Goal: Find contact information: Find contact information

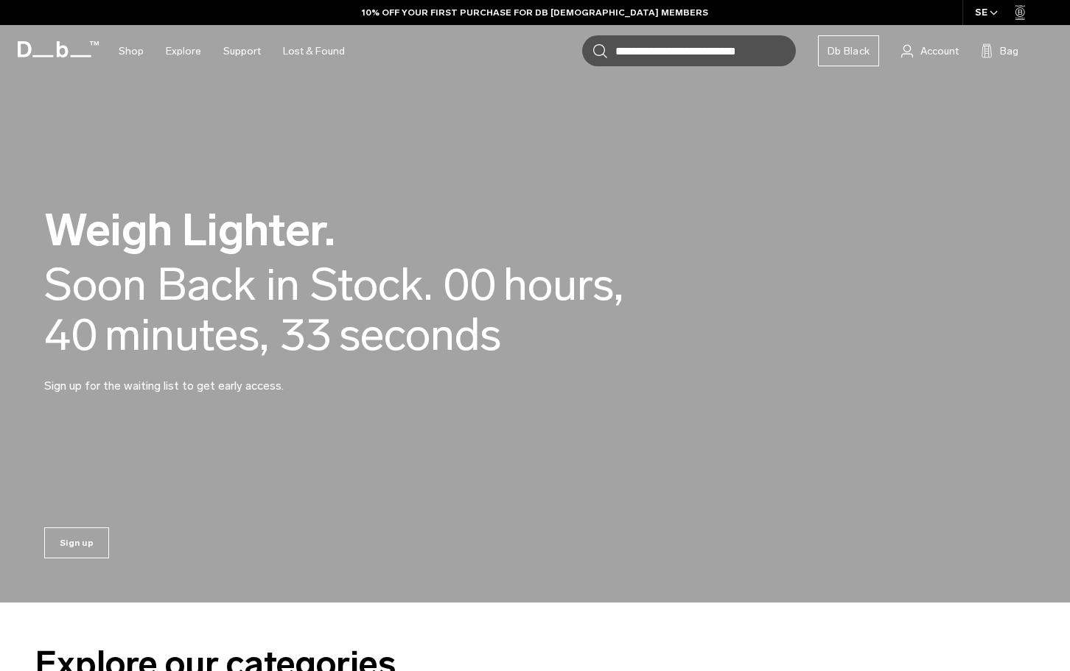
click at [307, 153] on video at bounding box center [535, 301] width 1070 height 603
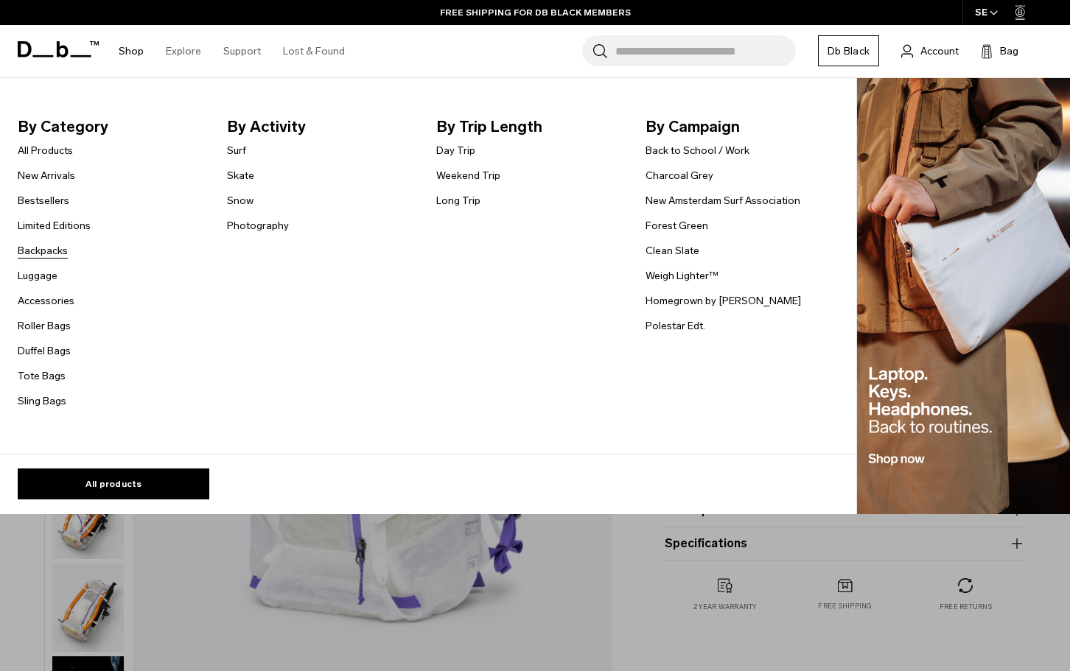
click at [52, 251] on link "Backpacks" at bounding box center [43, 250] width 50 height 15
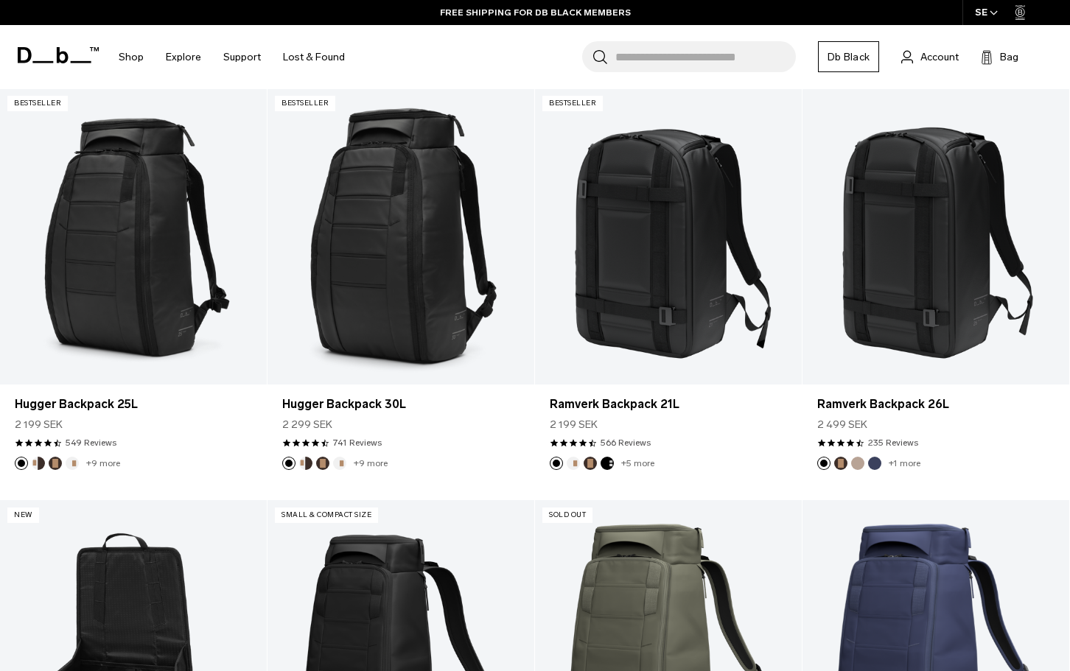
scroll to position [147, 0]
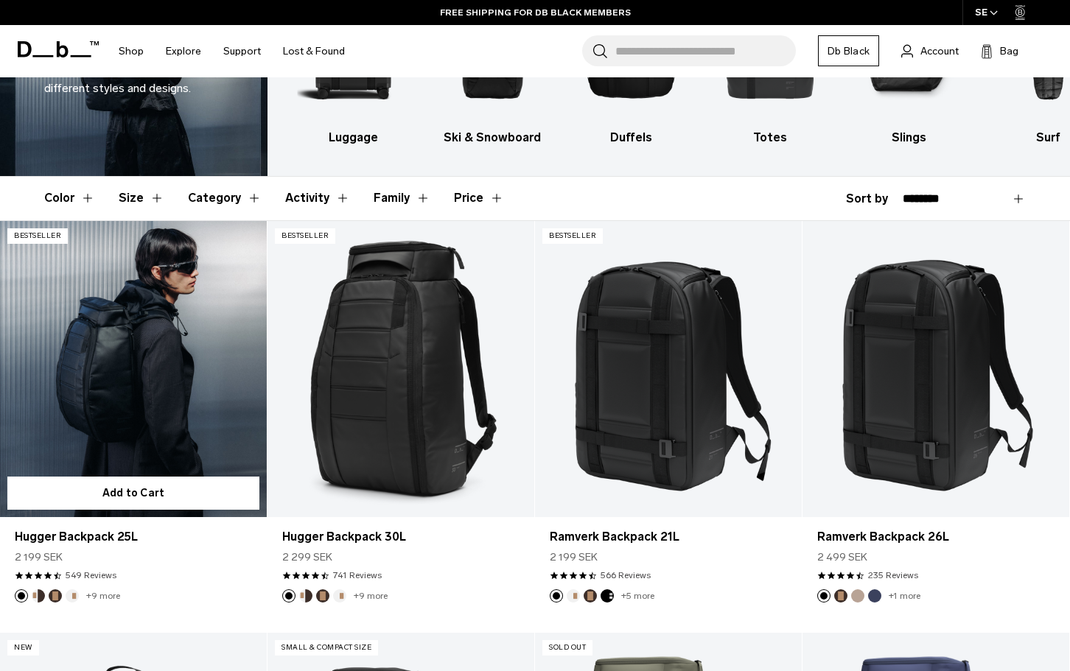
click at [137, 386] on link "Hugger Backpack 25L" at bounding box center [133, 369] width 267 height 296
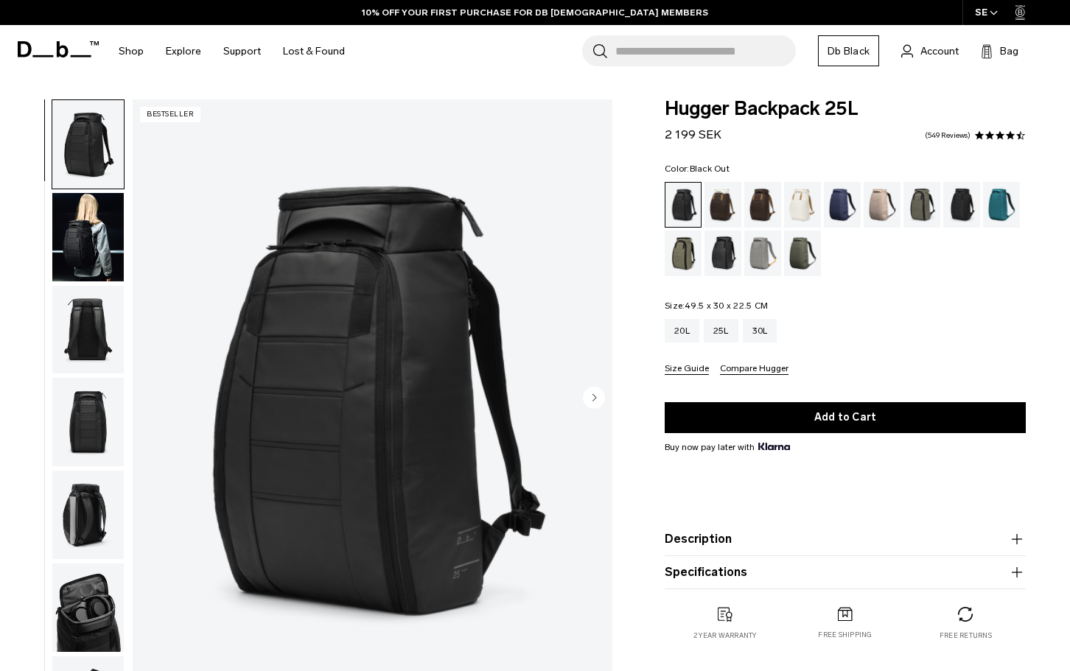
click at [115, 604] on img "button" at bounding box center [87, 608] width 71 height 88
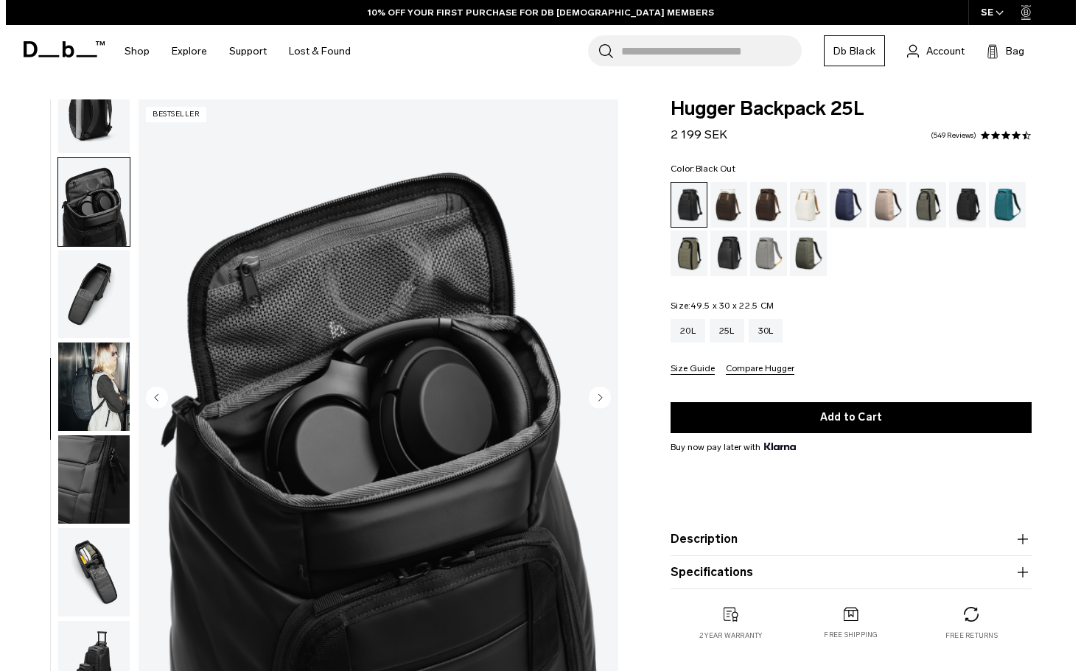
scroll to position [418, 0]
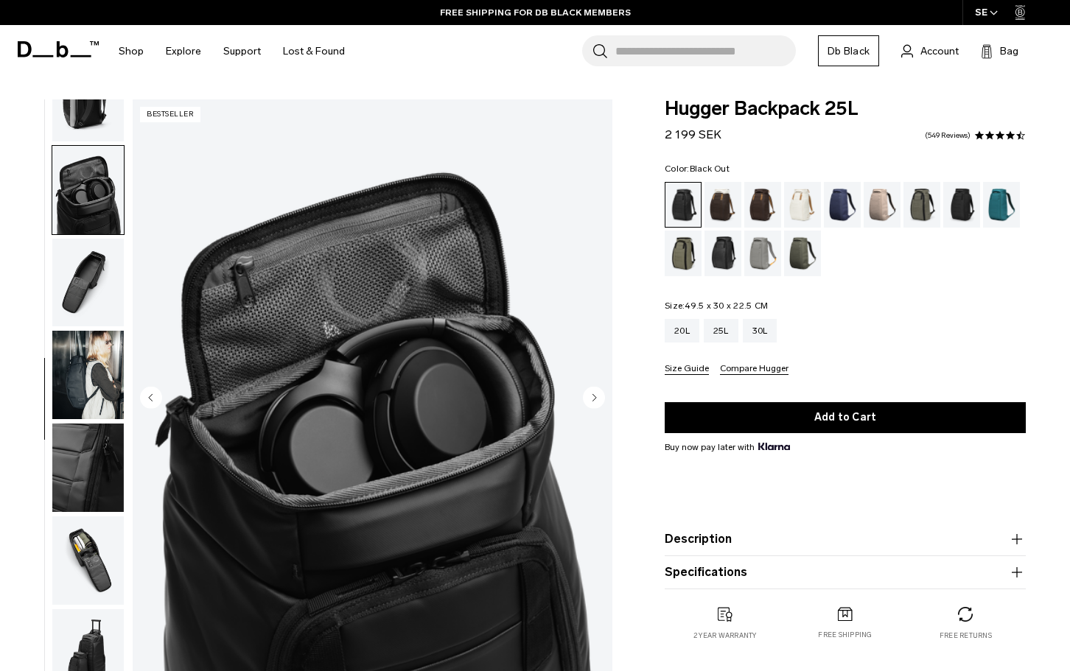
click at [99, 275] on img "button" at bounding box center [87, 283] width 71 height 88
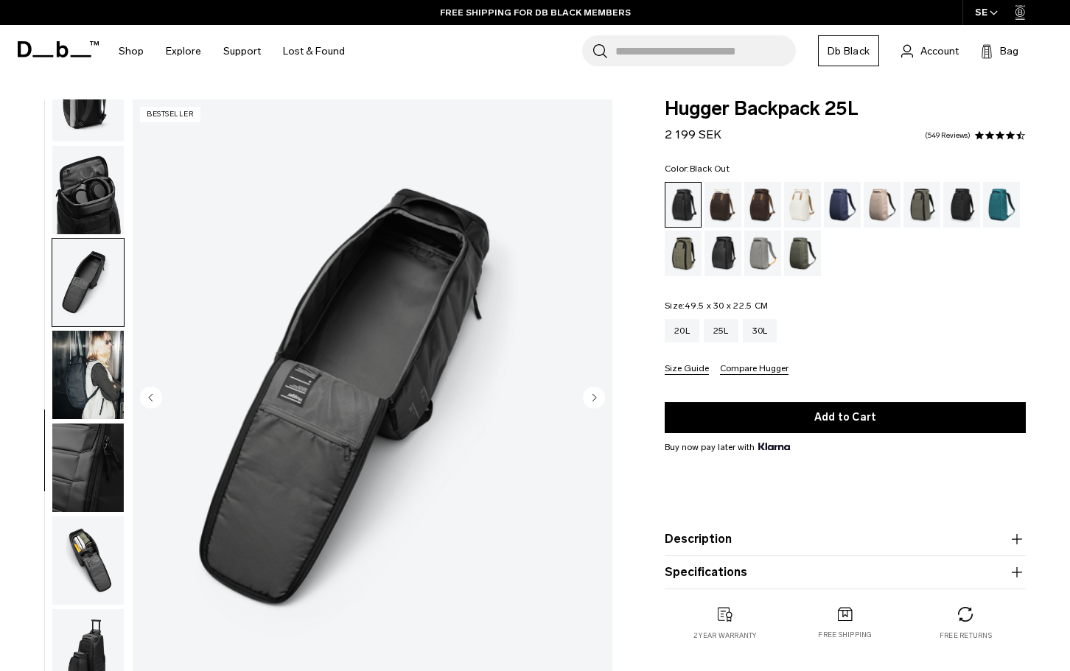
click at [595, 395] on circle "Next slide" at bounding box center [594, 397] width 22 height 22
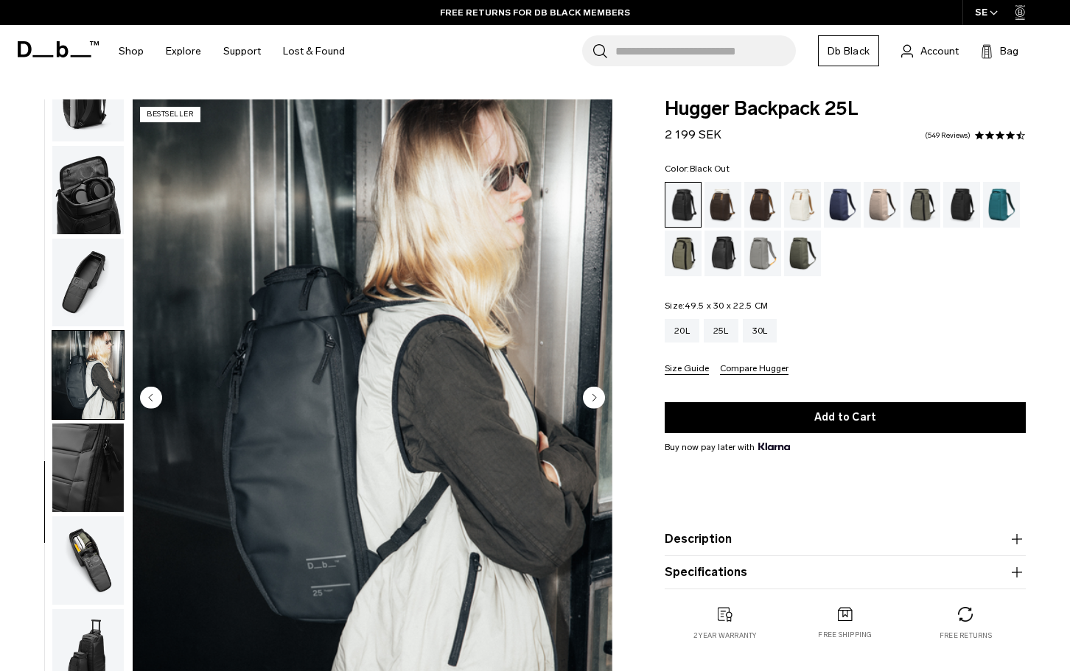
click at [595, 395] on circle "Next slide" at bounding box center [594, 397] width 22 height 22
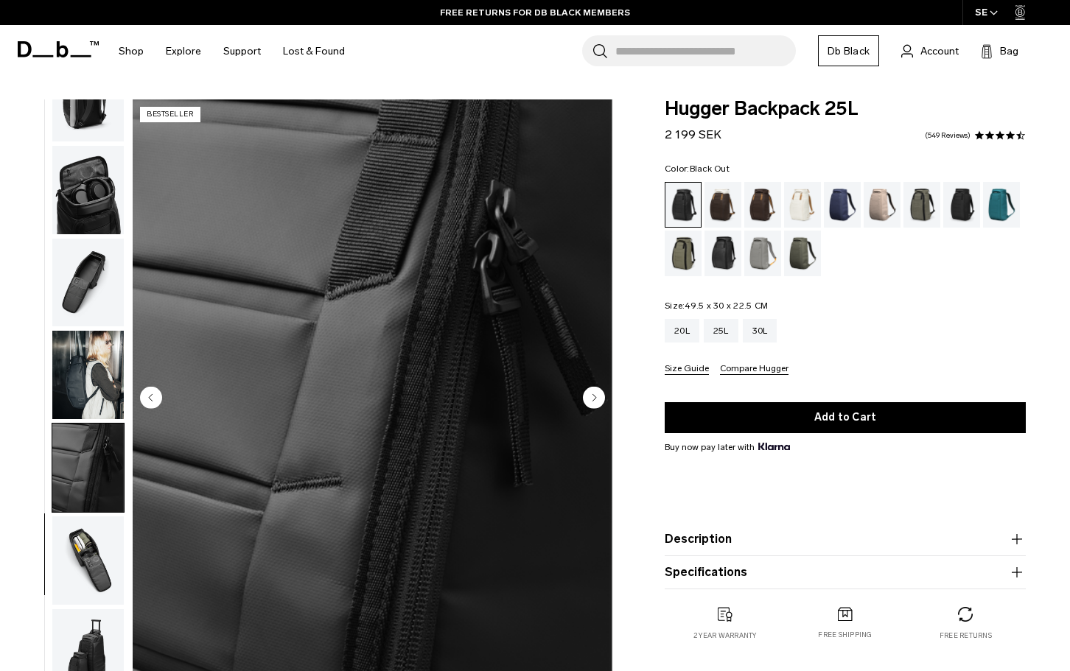
click at [595, 395] on circle "Next slide" at bounding box center [594, 397] width 22 height 22
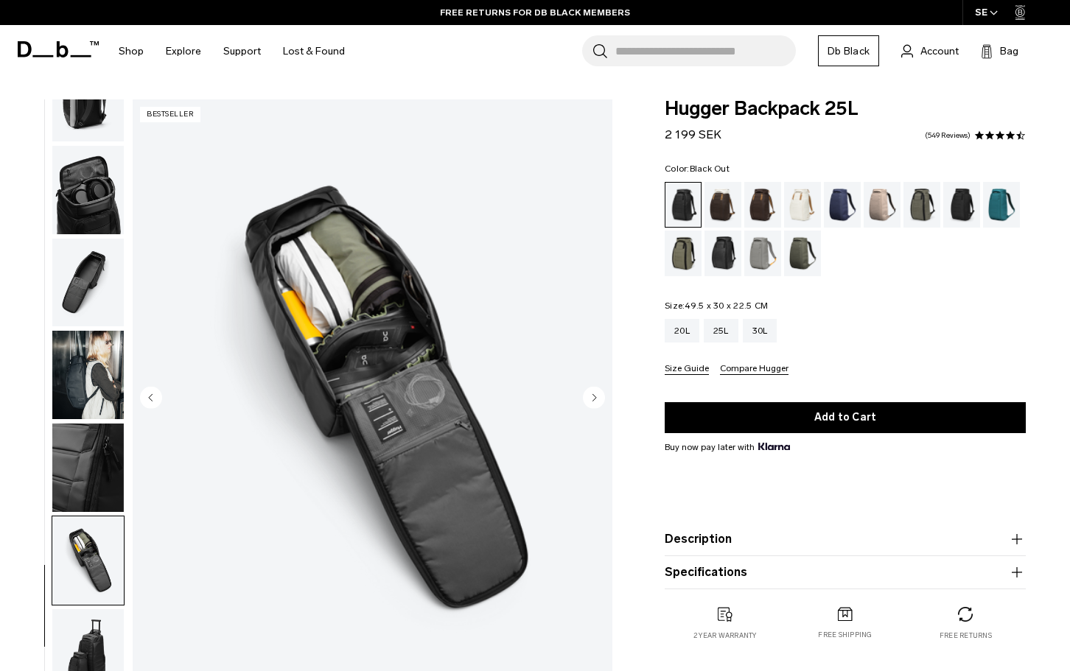
click at [595, 395] on circle "Next slide" at bounding box center [594, 397] width 22 height 22
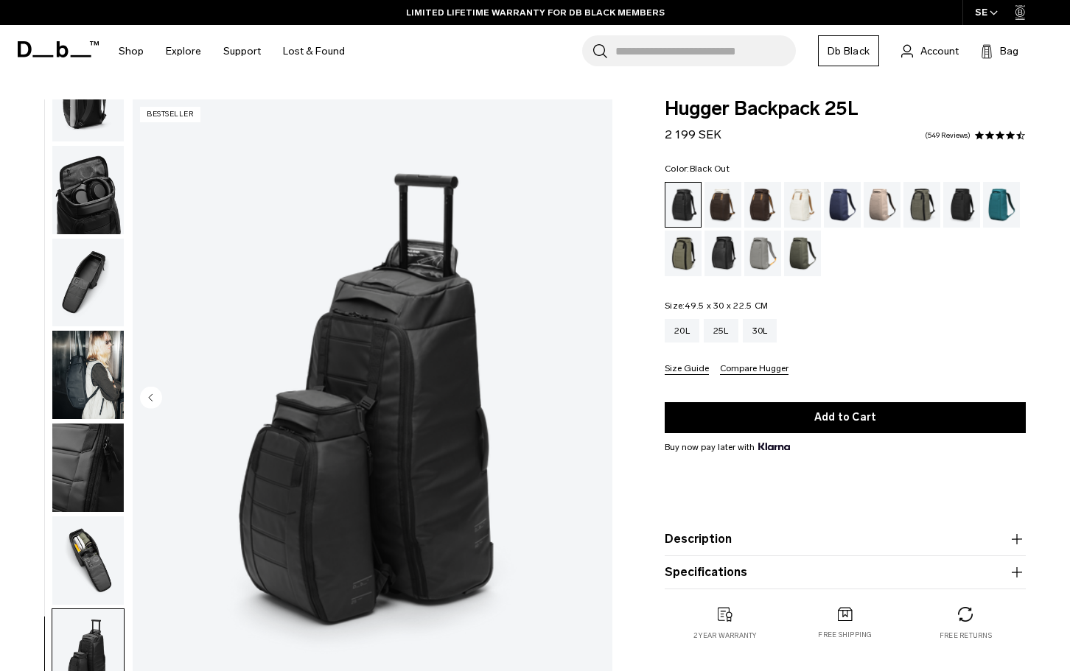
click at [595, 395] on img "11 / 11" at bounding box center [373, 398] width 480 height 599
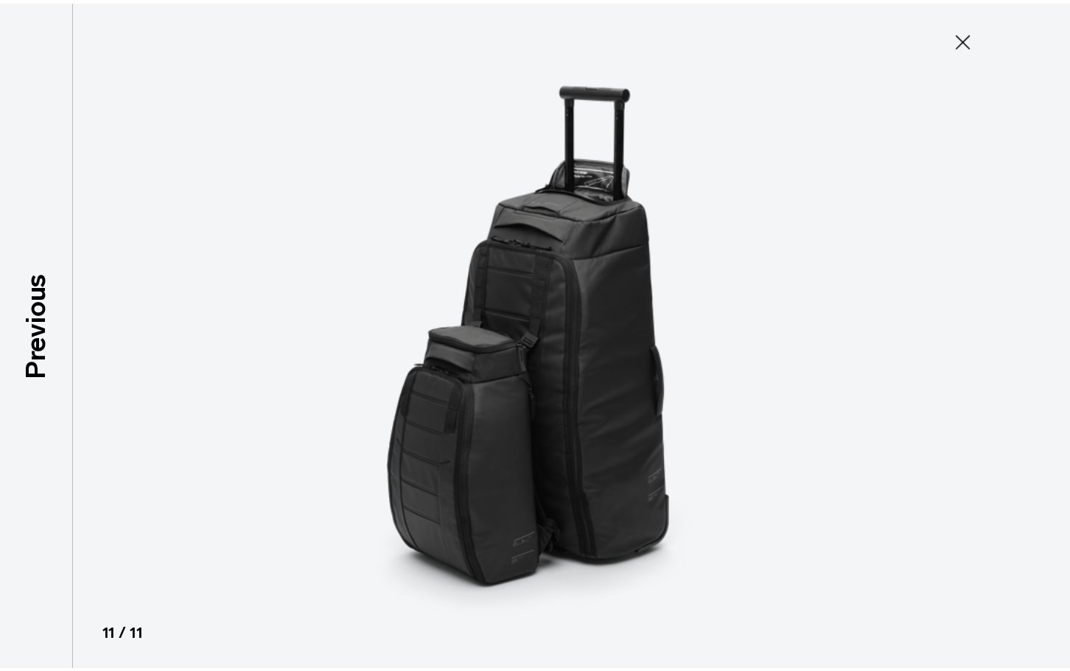
scroll to position [410, 0]
click at [975, 38] on icon at bounding box center [973, 39] width 24 height 24
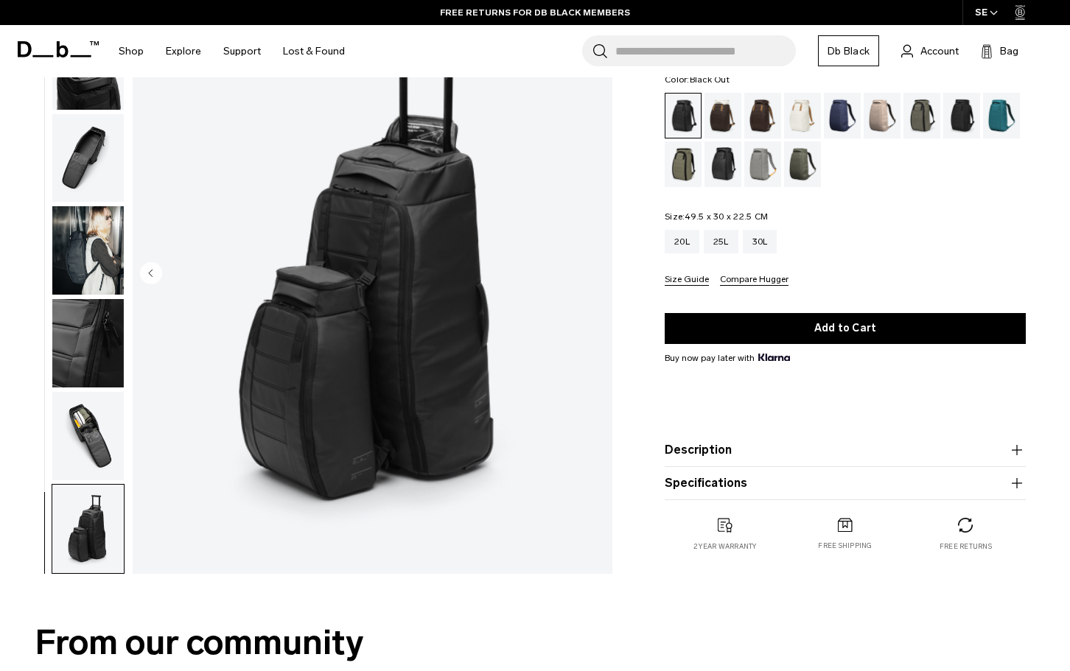
scroll to position [0, 0]
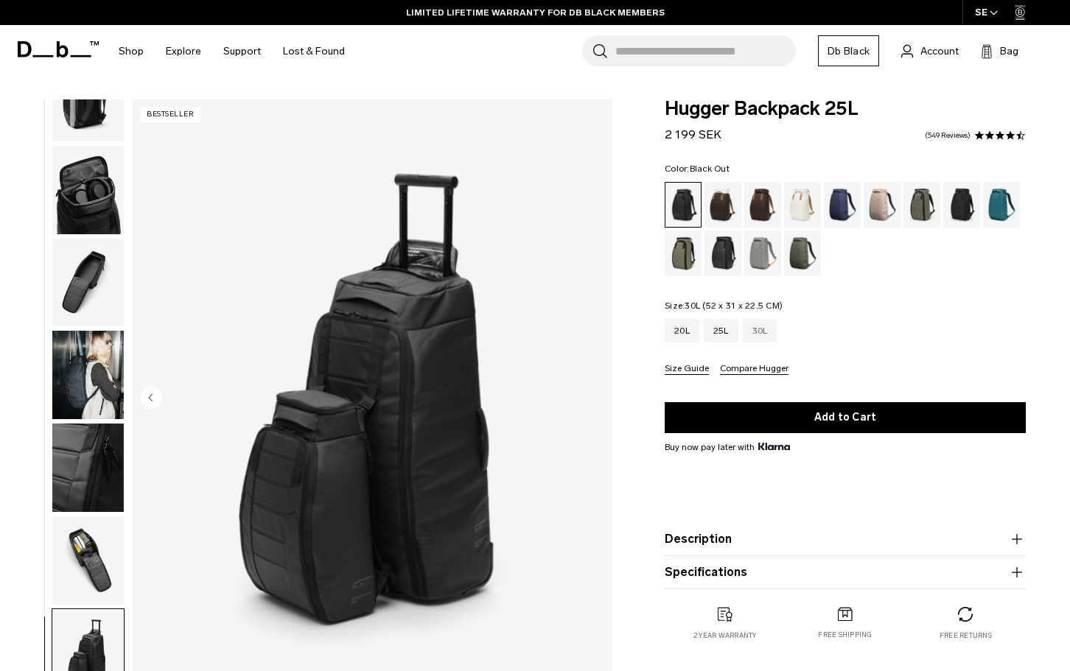
click at [763, 330] on div "30L" at bounding box center [760, 331] width 35 height 24
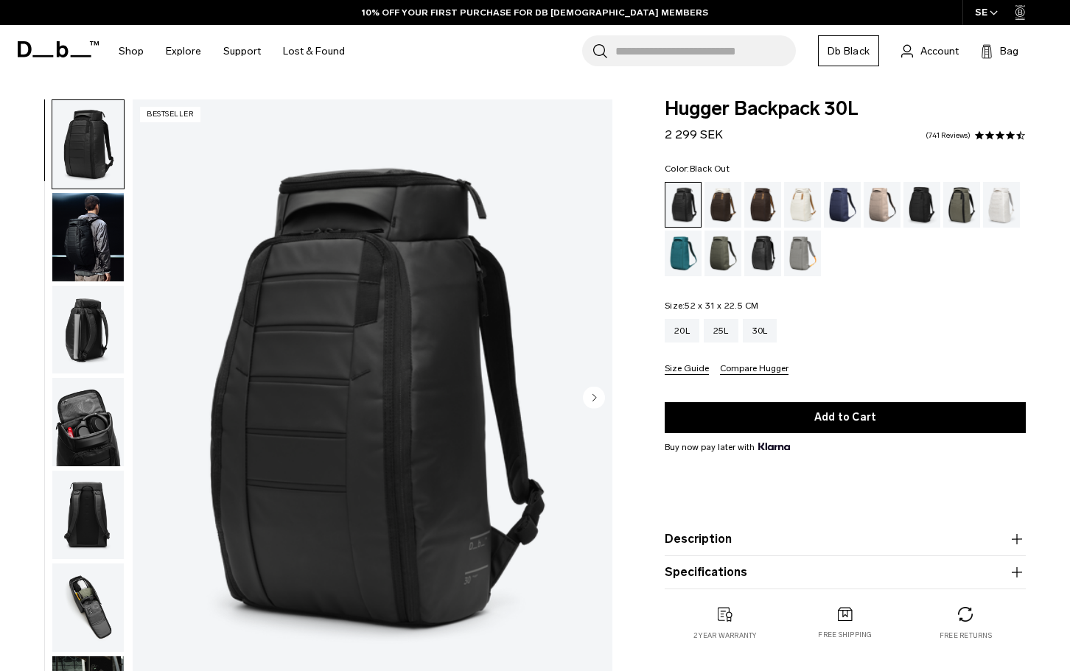
click at [93, 318] on img "button" at bounding box center [87, 330] width 71 height 88
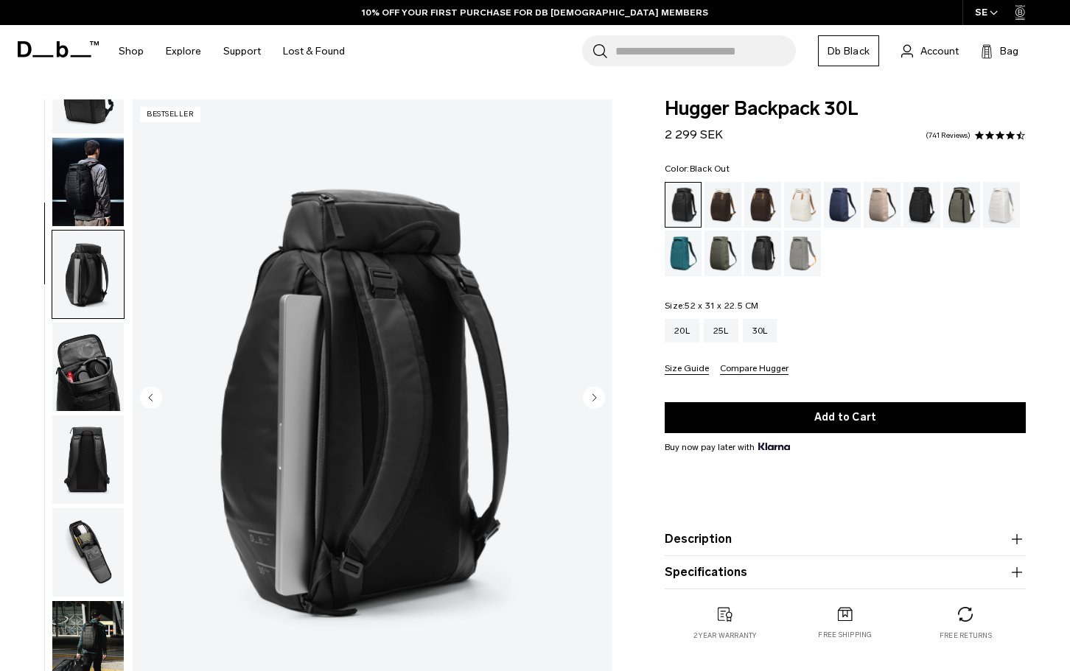
scroll to position [186, 0]
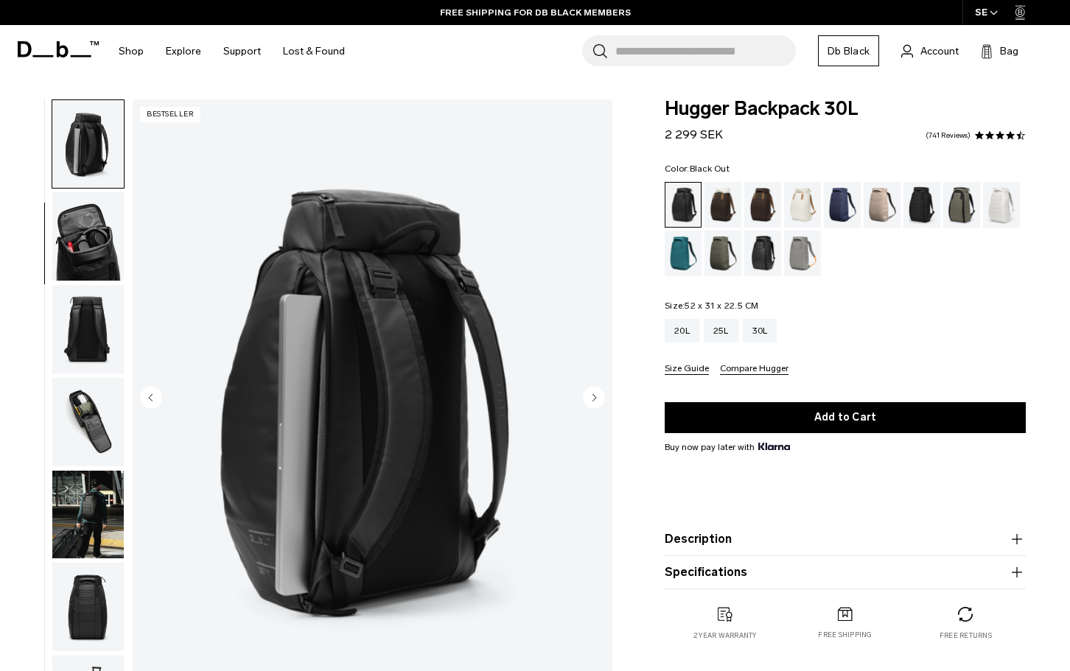
click at [591, 393] on circle "Next slide" at bounding box center [594, 397] width 22 height 22
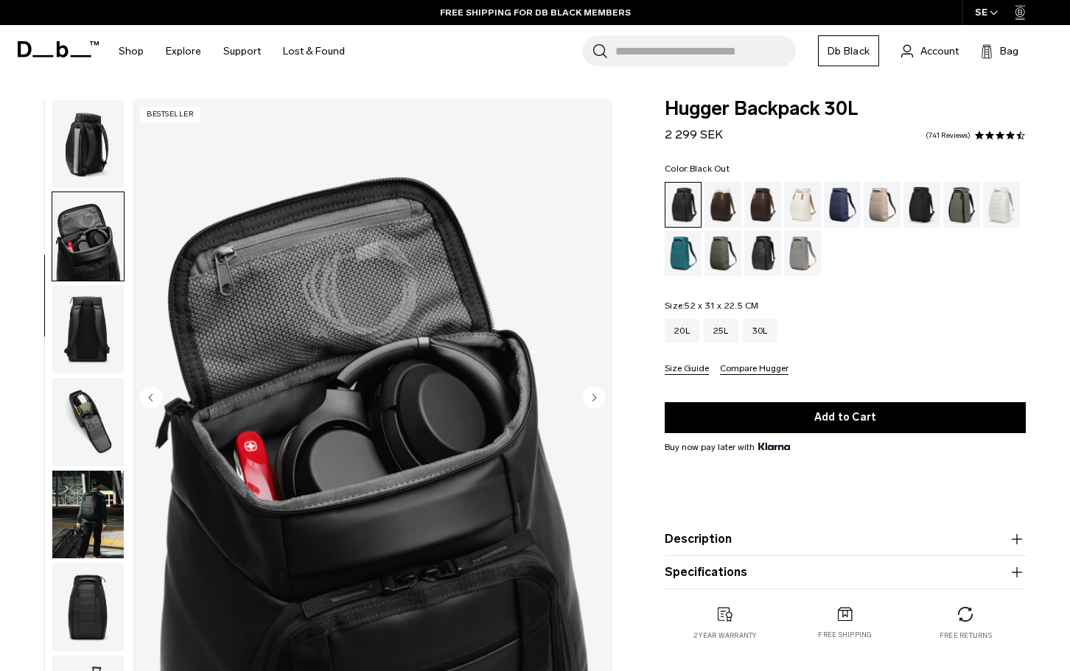
scroll to position [278, 0]
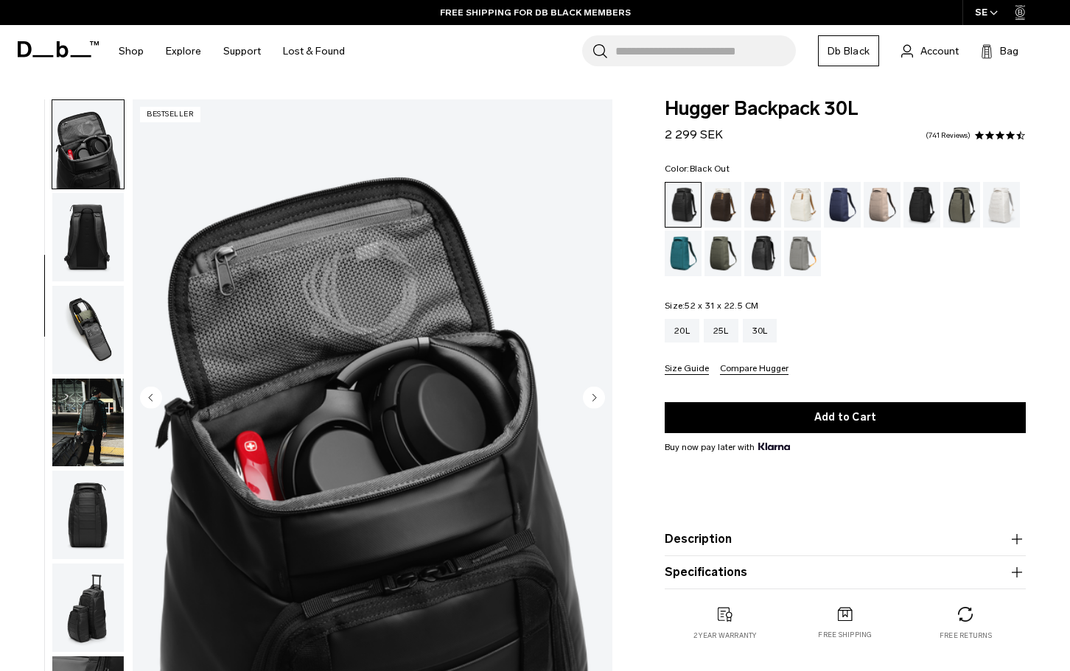
click at [591, 393] on circle "Next slide" at bounding box center [594, 397] width 22 height 22
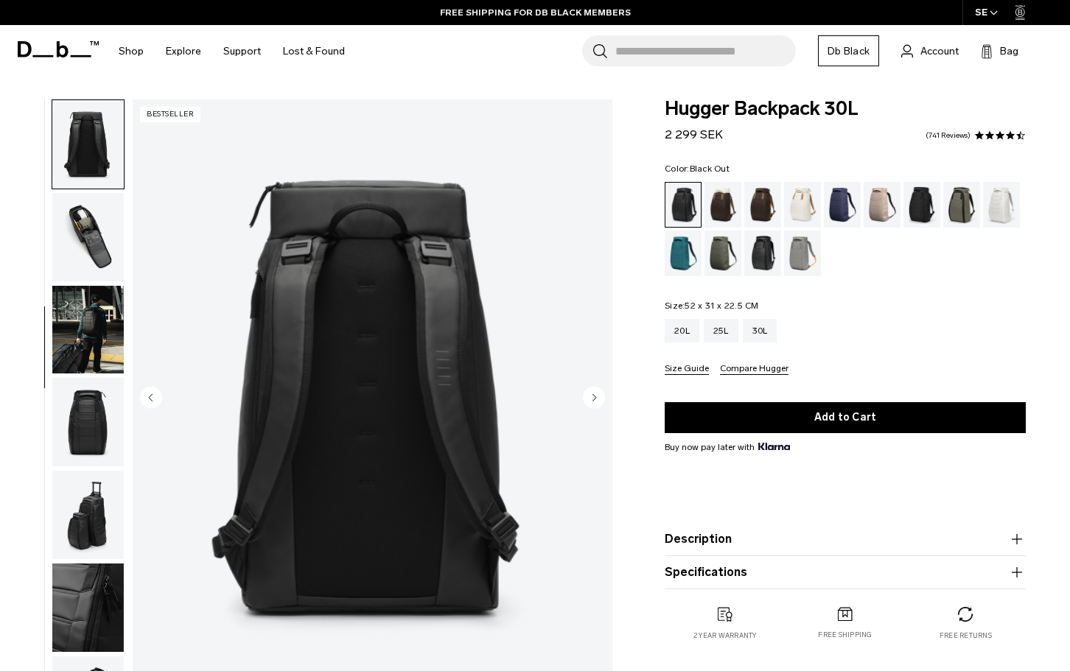
click at [591, 393] on circle "Next slide" at bounding box center [594, 397] width 22 height 22
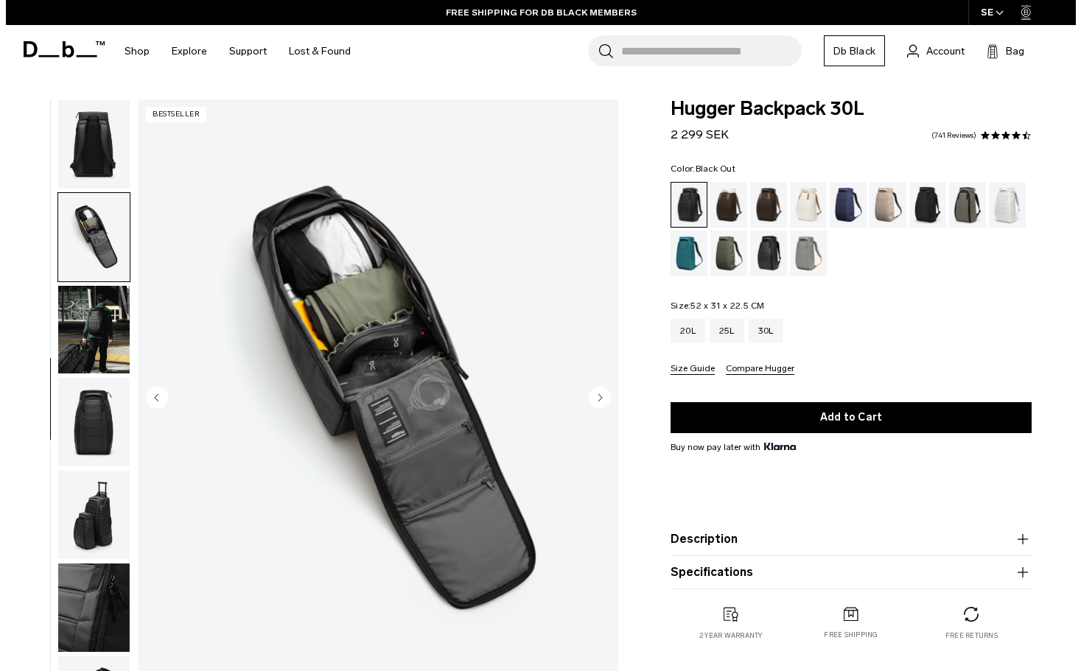
scroll to position [418, 0]
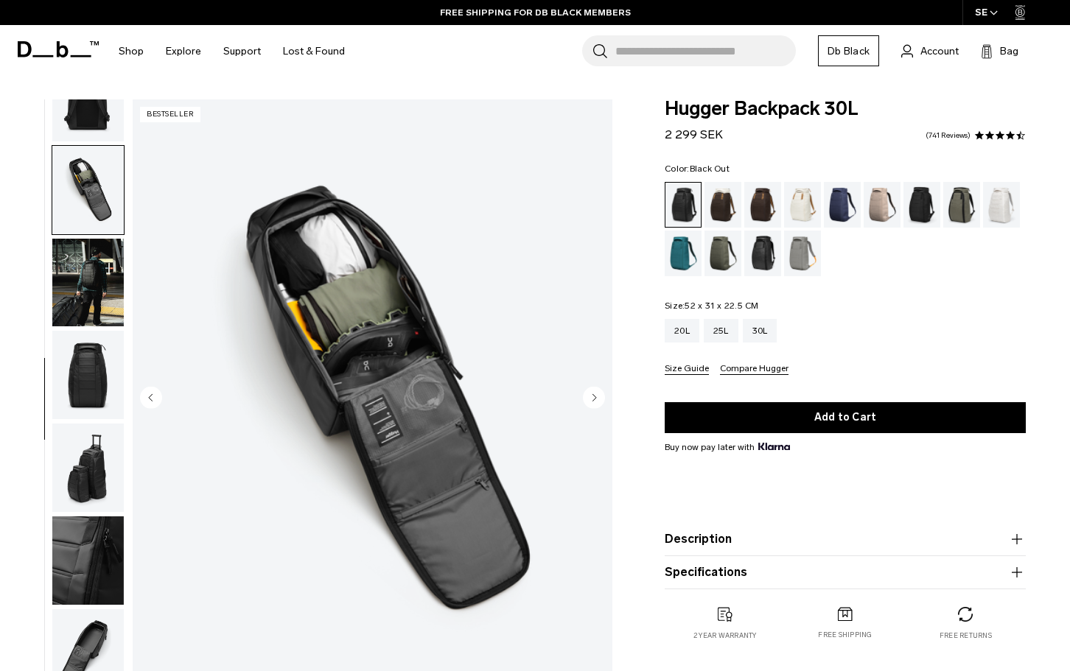
click at [591, 393] on circle "Next slide" at bounding box center [594, 397] width 22 height 22
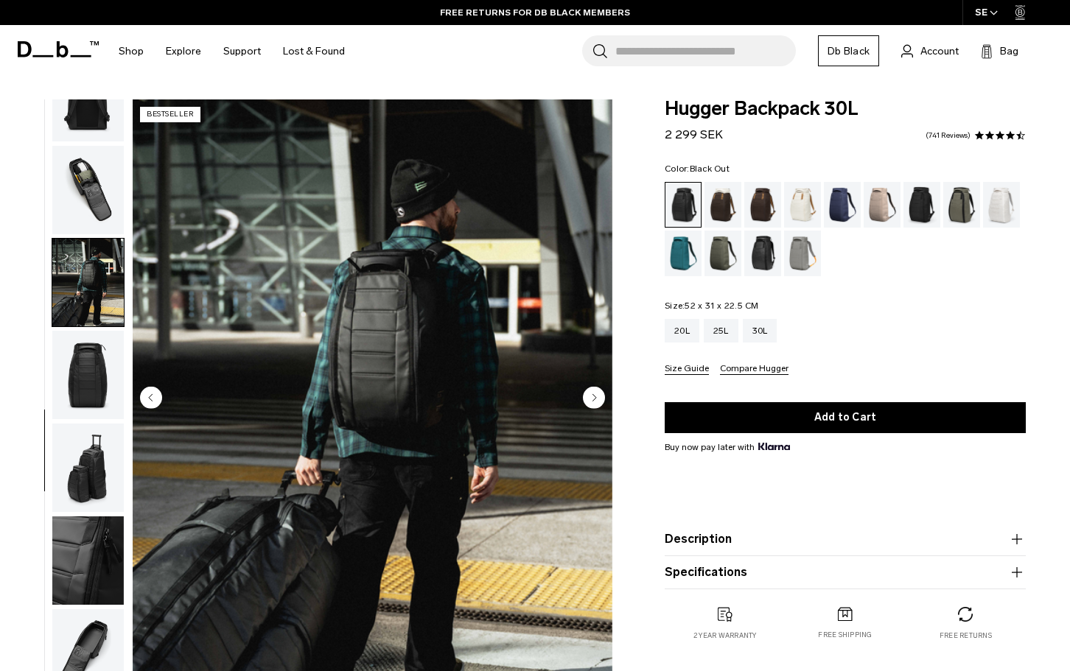
click at [591, 393] on circle "Next slide" at bounding box center [594, 397] width 22 height 22
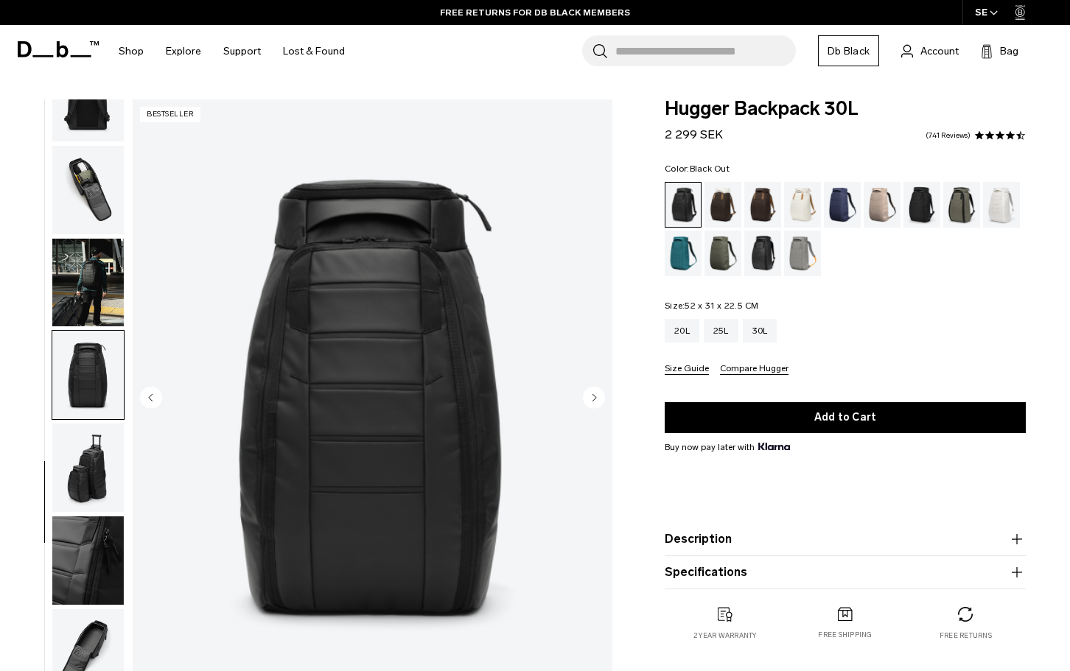
click at [591, 393] on circle "Next slide" at bounding box center [594, 397] width 22 height 22
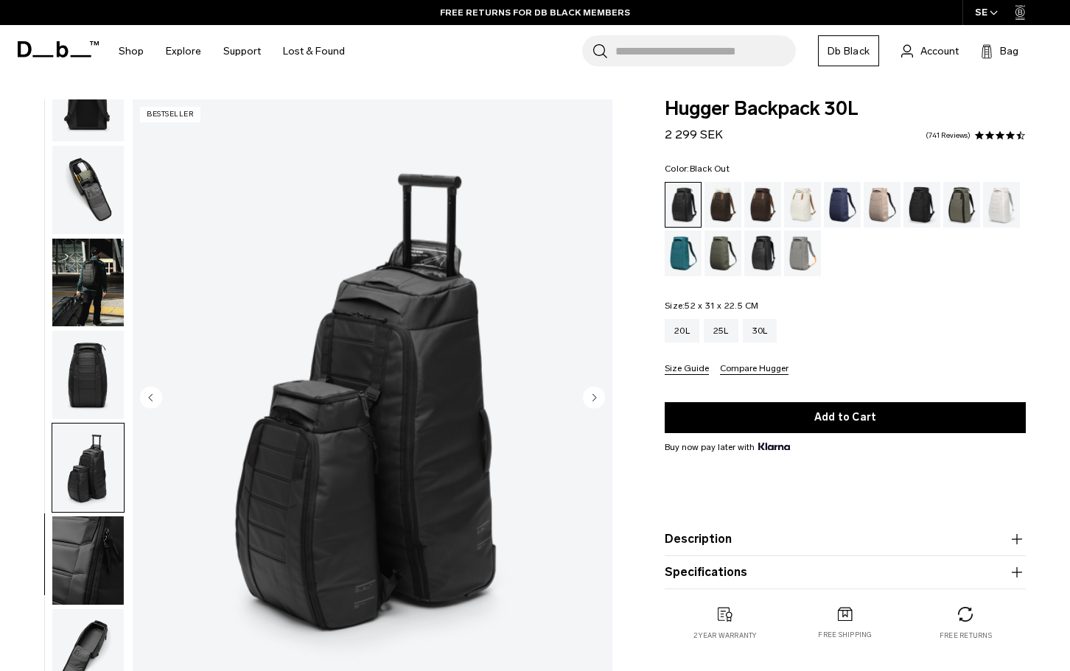
click at [591, 393] on circle "Next slide" at bounding box center [594, 397] width 22 height 22
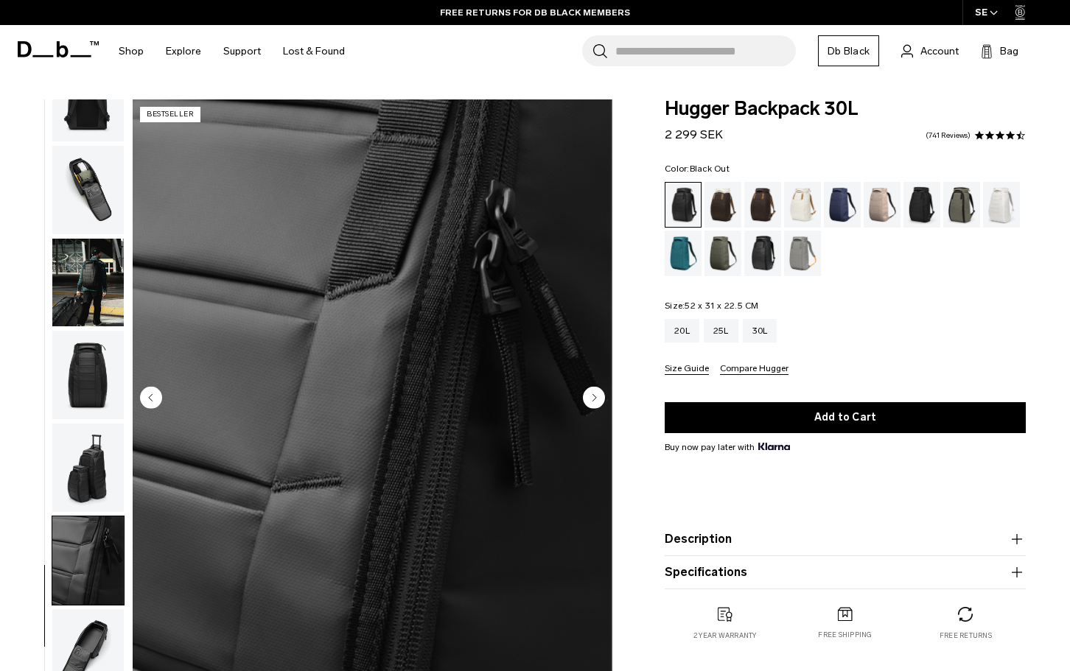
click at [591, 393] on circle "Next slide" at bounding box center [594, 397] width 22 height 22
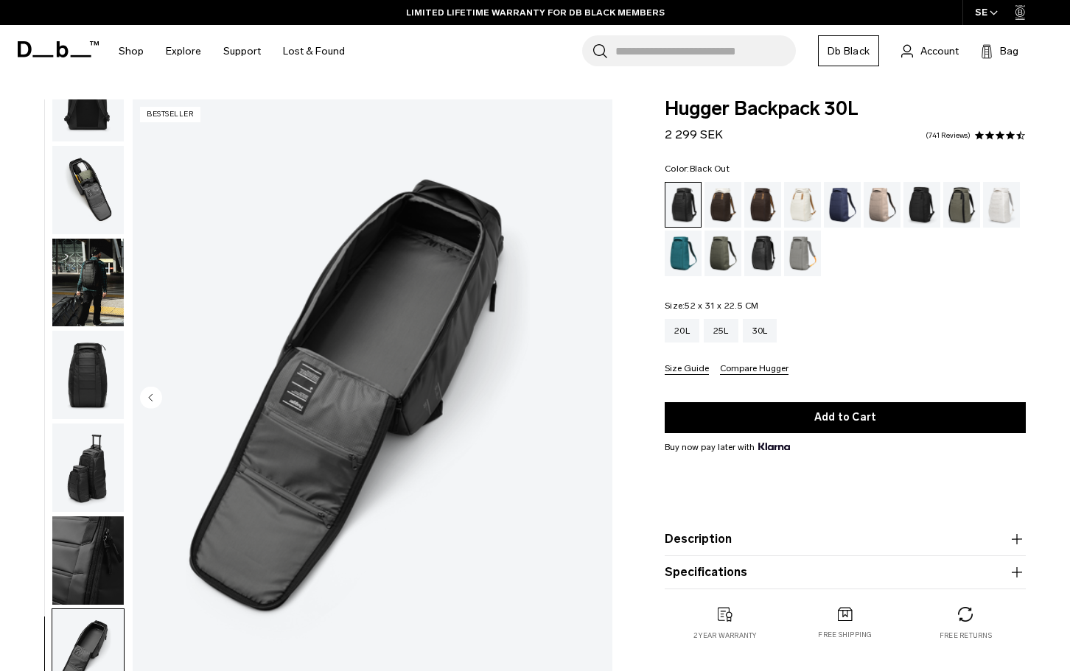
click at [591, 393] on img "11 / 11" at bounding box center [373, 398] width 480 height 599
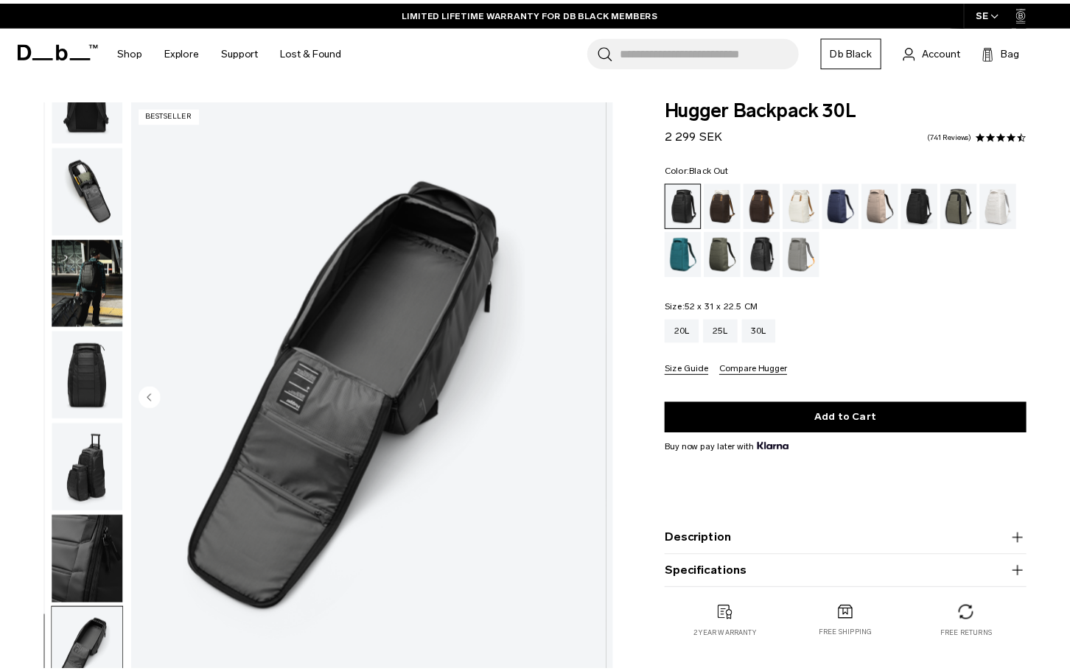
scroll to position [410, 0]
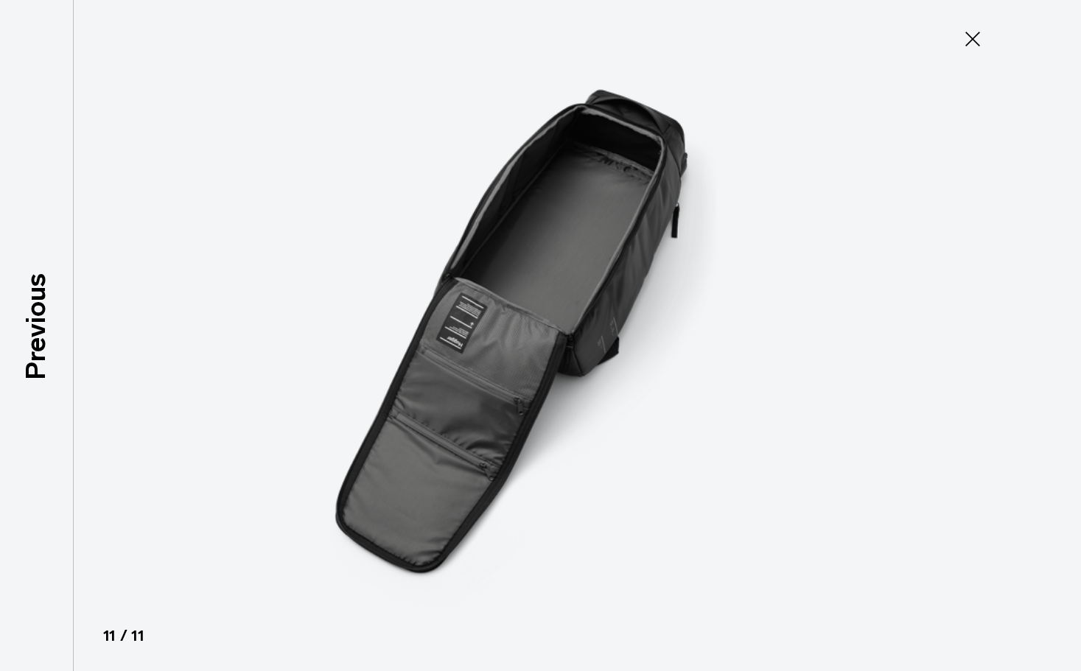
click at [969, 41] on icon at bounding box center [973, 39] width 24 height 24
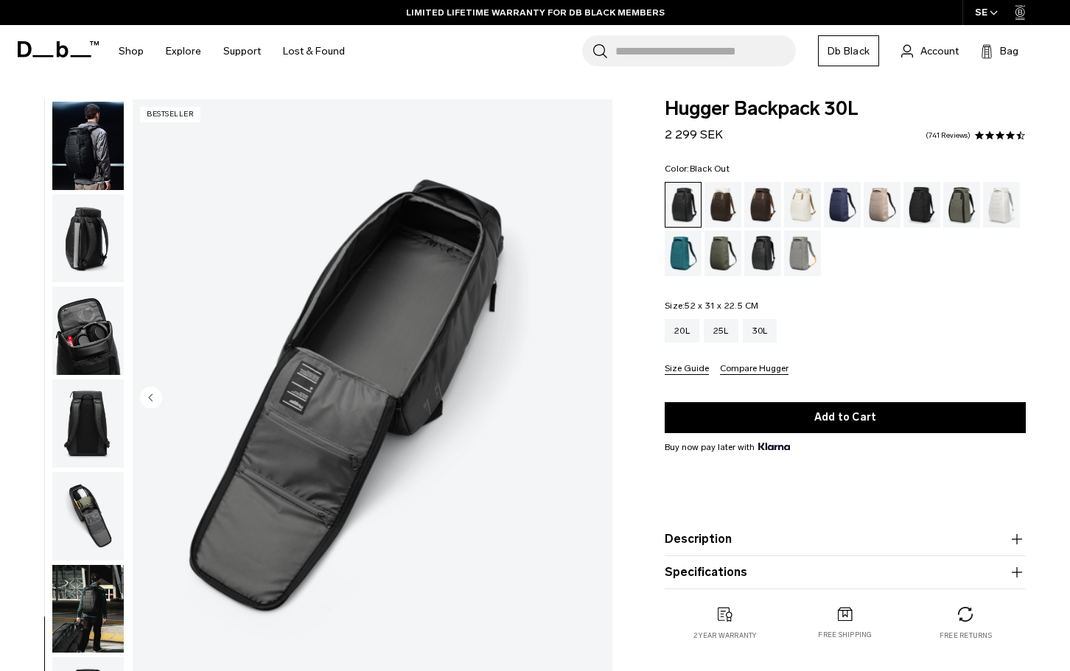
scroll to position [0, 0]
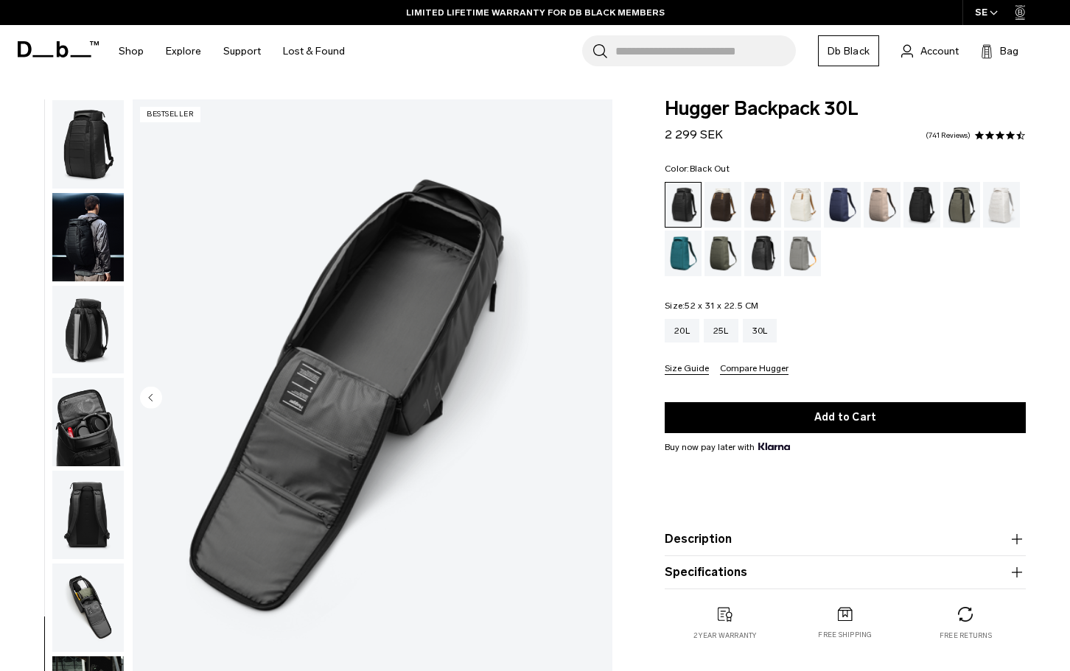
click at [95, 164] on img "button" at bounding box center [87, 144] width 71 height 88
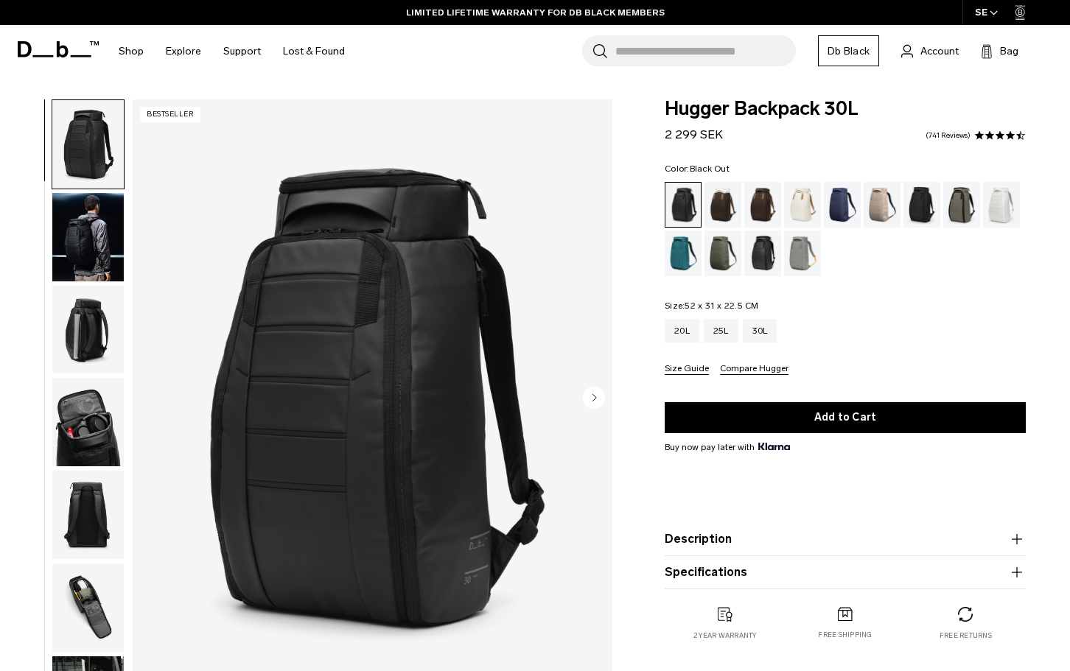
click at [595, 393] on circle "Next slide" at bounding box center [594, 397] width 22 height 22
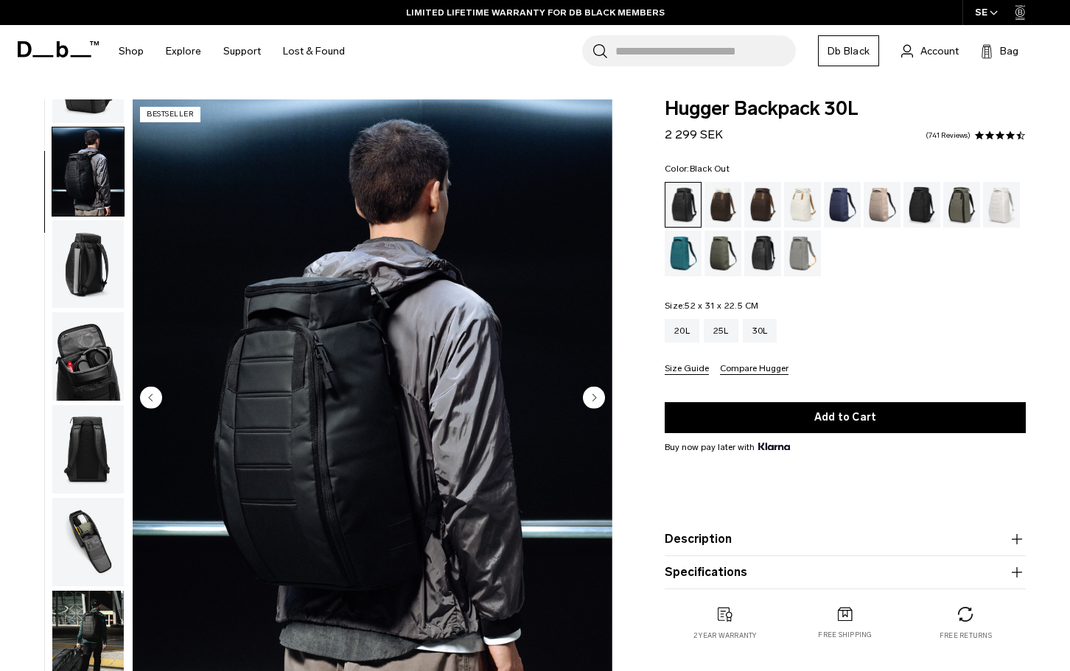
scroll to position [93, 0]
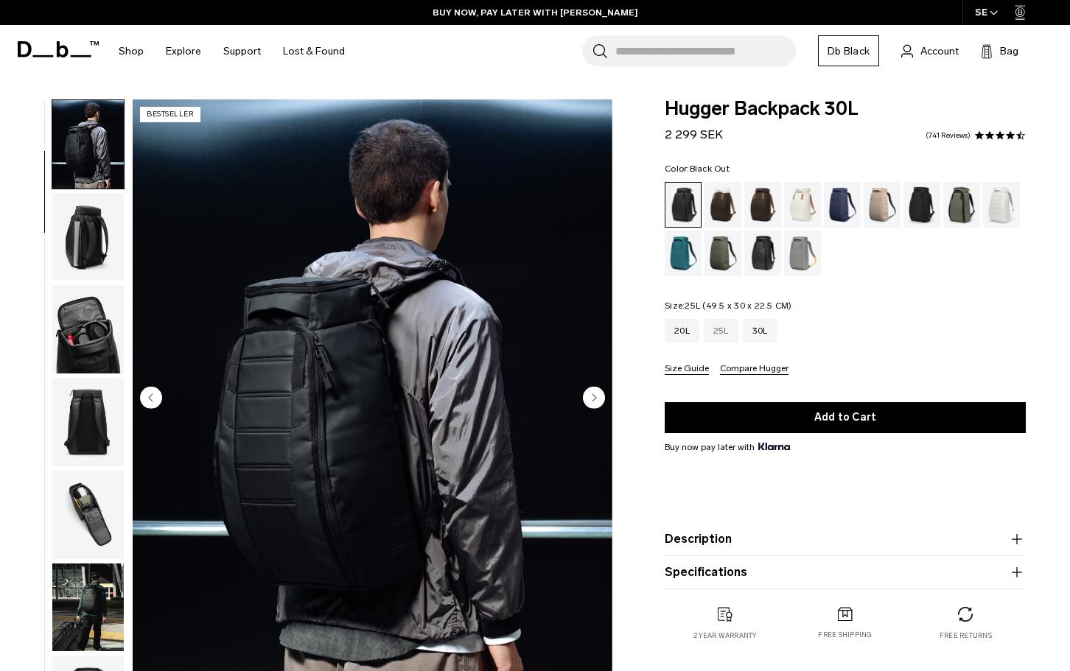
click at [729, 326] on div "25L" at bounding box center [721, 331] width 35 height 24
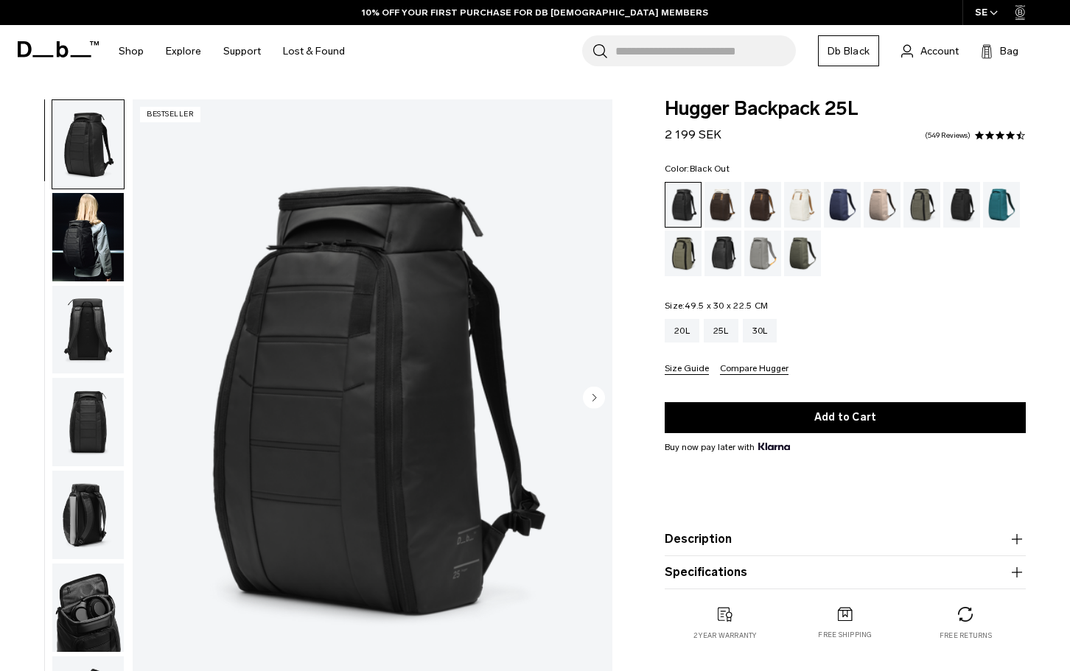
click at [97, 510] on img "button" at bounding box center [87, 515] width 71 height 88
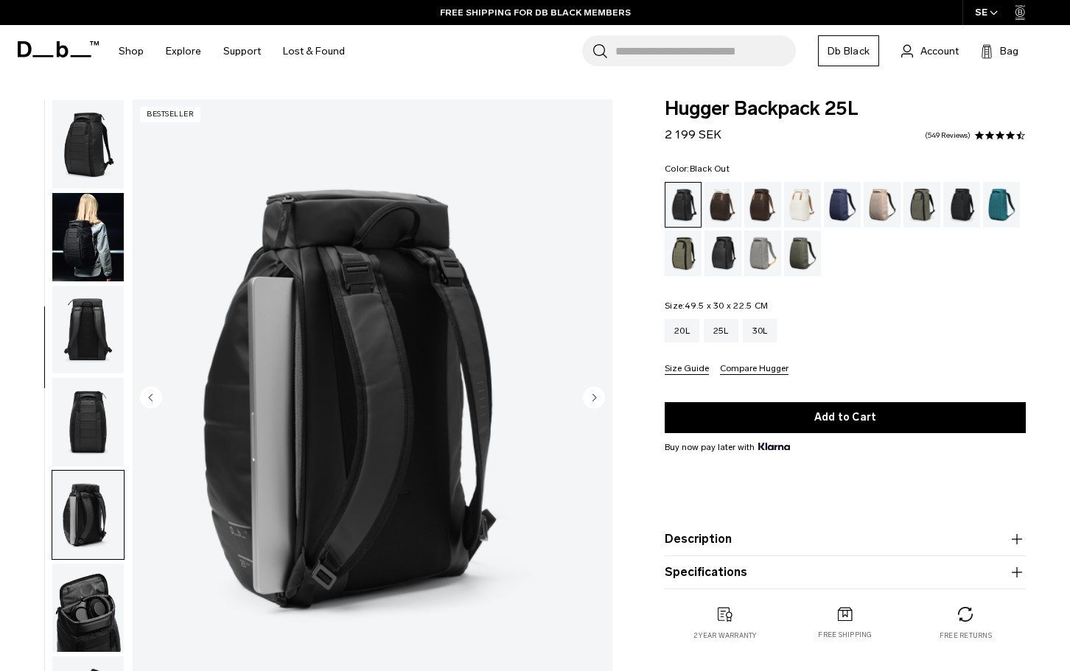
click at [699, 366] on button "Size Guide" at bounding box center [687, 369] width 44 height 11
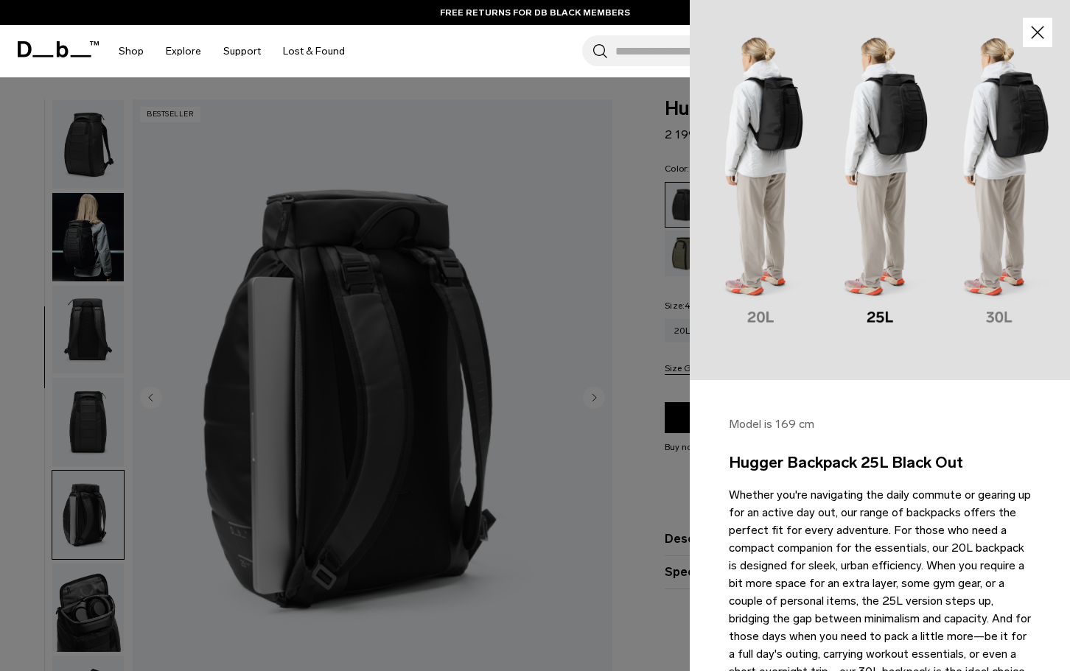
click at [987, 304] on img at bounding box center [880, 190] width 380 height 380
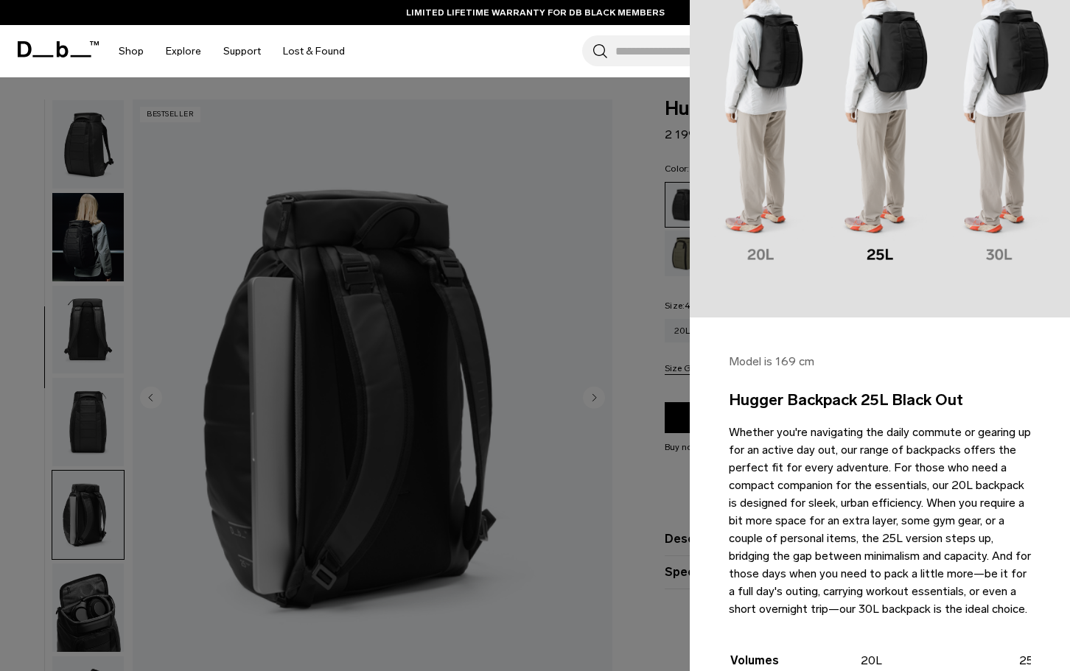
scroll to position [147, 0]
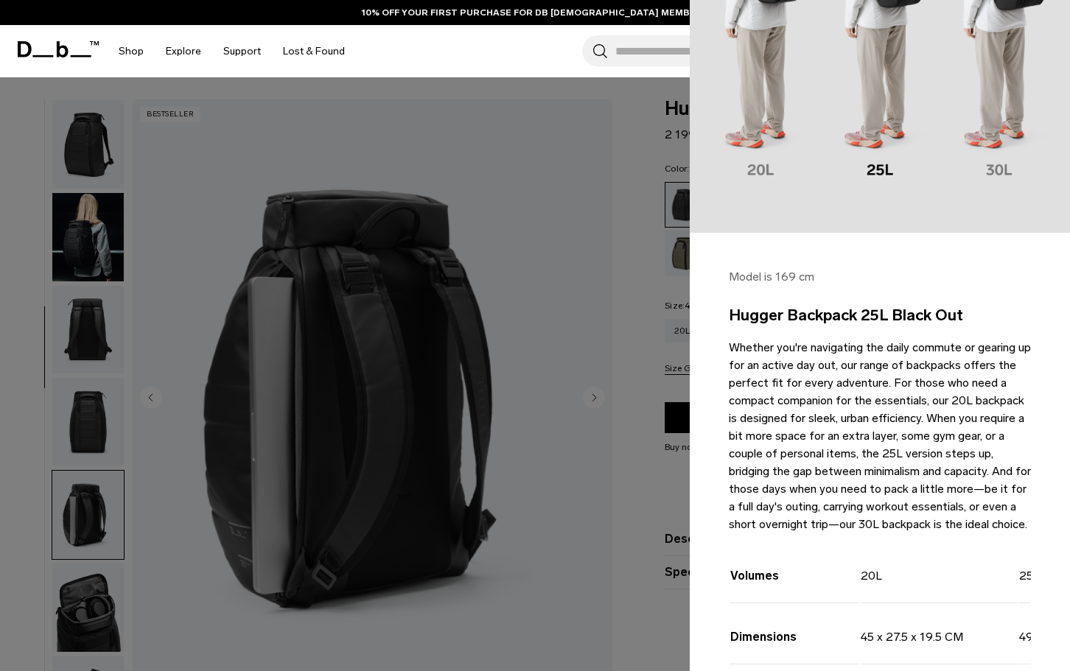
click at [637, 536] on div at bounding box center [535, 335] width 1070 height 671
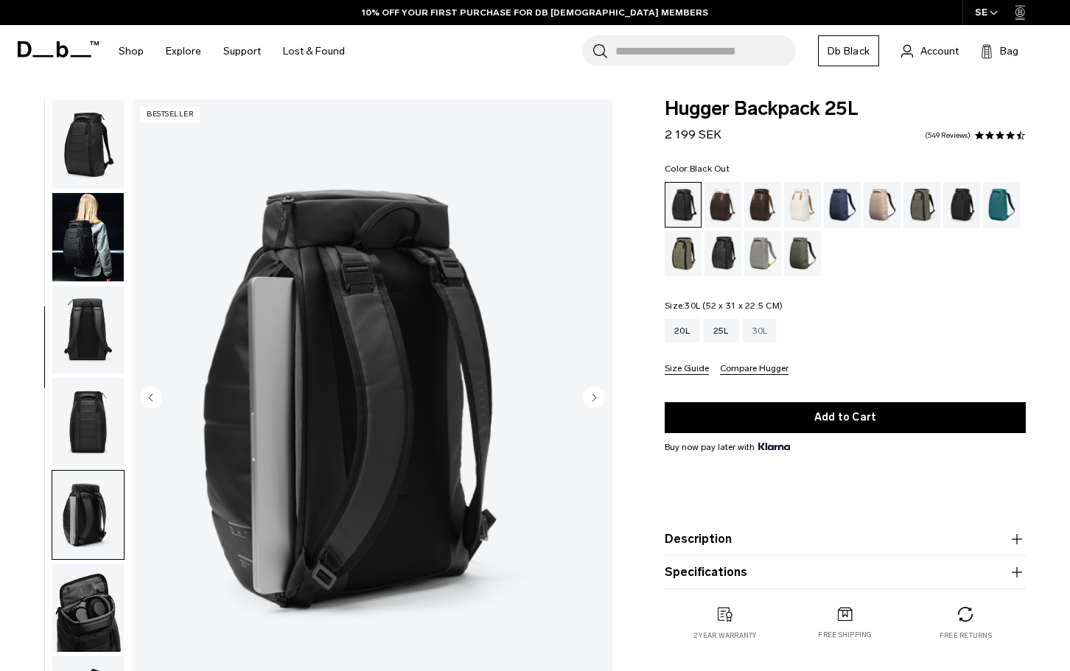
click at [766, 334] on div "30L" at bounding box center [760, 331] width 35 height 24
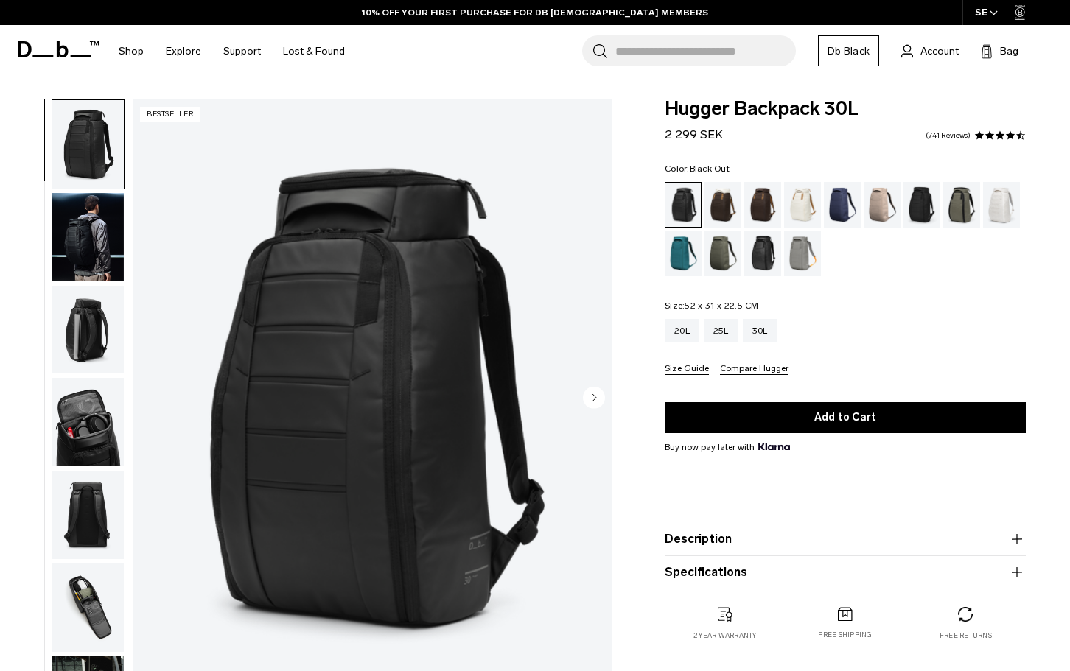
click at [698, 372] on button "Size Guide" at bounding box center [687, 369] width 44 height 11
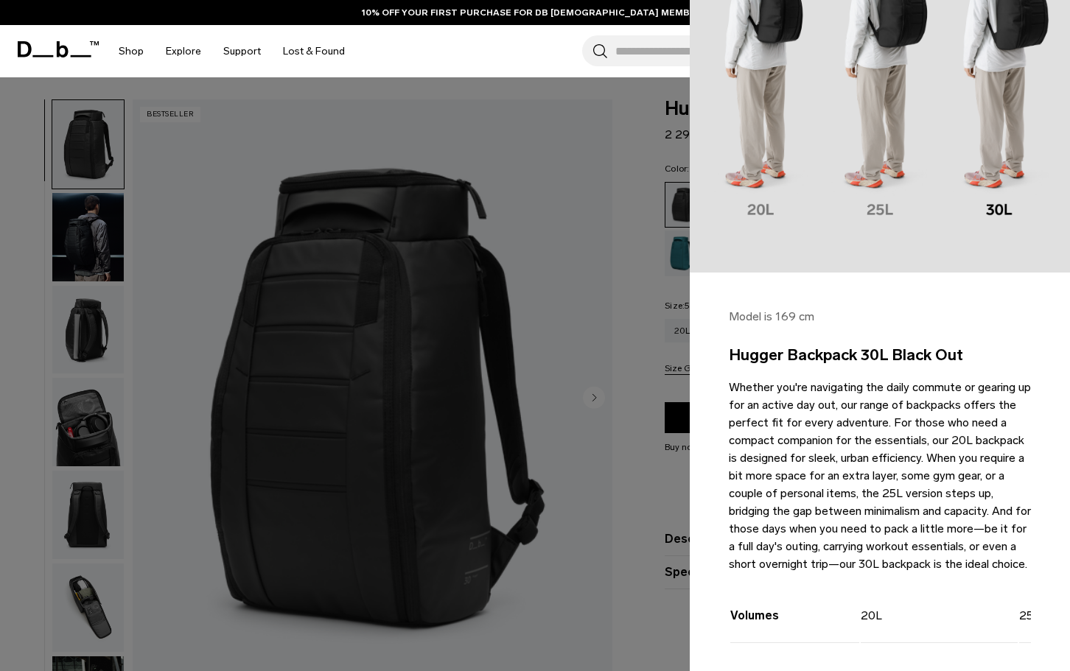
scroll to position [147, 0]
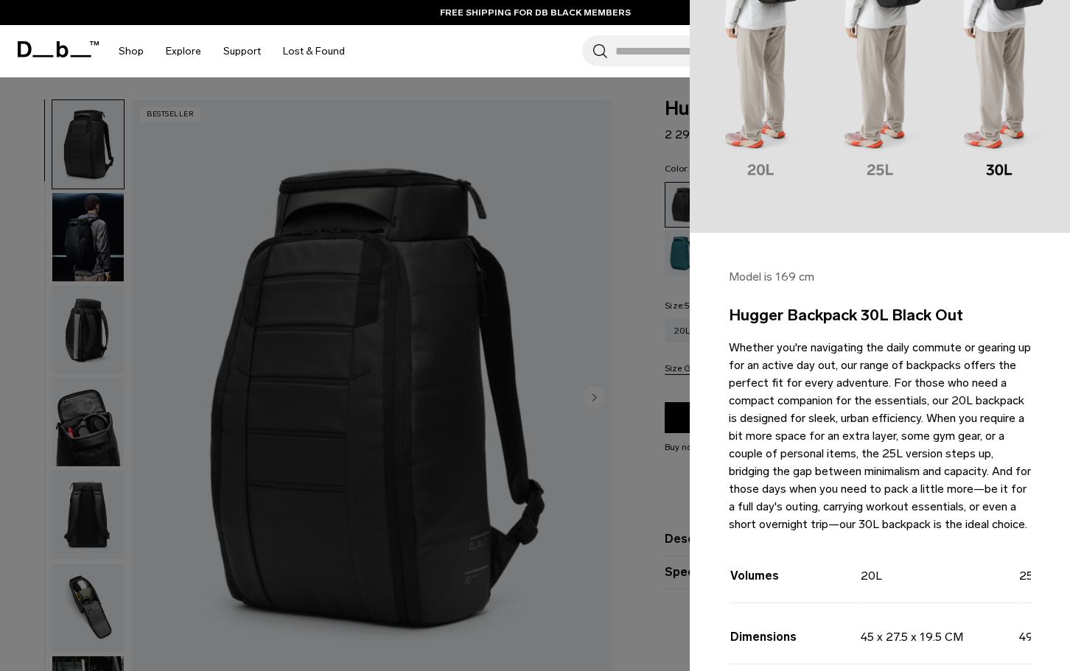
click at [621, 383] on div at bounding box center [535, 335] width 1070 height 671
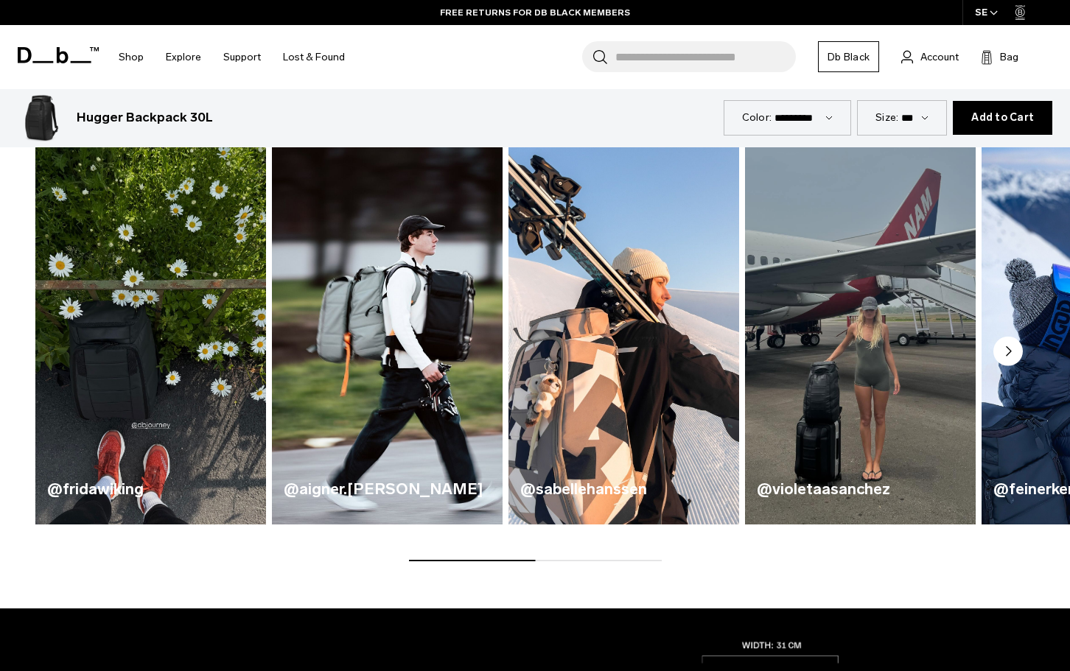
scroll to position [663, 0]
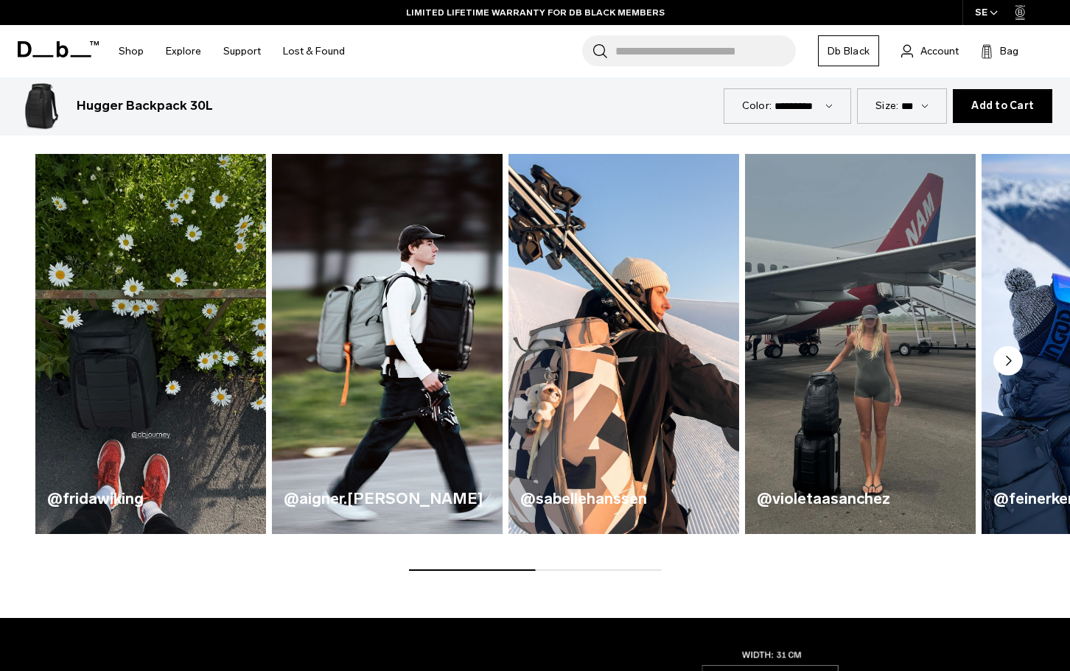
click at [819, 497] on h4 "@violetaasanchez" at bounding box center [860, 499] width 207 height 24
click at [800, 410] on img "4 / 5" at bounding box center [859, 344] width 237 height 392
click at [886, 328] on img "4 / 5" at bounding box center [859, 344] width 237 height 392
click at [889, 337] on img "4 / 5" at bounding box center [859, 344] width 237 height 392
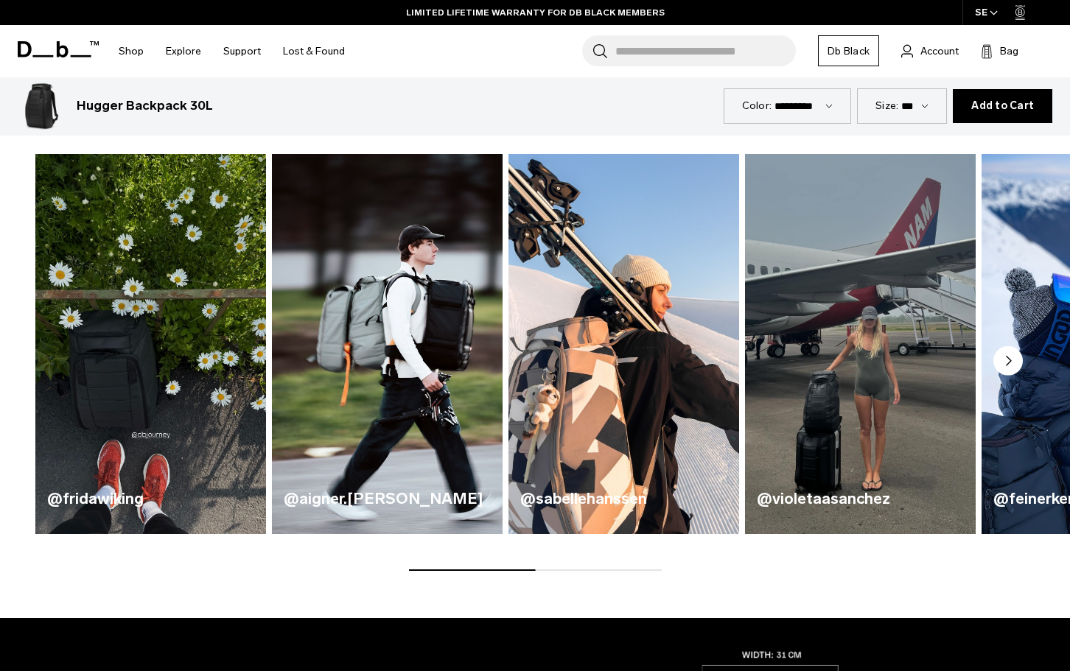
click at [594, 415] on img "3 / 5" at bounding box center [623, 344] width 237 height 392
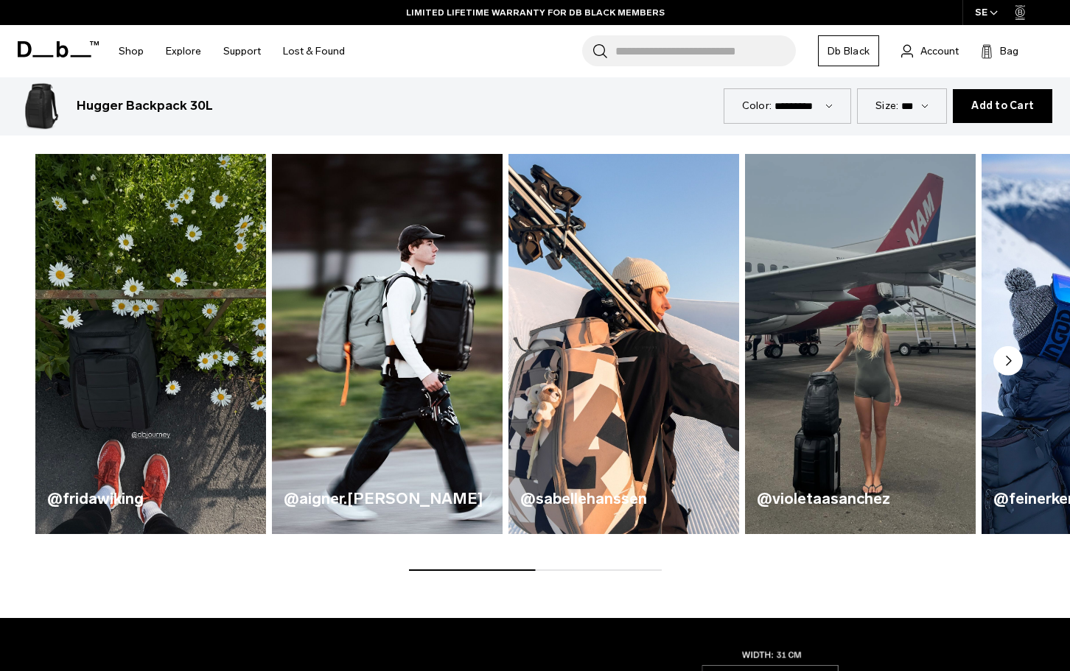
click at [860, 372] on img "4 / 5" at bounding box center [859, 344] width 237 height 392
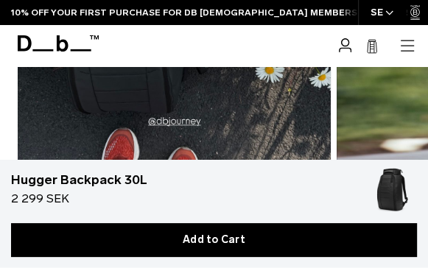
scroll to position [1642, 0]
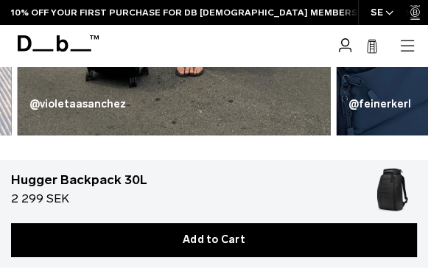
scroll to position [1731, 0]
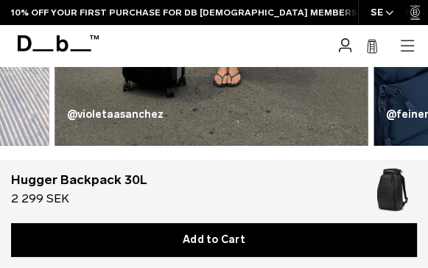
click at [69, 115] on h4 "@violetaasanchez" at bounding box center [212, 114] width 290 height 15
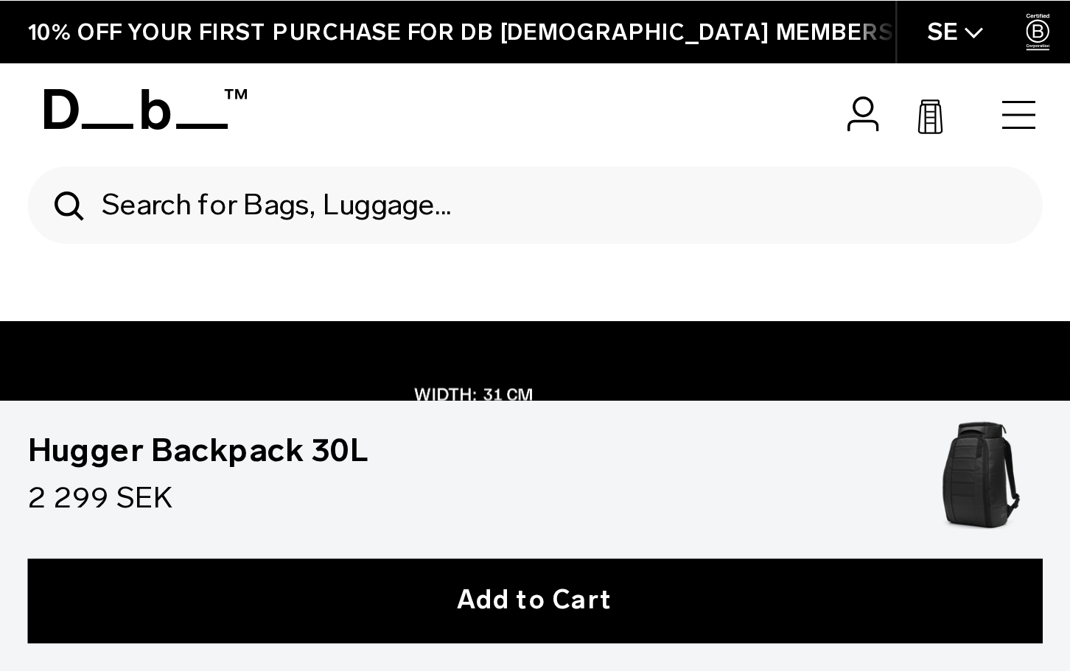
scroll to position [239, 0]
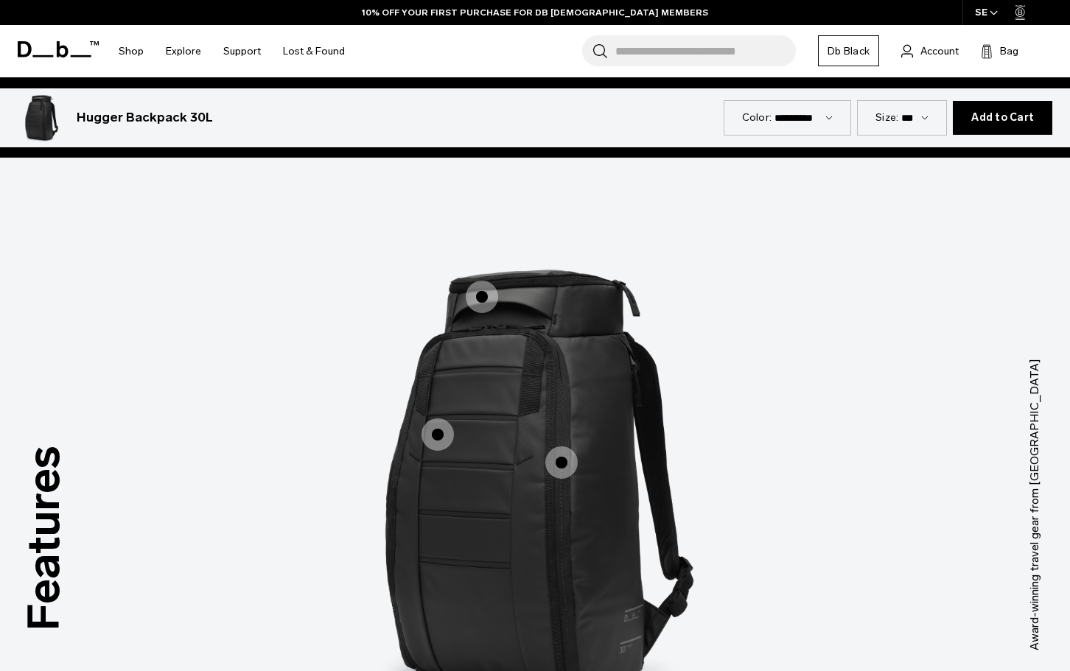
click at [479, 293] on span "1 / 3" at bounding box center [482, 297] width 32 height 32
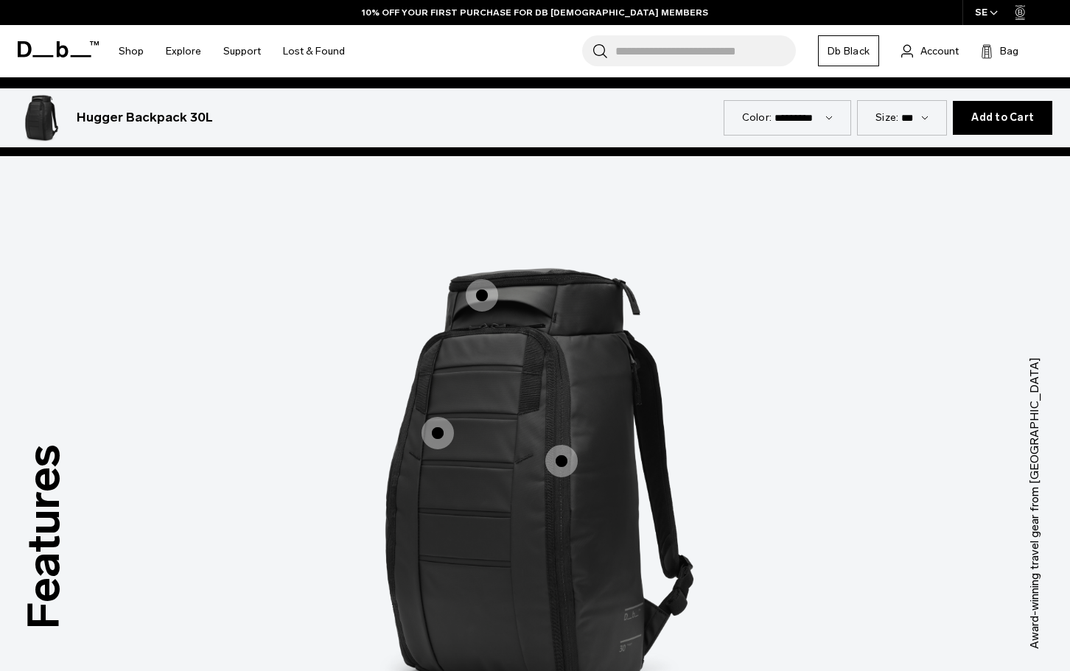
scroll to position [1659, 0]
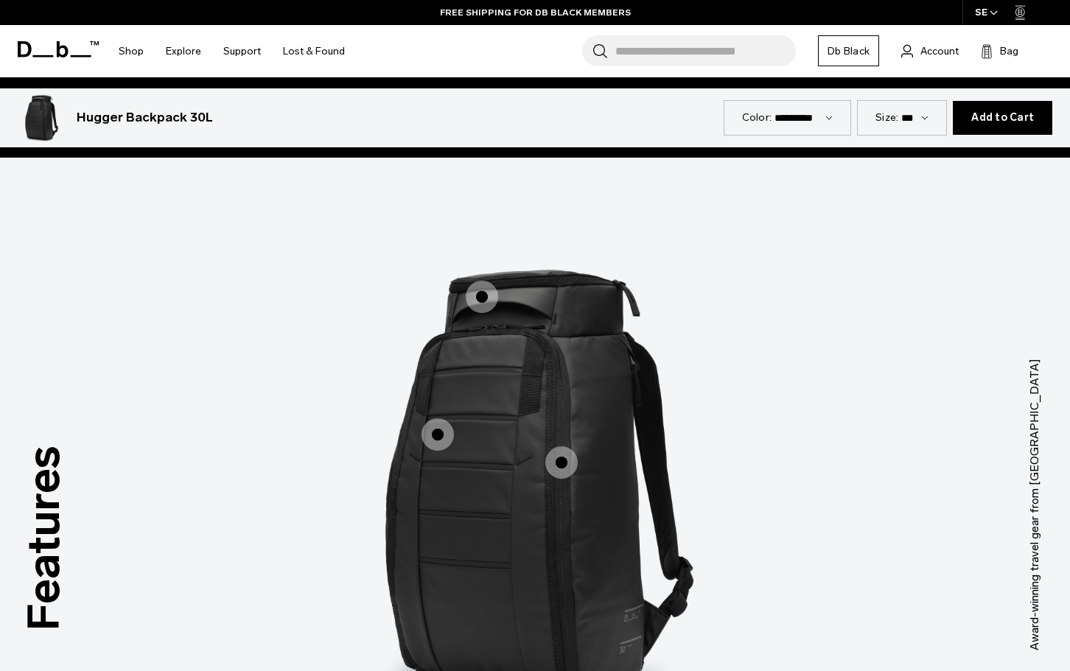
click at [558, 464] on span "1 / 3" at bounding box center [561, 463] width 32 height 32
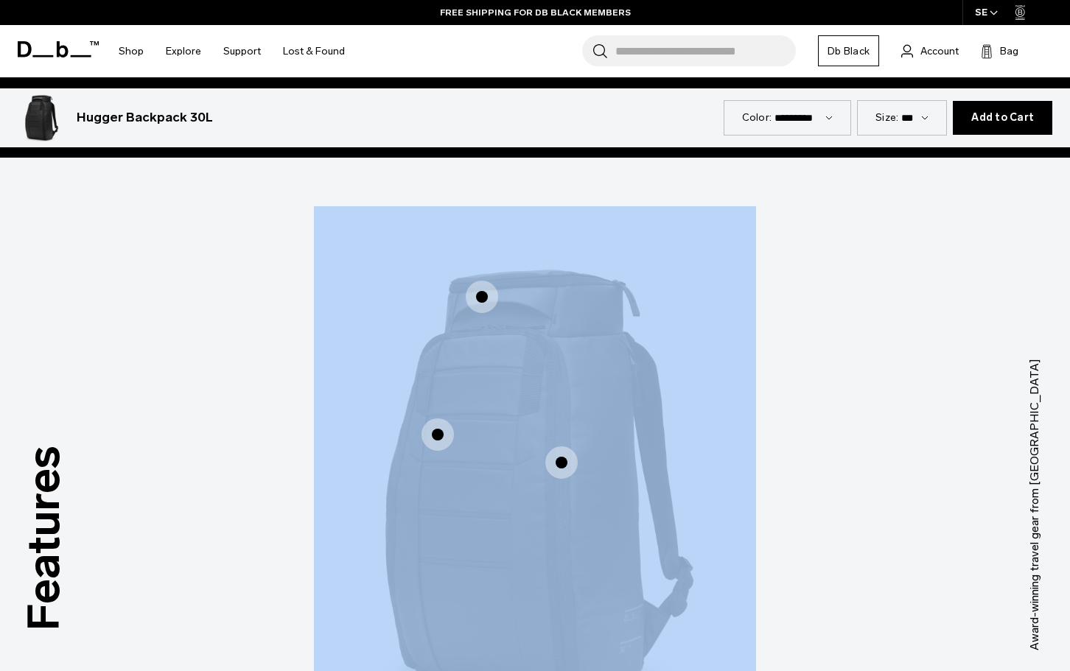
drag, startPoint x: 558, startPoint y: 464, endPoint x: 584, endPoint y: 486, distance: 34.0
click at [584, 486] on div "Main Compartment Opens Fully Main Compartment Opens Fully Roomy Top Pocket Room…" at bounding box center [535, 482] width 442 height 553
drag, startPoint x: 584, startPoint y: 486, endPoint x: 560, endPoint y: 460, distance: 35.5
click at [560, 461] on span "1 / 3" at bounding box center [561, 463] width 32 height 32
click at [559, 460] on span "1 / 3" at bounding box center [561, 463] width 32 height 32
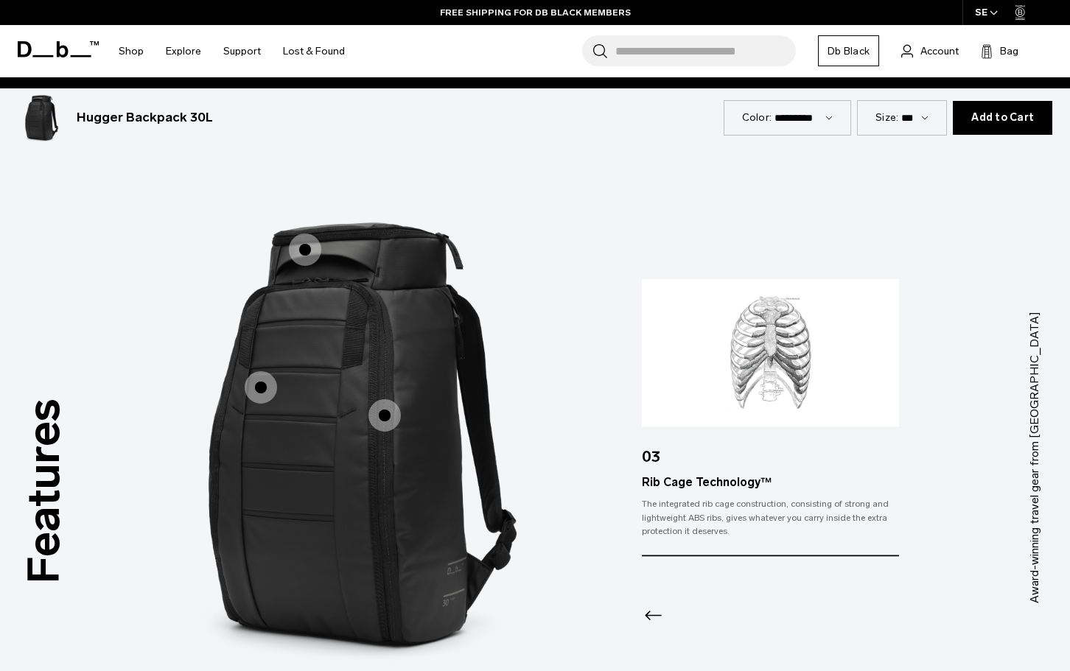
scroll to position [1732, 0]
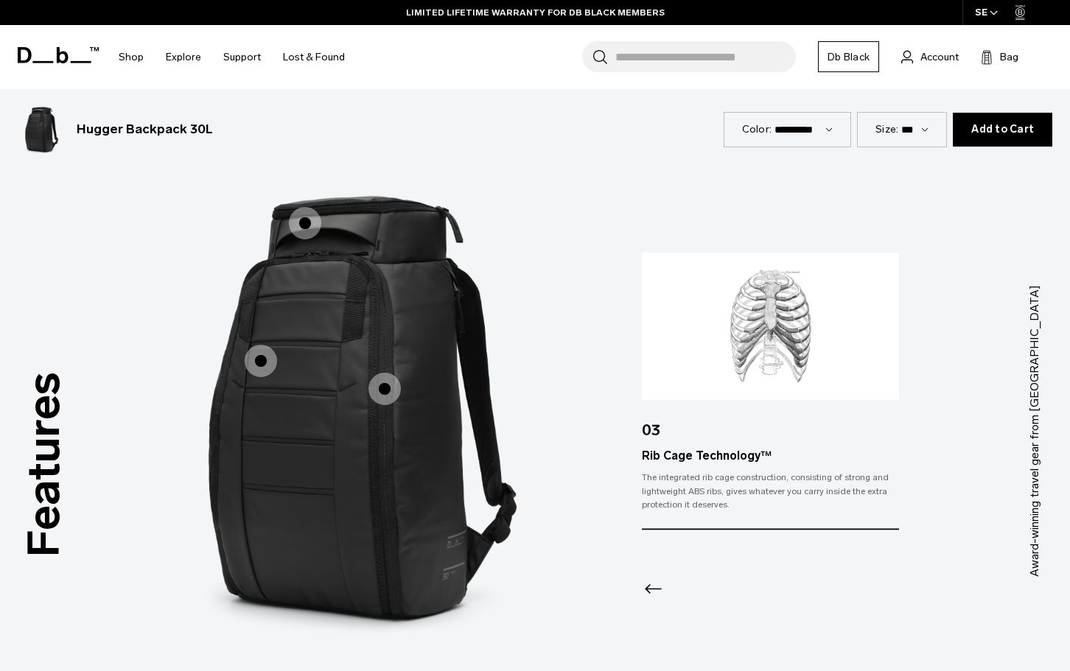
click at [261, 365] on span "1 / 3" at bounding box center [261, 361] width 32 height 32
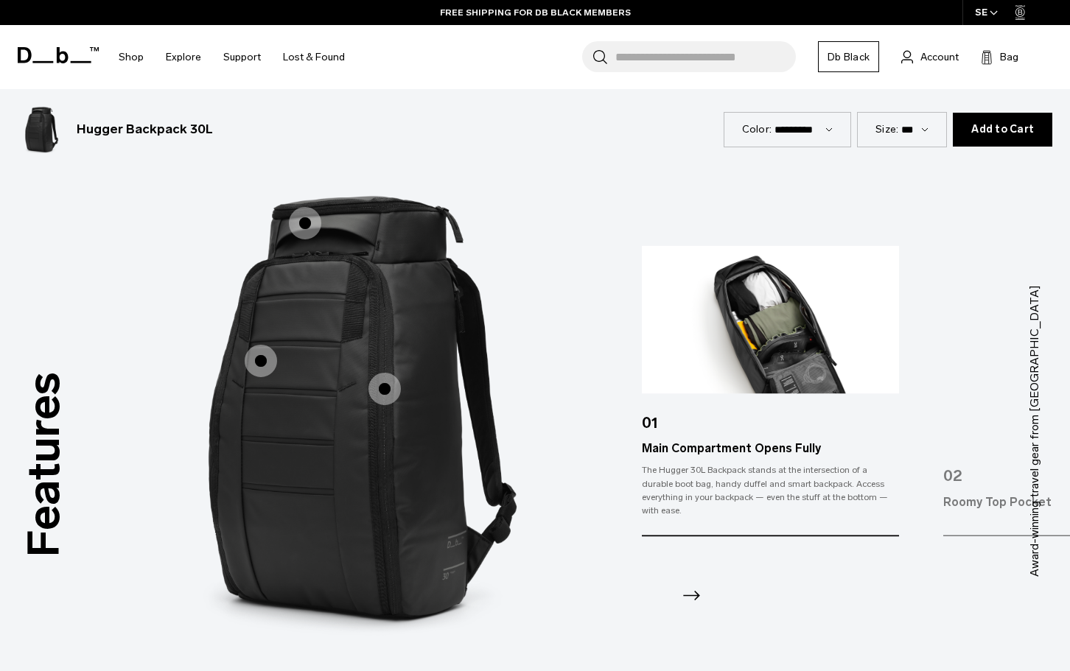
click at [305, 217] on span "1 / 3" at bounding box center [305, 223] width 32 height 32
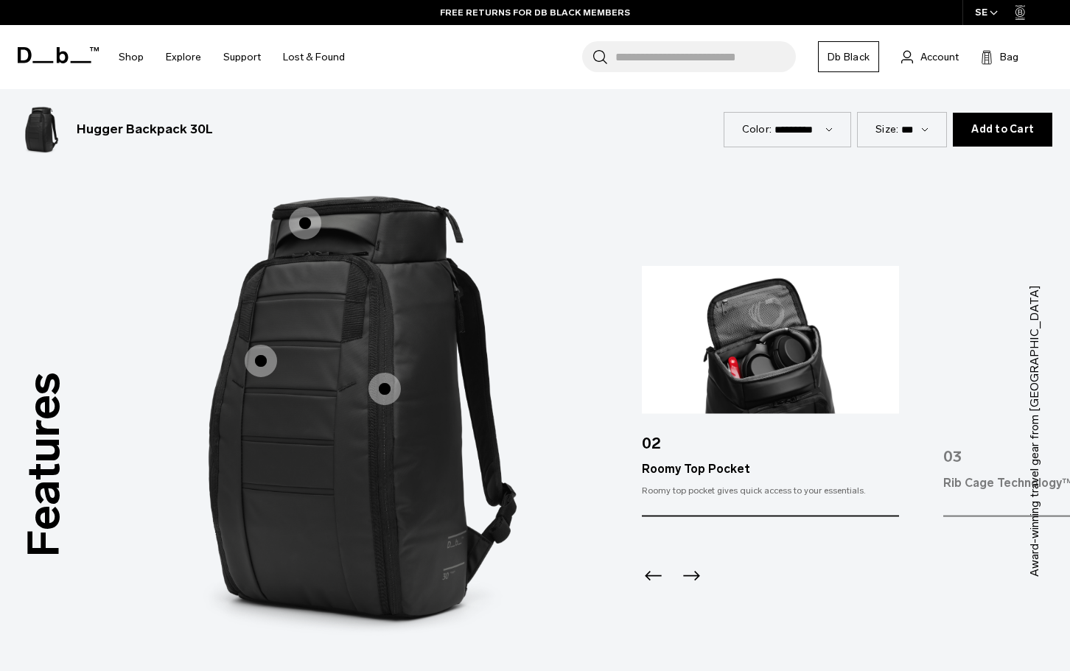
click at [696, 573] on icon "Next slide" at bounding box center [691, 576] width 24 height 24
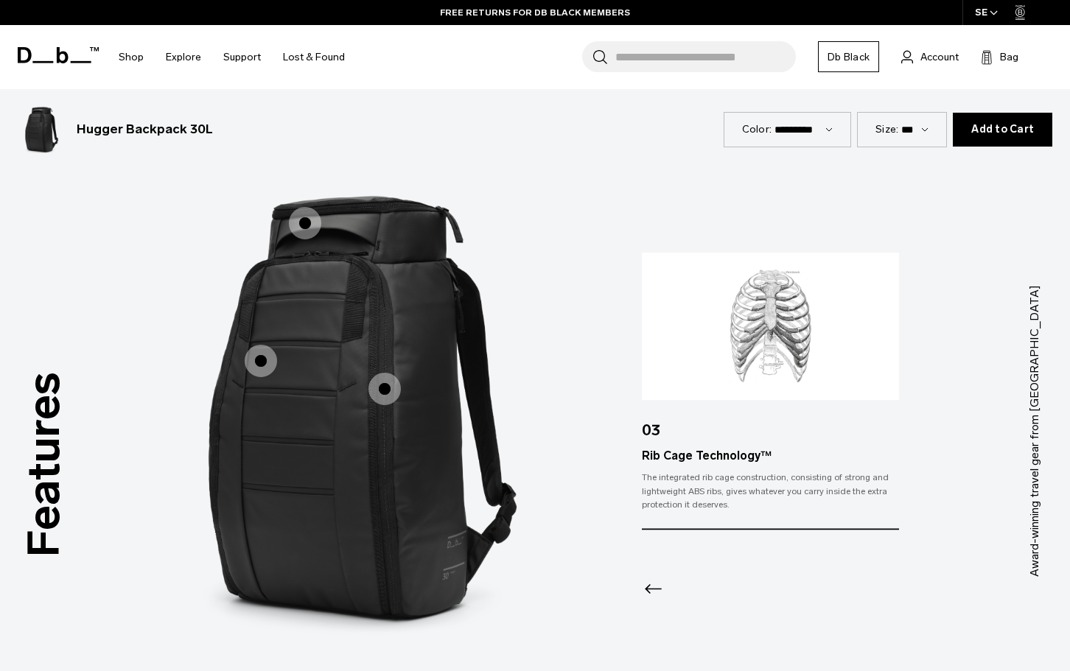
click at [696, 573] on div at bounding box center [770, 570] width 256 height 80
click at [649, 588] on icon "Previous slide" at bounding box center [654, 589] width 24 height 24
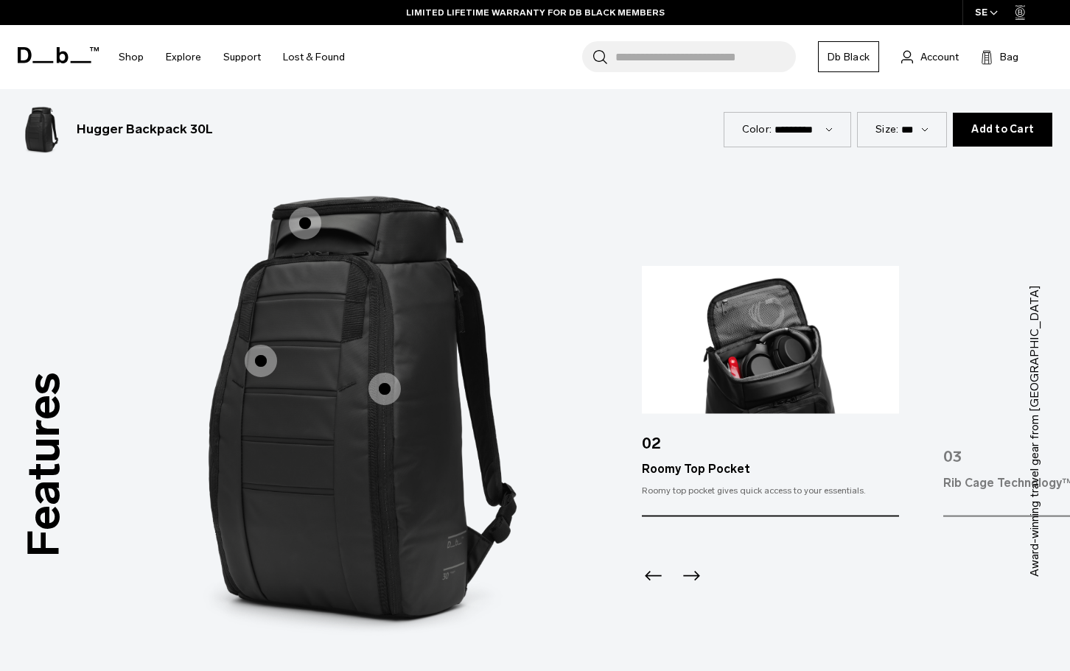
click at [644, 572] on icon "Previous slide" at bounding box center [654, 576] width 24 height 24
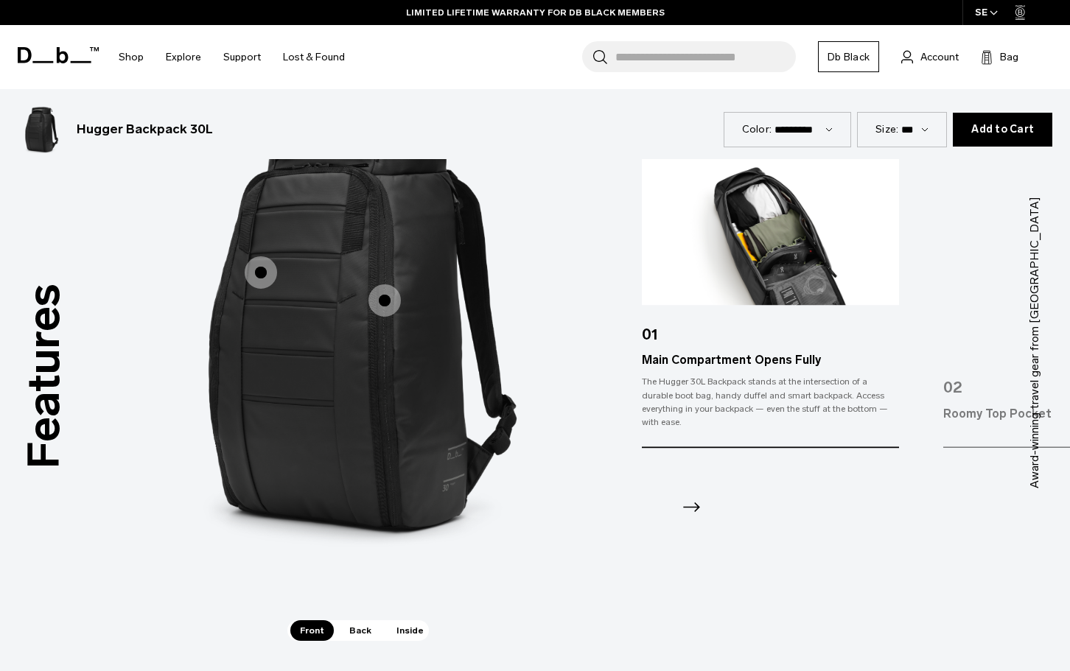
scroll to position [2101, 0]
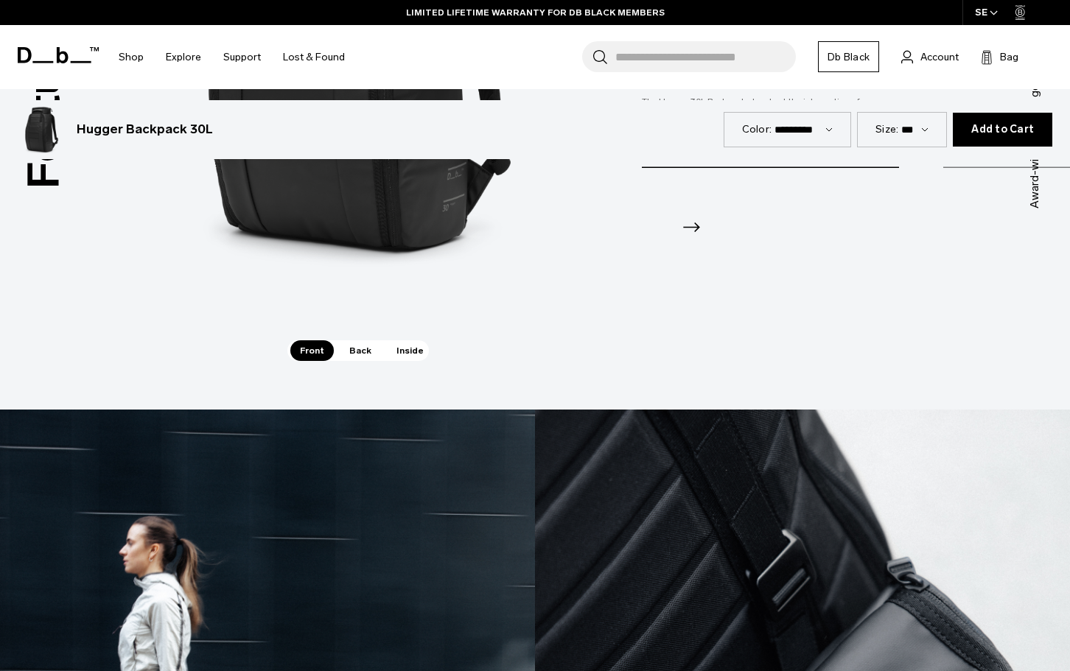
click at [359, 352] on span "Back" at bounding box center [360, 350] width 41 height 21
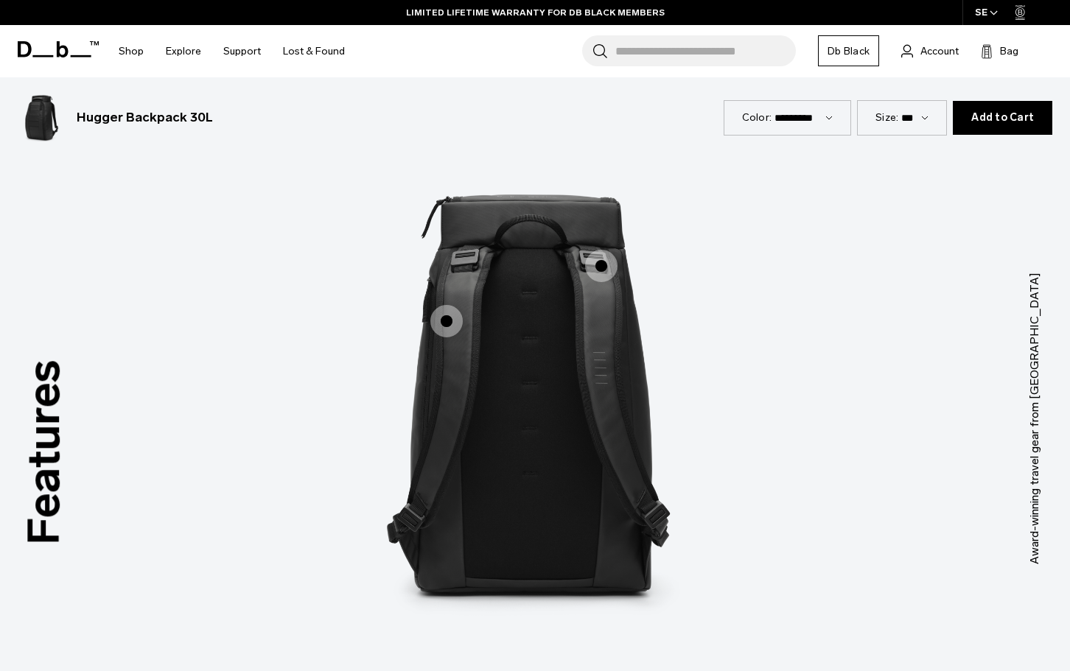
scroll to position [1732, 0]
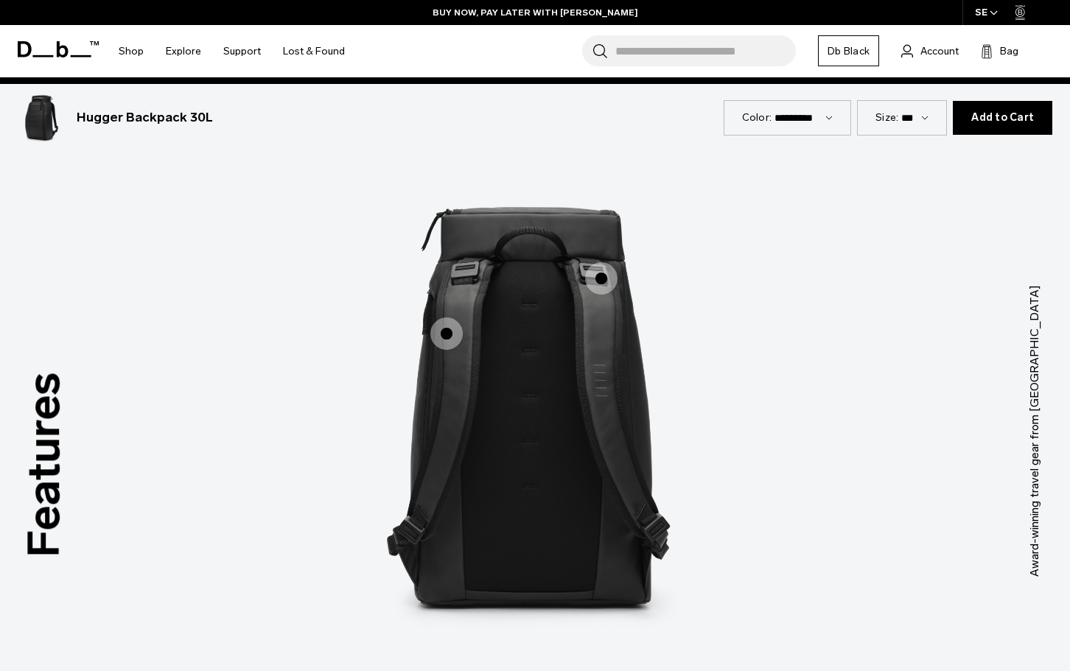
click at [598, 278] on span "2 / 3" at bounding box center [601, 278] width 32 height 32
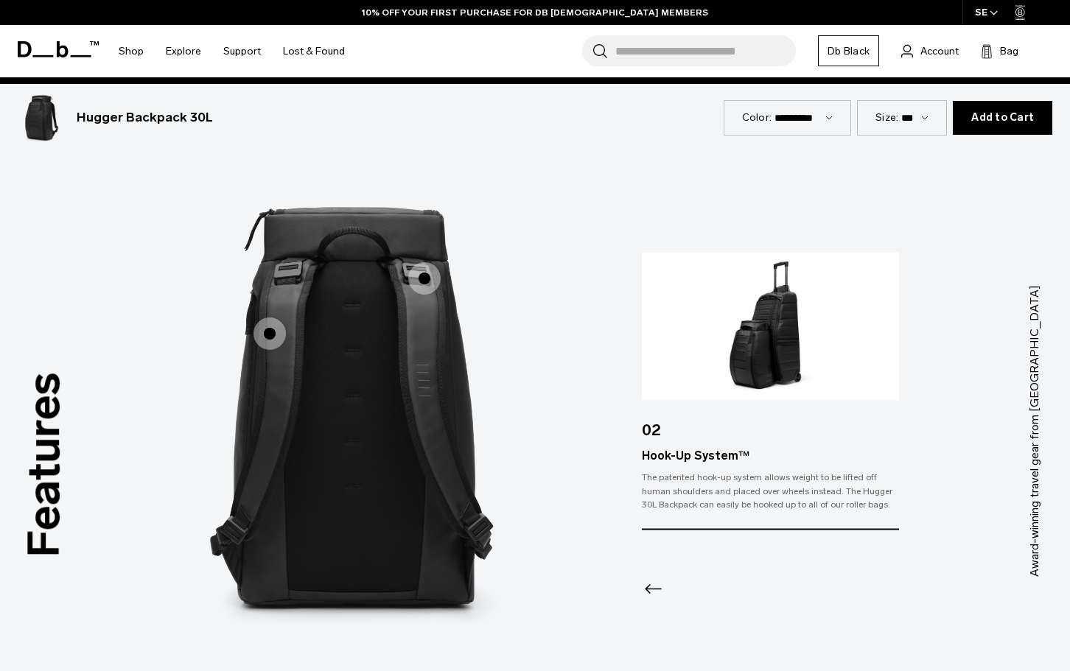
click at [652, 592] on icon "Previous slide" at bounding box center [654, 589] width 24 height 24
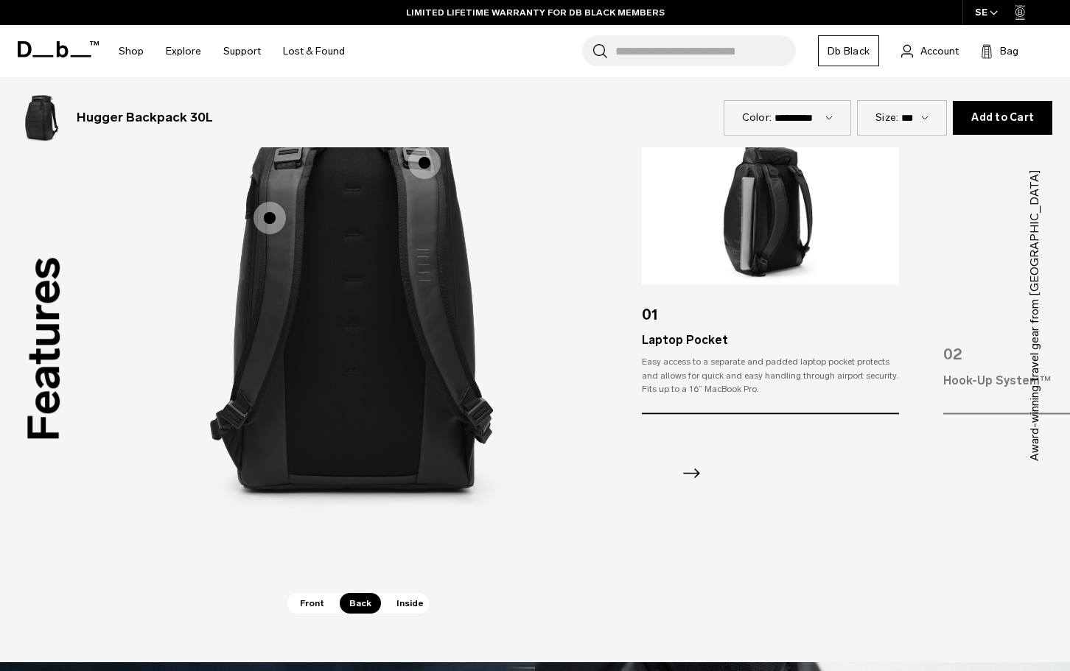
scroll to position [2101, 0]
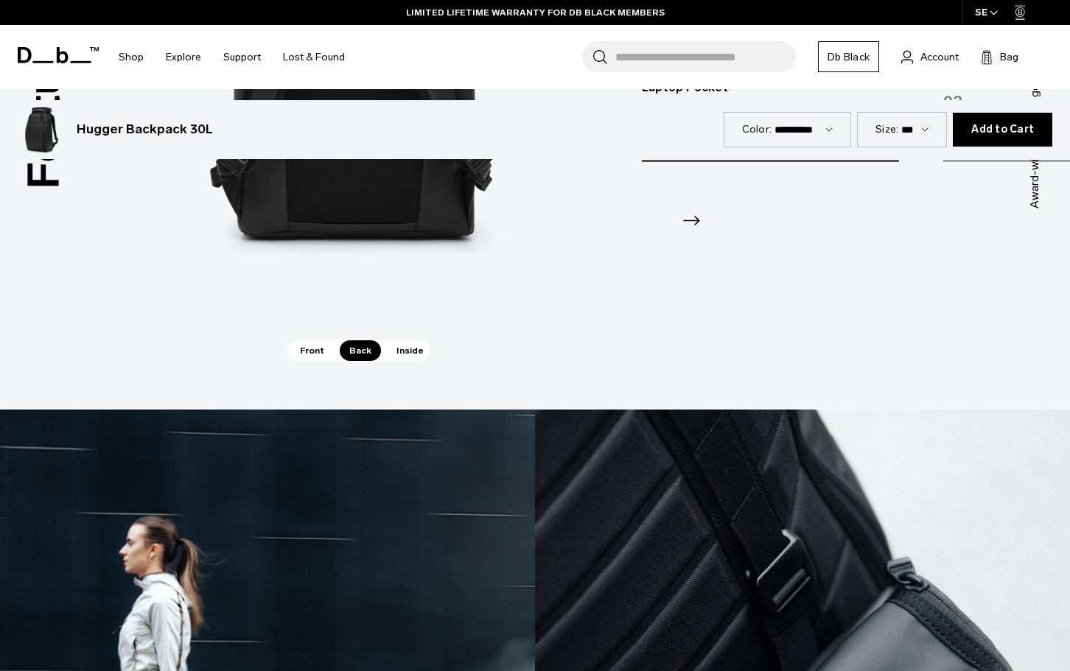
click at [408, 354] on span "Inside" at bounding box center [410, 350] width 46 height 21
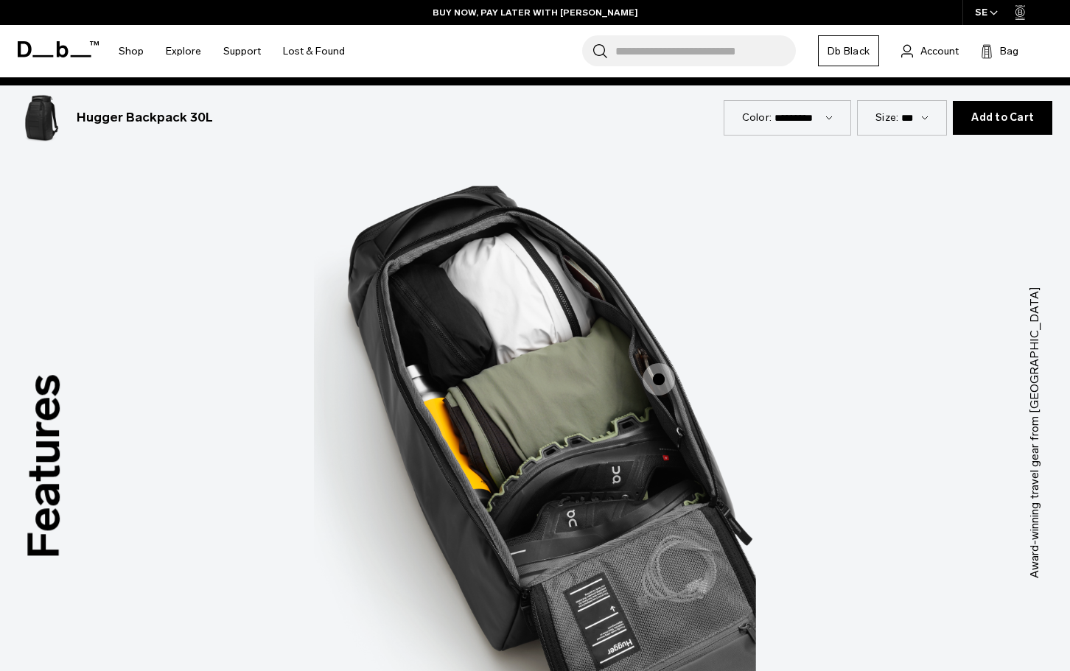
scroll to position [1732, 0]
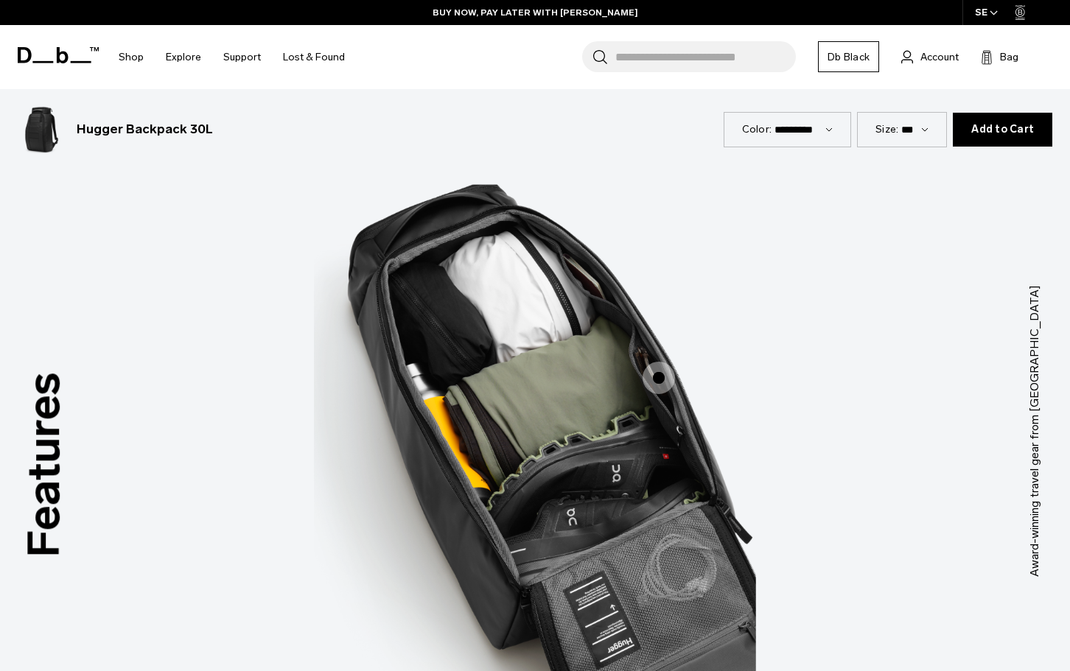
click at [659, 376] on span "3 / 3" at bounding box center [659, 378] width 32 height 32
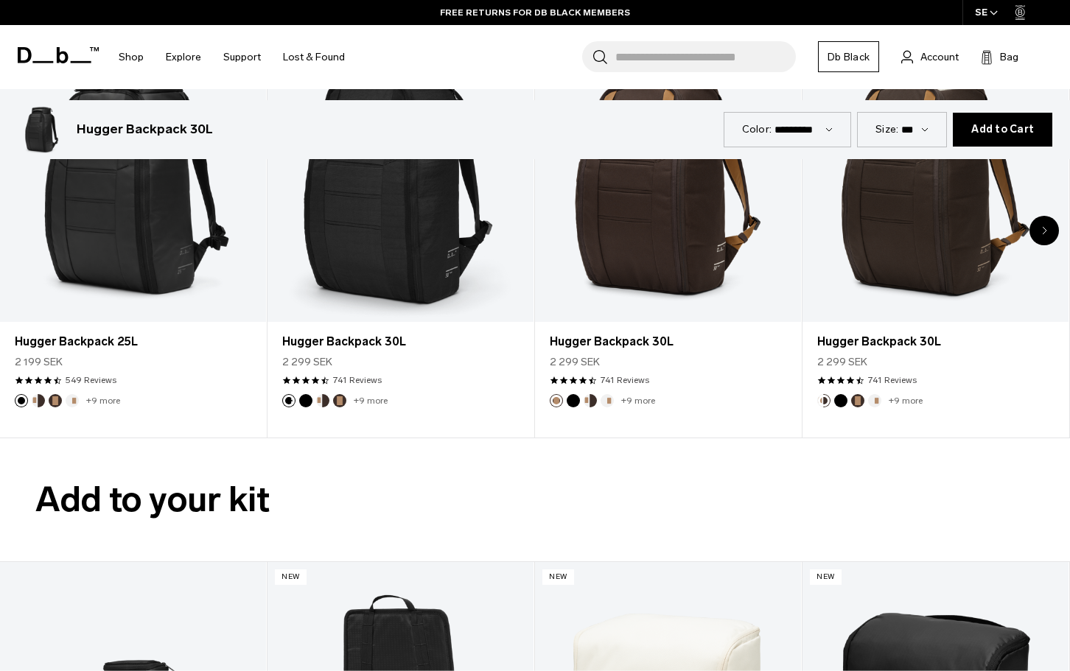
scroll to position [3648, 0]
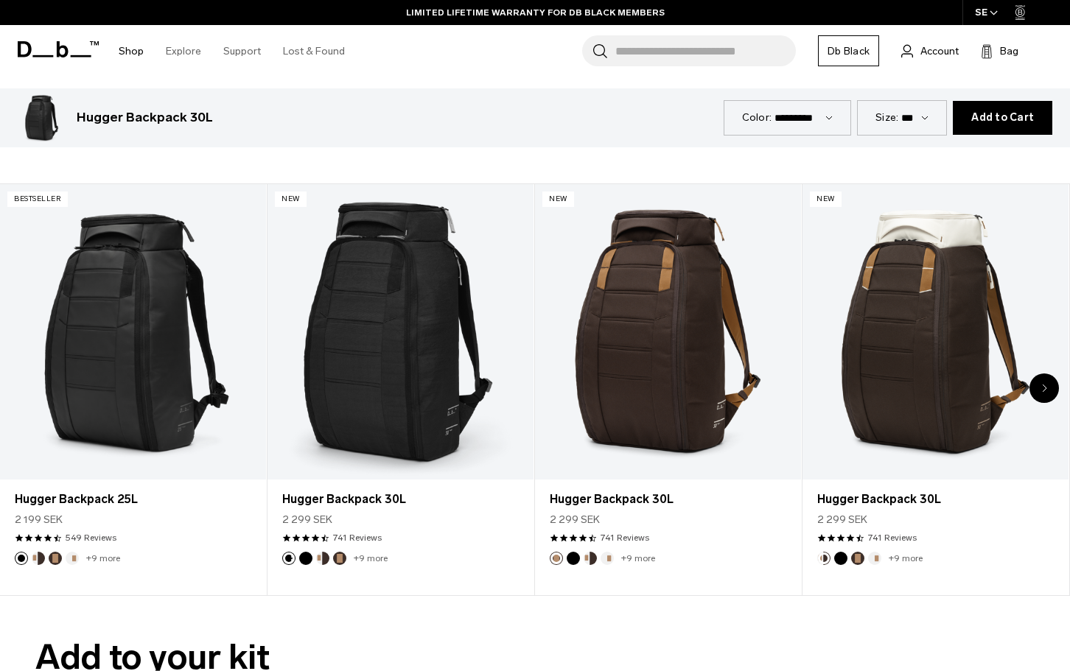
click at [122, 49] on link "Shop" at bounding box center [131, 51] width 25 height 52
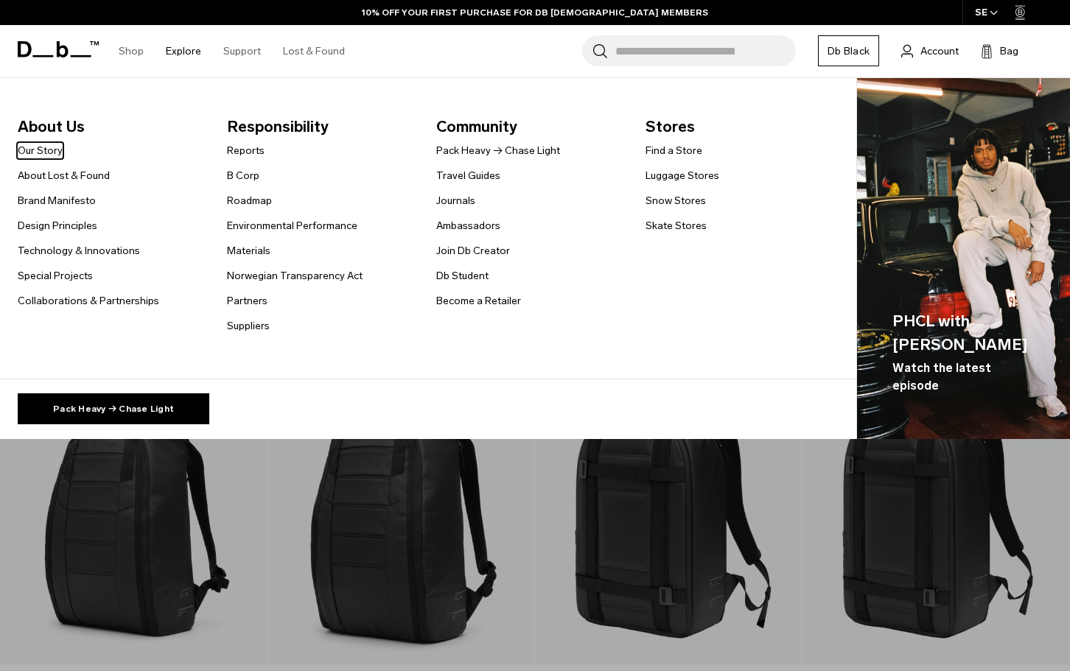
click at [183, 46] on link "Explore" at bounding box center [183, 51] width 35 height 52
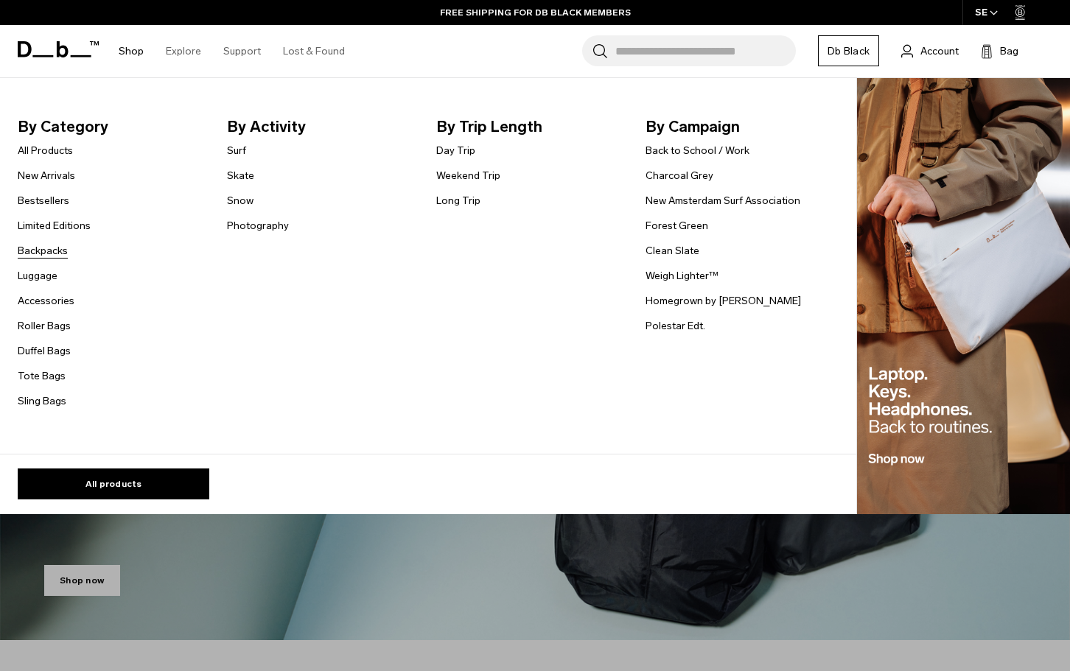
click at [49, 248] on link "Backpacks" at bounding box center [43, 250] width 50 height 15
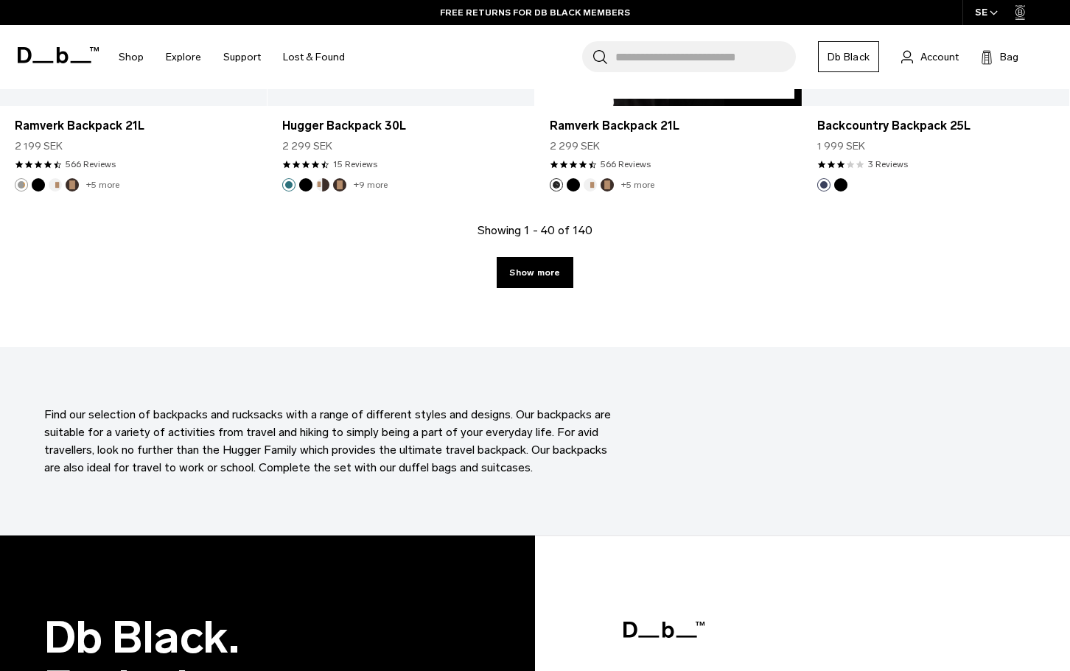
scroll to position [4274, 0]
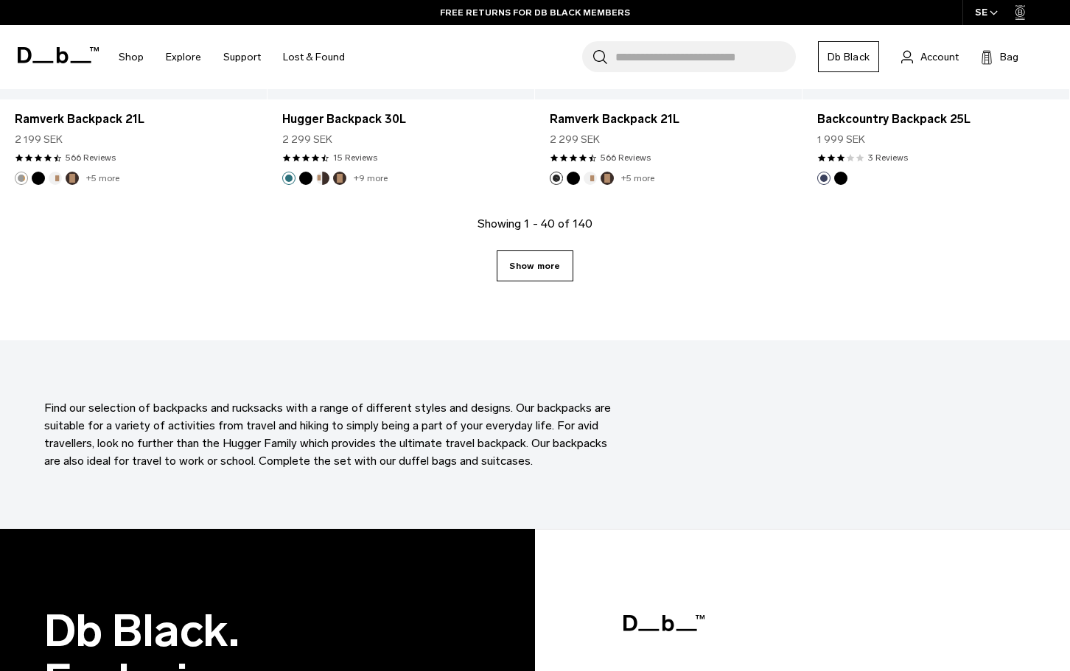
click at [548, 270] on link "Show more" at bounding box center [535, 266] width 76 height 31
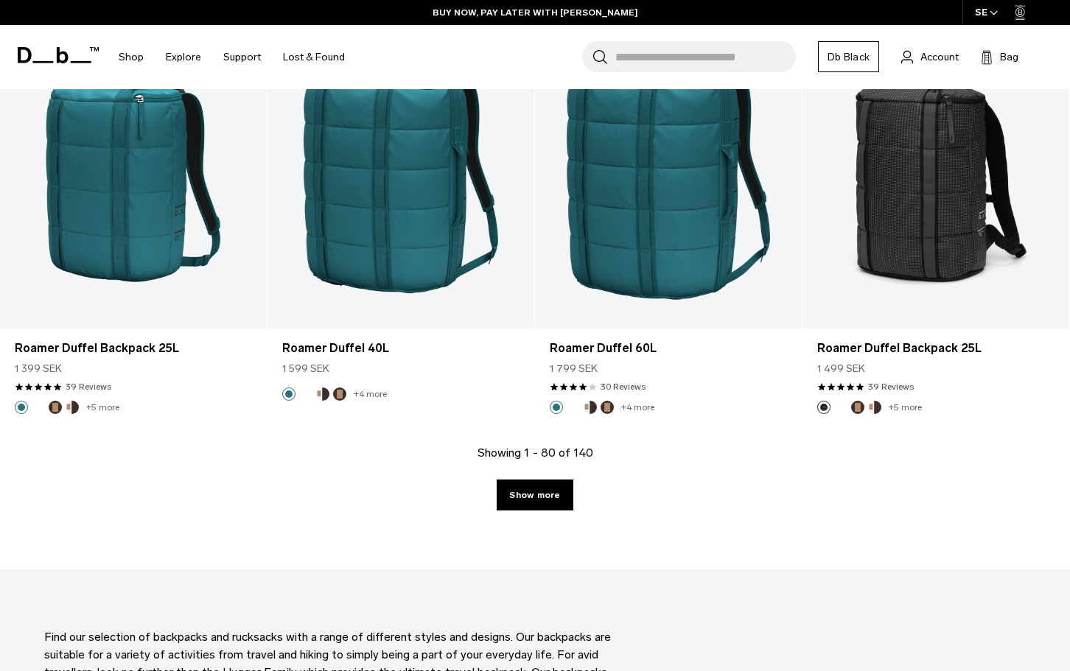
scroll to position [8240, 0]
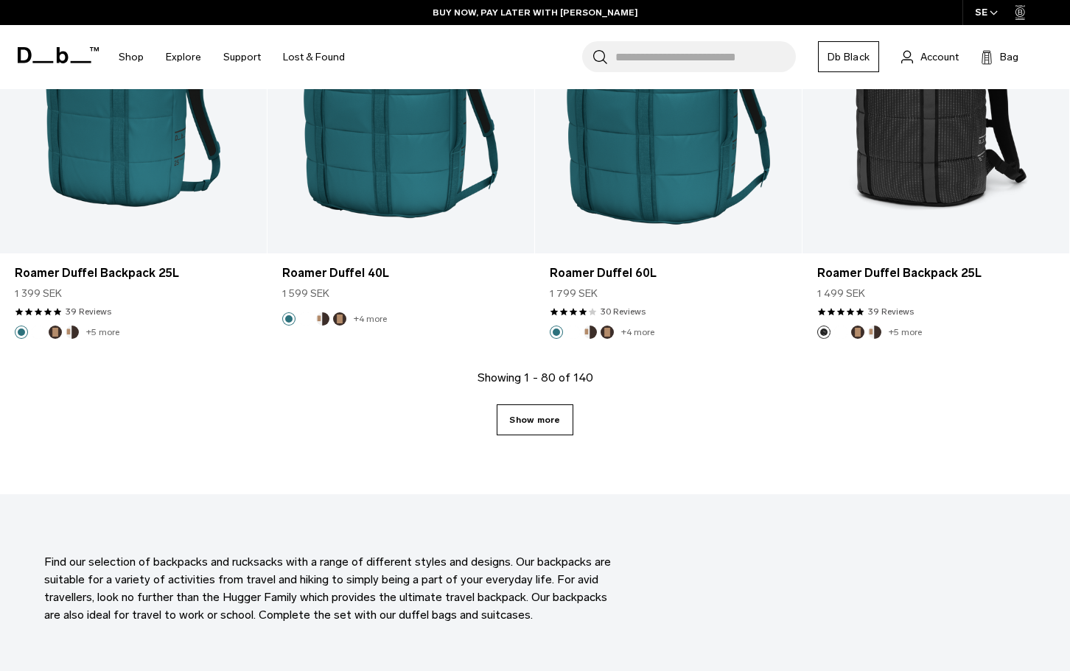
click at [536, 427] on link "Show more" at bounding box center [535, 420] width 76 height 31
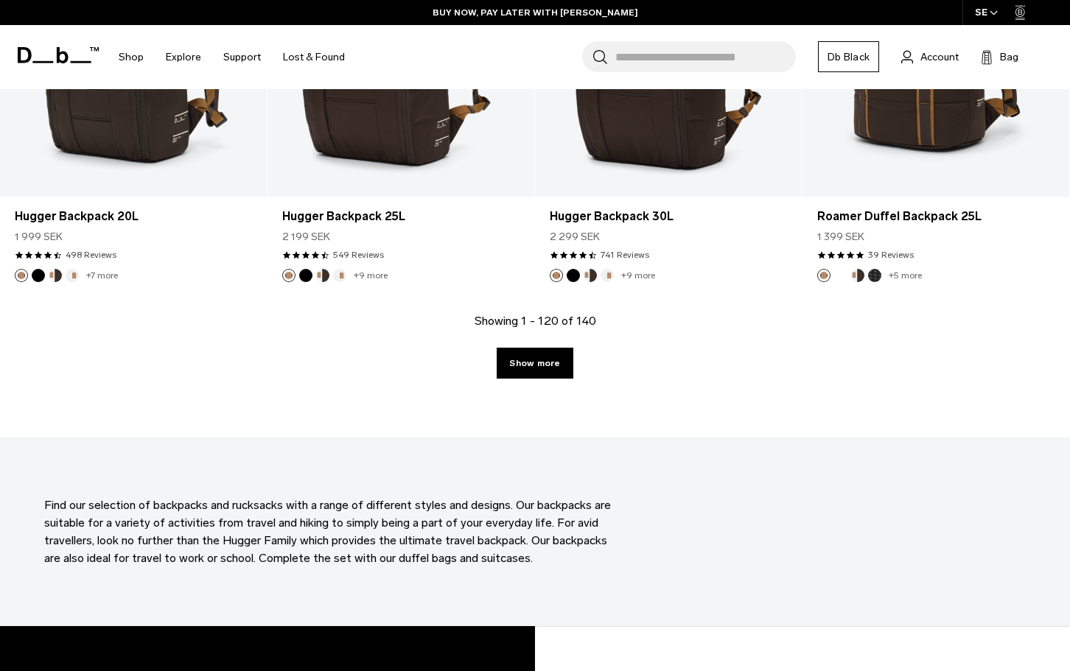
scroll to position [12440, 0]
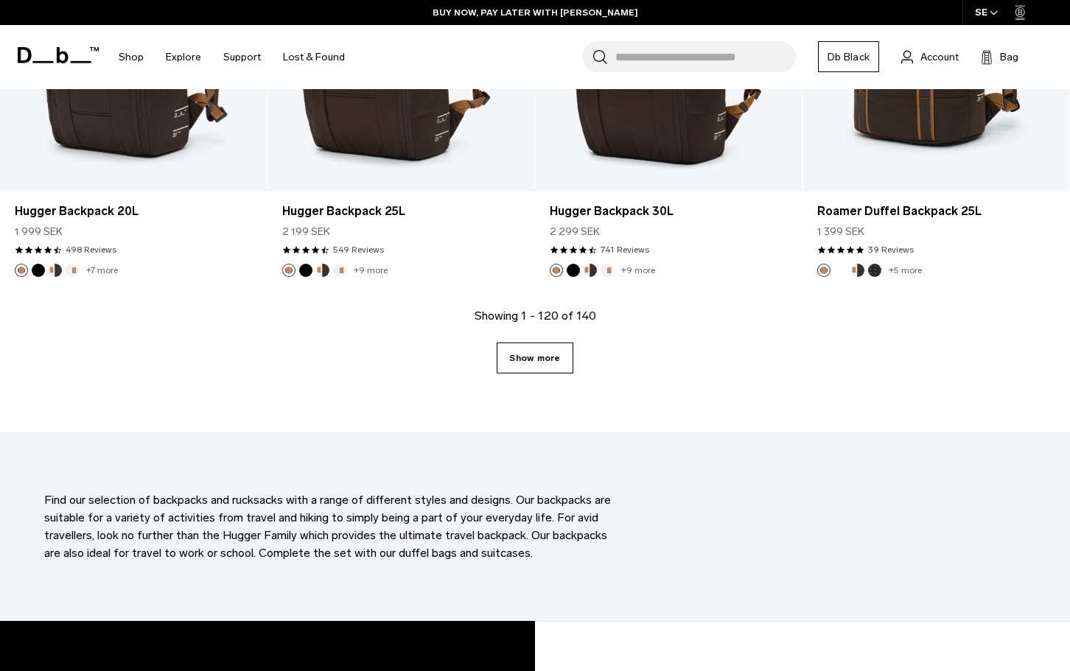
click at [547, 346] on link "Show more" at bounding box center [535, 358] width 76 height 31
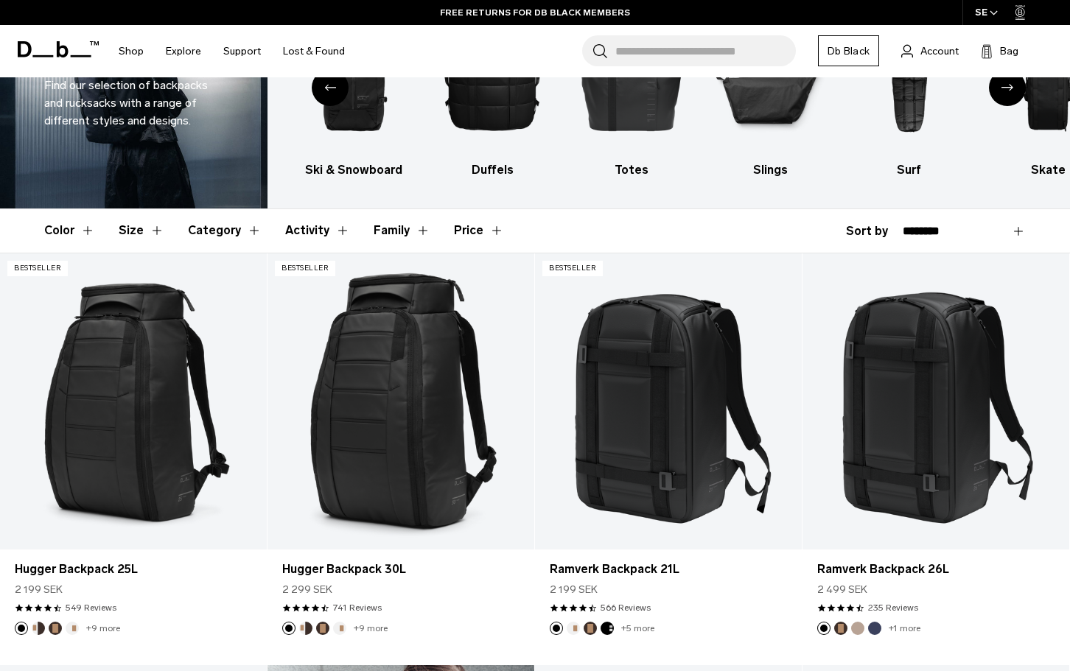
scroll to position [111, 0]
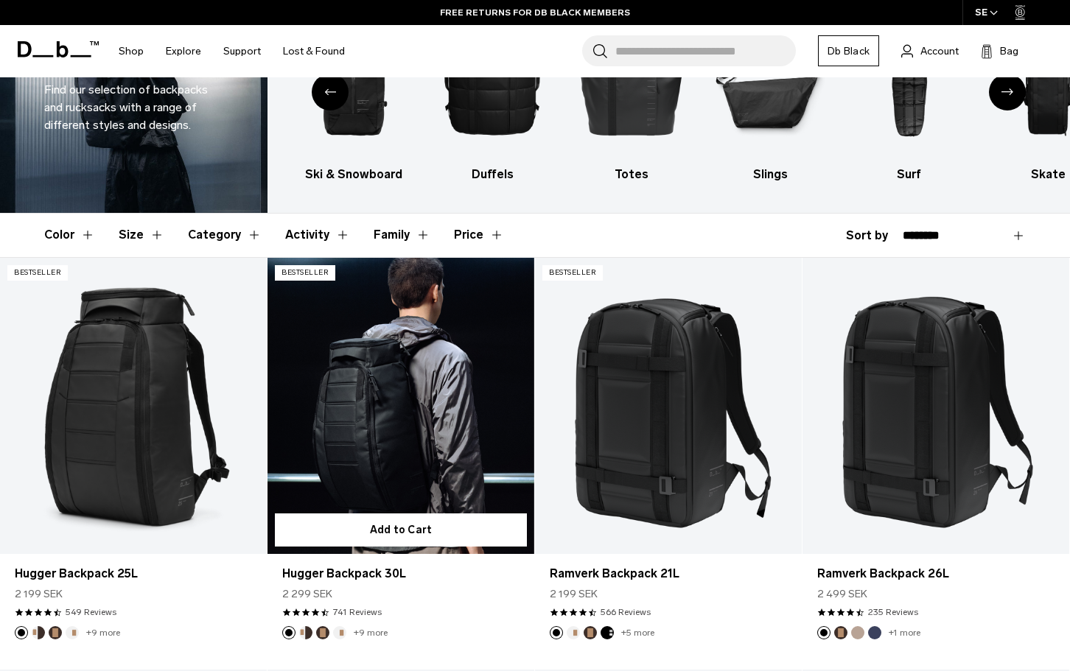
click at [379, 382] on link "Hugger Backpack 30L" at bounding box center [400, 406] width 267 height 296
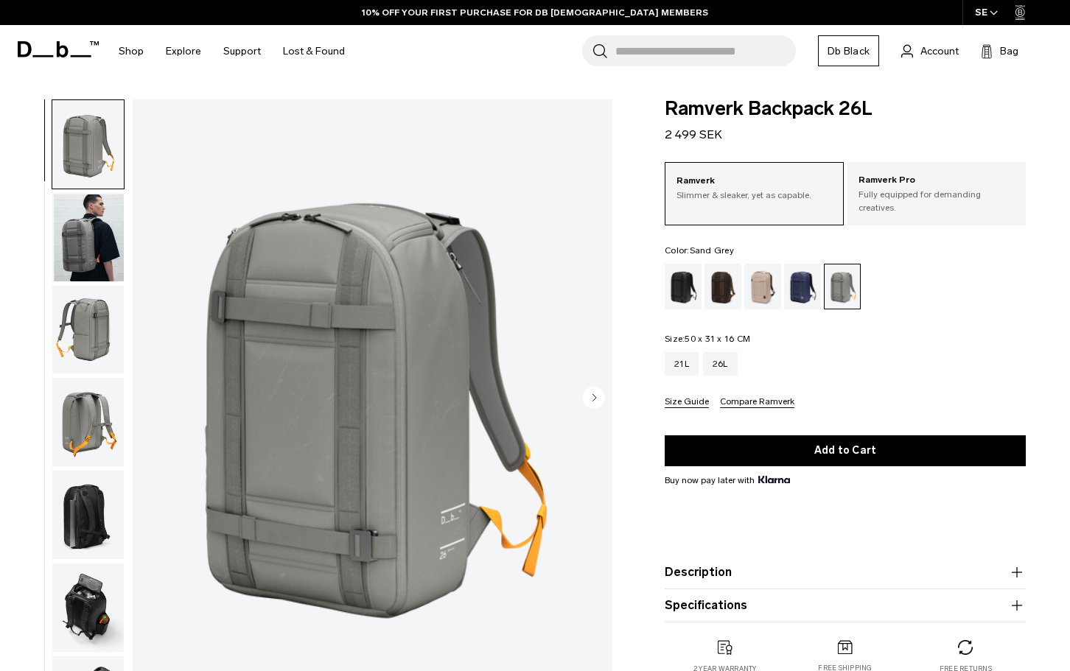
click at [87, 514] on img "button" at bounding box center [87, 515] width 71 height 88
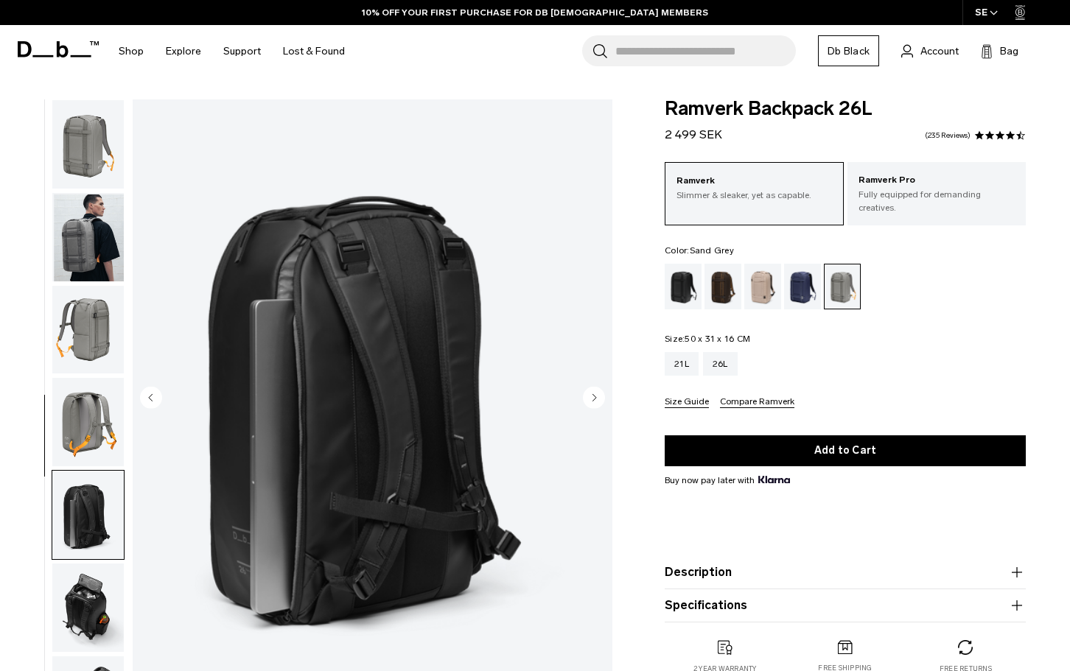
scroll to position [139, 0]
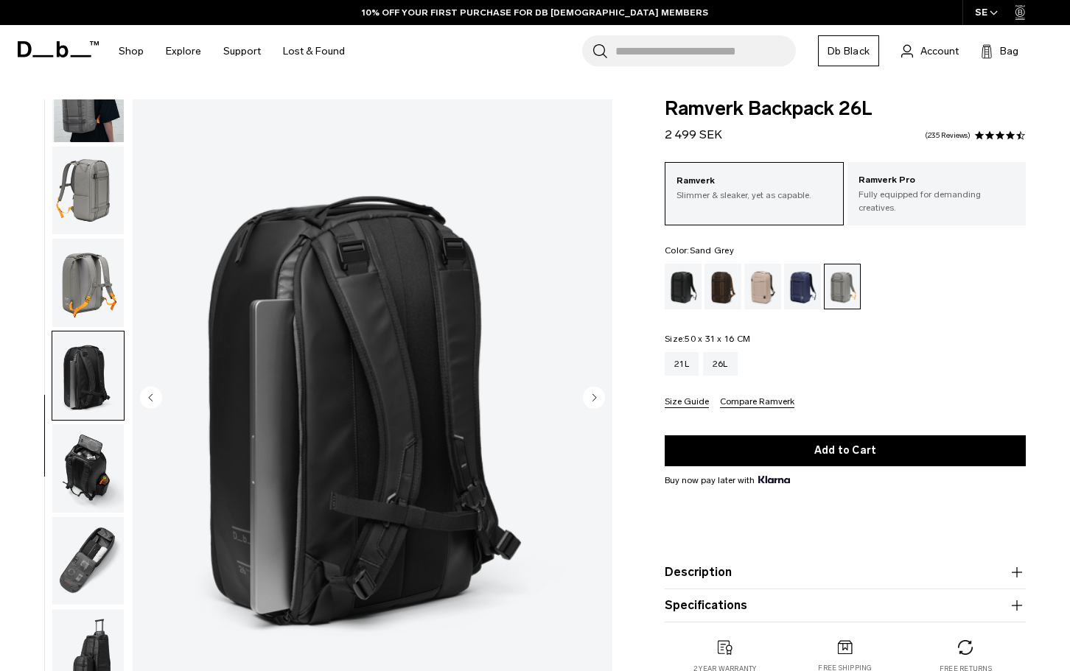
click at [93, 469] on img "button" at bounding box center [87, 468] width 71 height 88
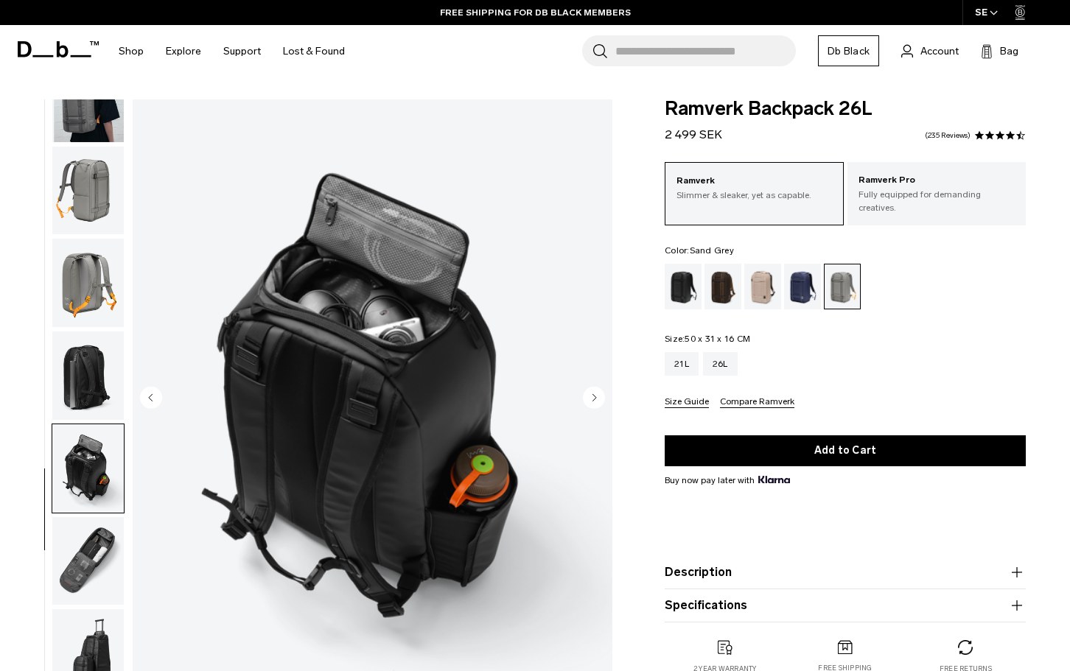
click at [88, 537] on img "button" at bounding box center [87, 561] width 71 height 88
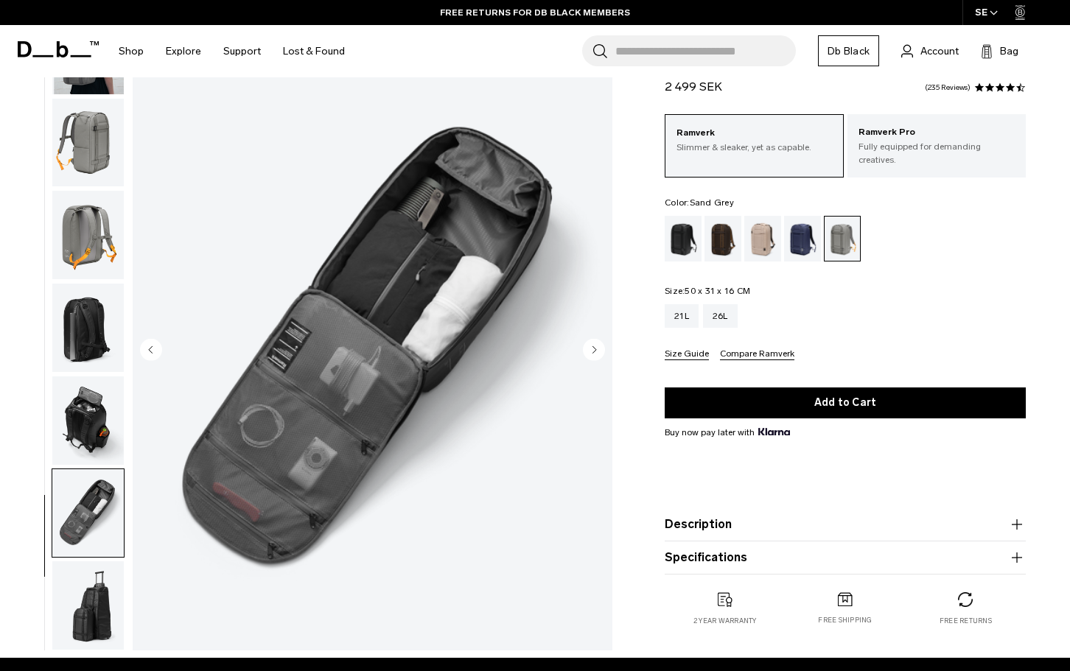
scroll to position [74, 0]
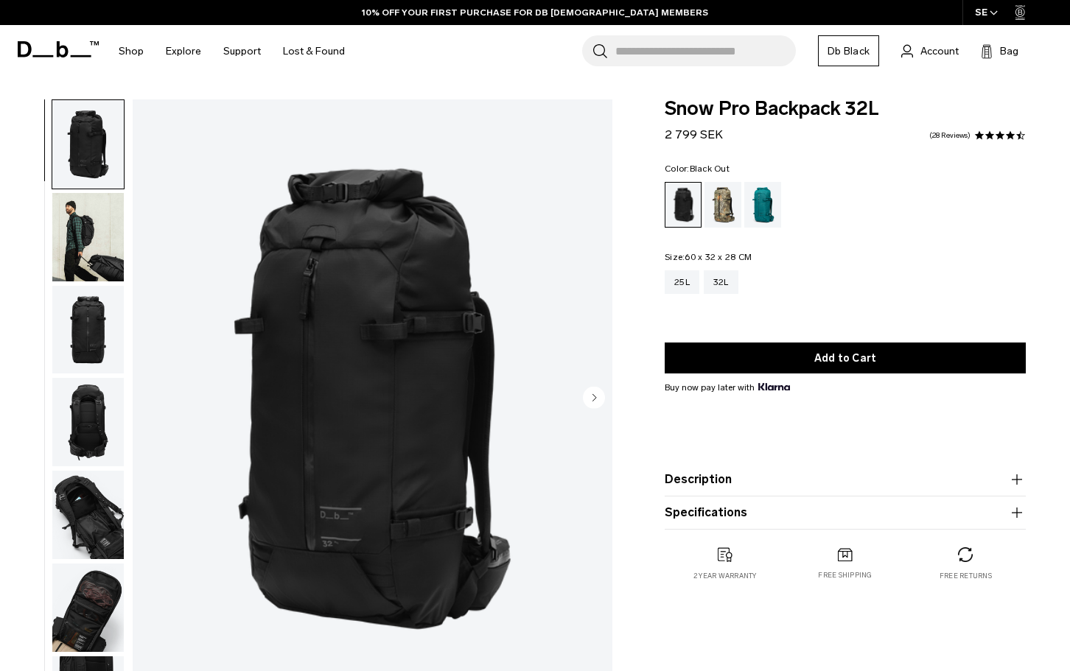
click at [93, 316] on img "button" at bounding box center [87, 330] width 71 height 88
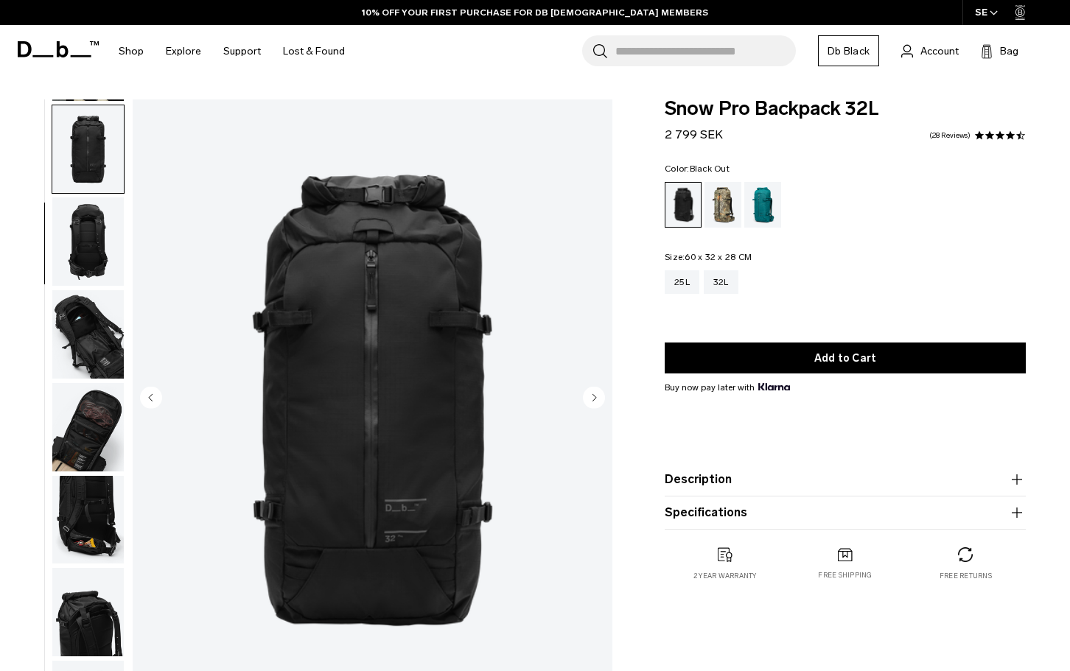
scroll to position [186, 0]
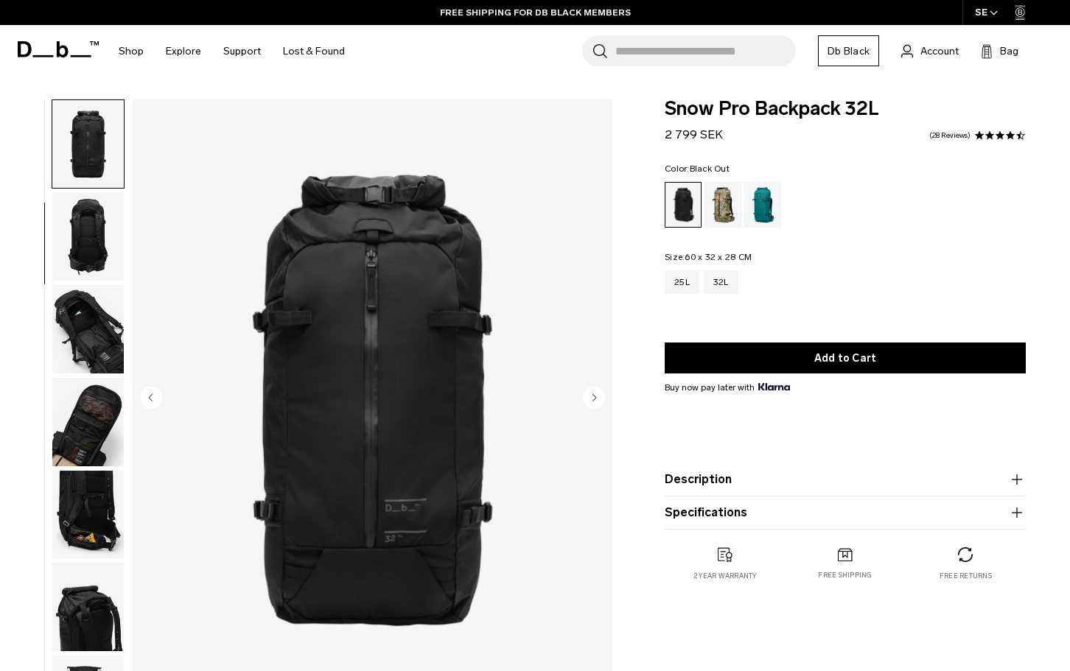
click at [93, 229] on img "button" at bounding box center [87, 236] width 71 height 88
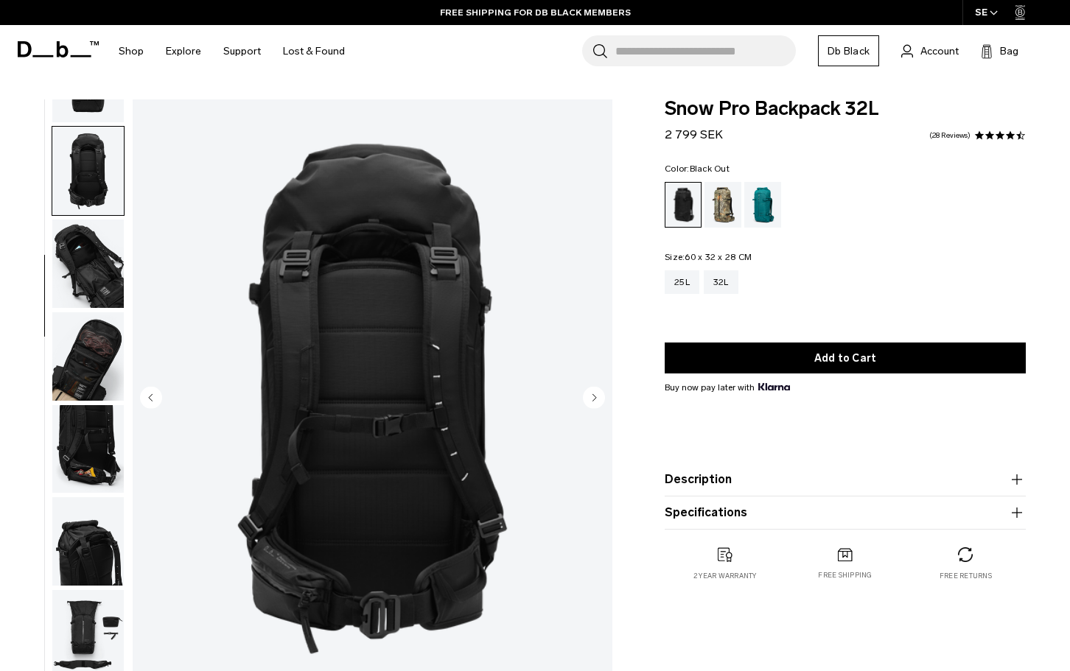
scroll to position [278, 0]
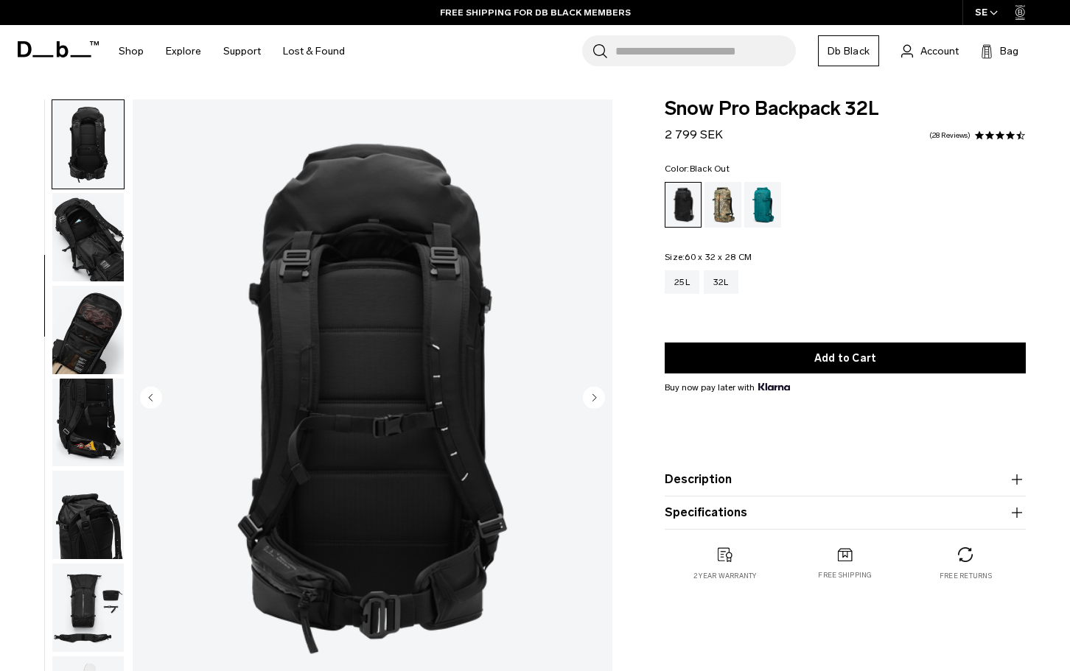
click at [93, 229] on img "button" at bounding box center [87, 237] width 71 height 88
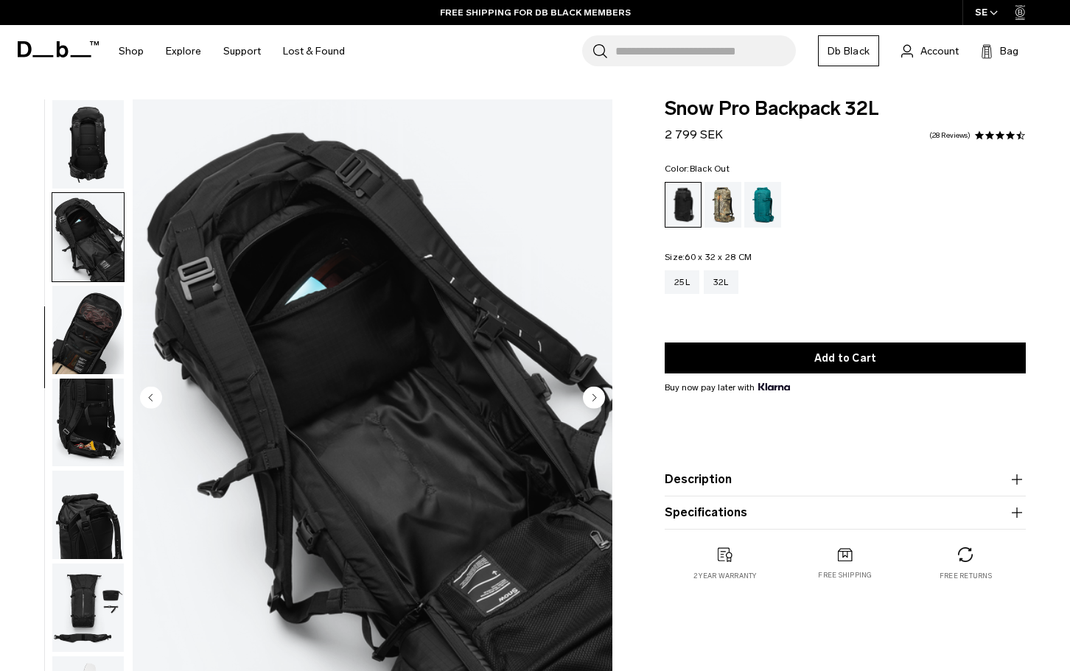
scroll to position [371, 0]
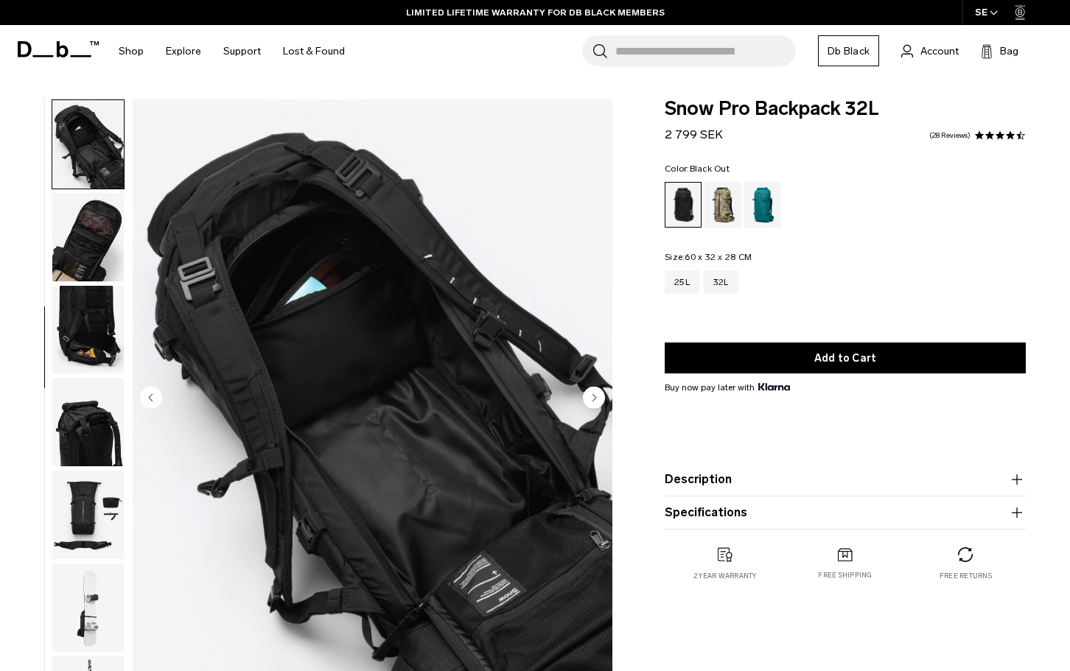
click at [93, 229] on img "button" at bounding box center [87, 237] width 71 height 88
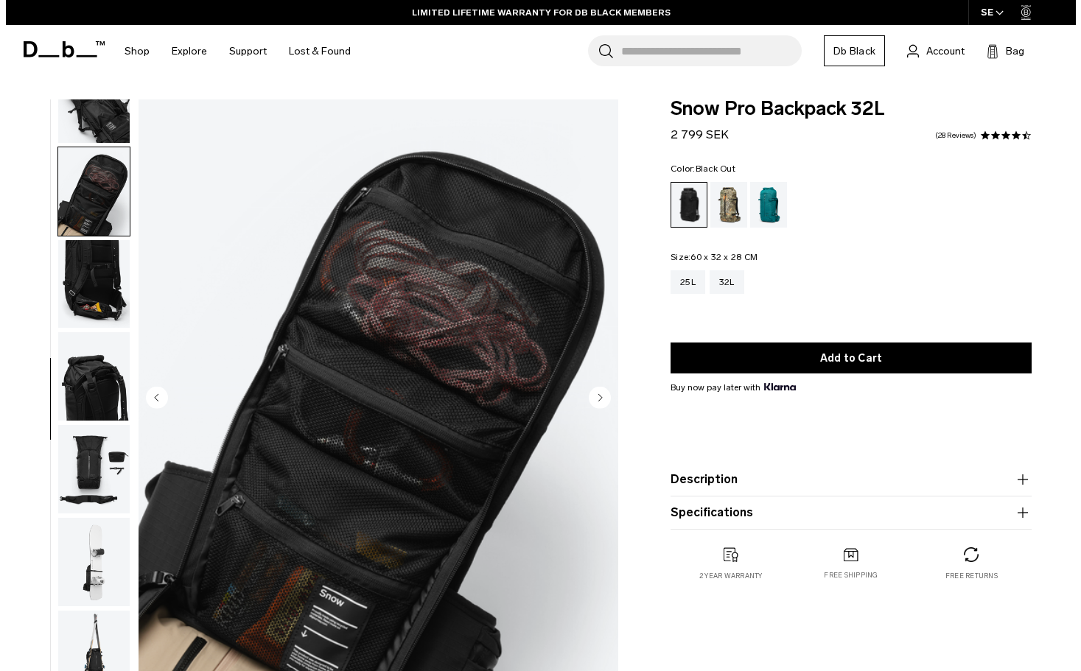
scroll to position [418, 0]
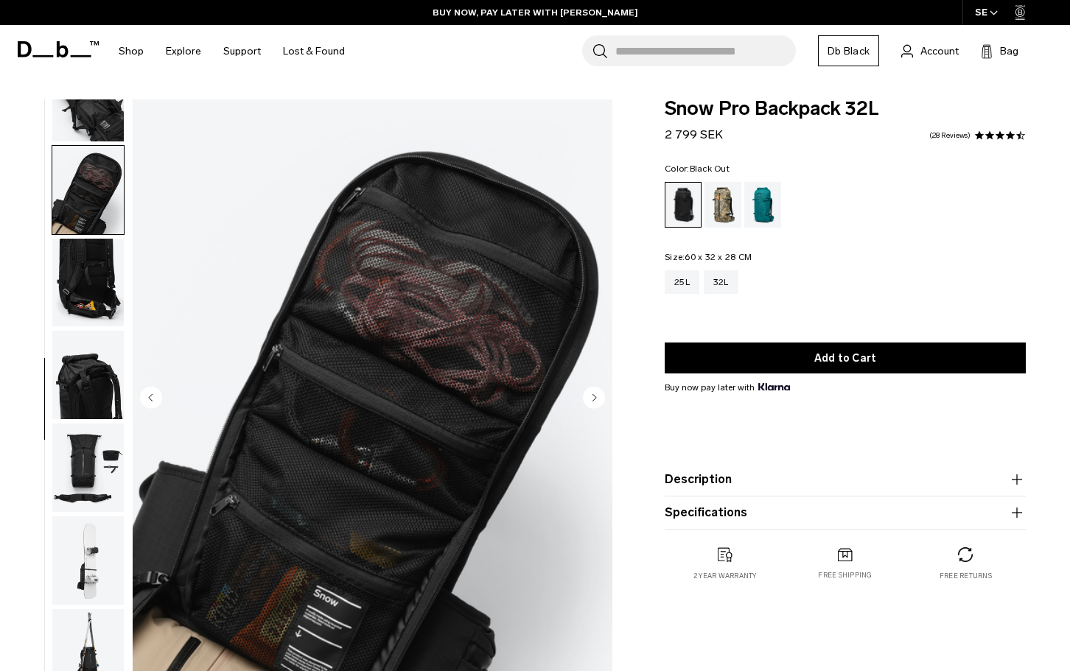
click at [103, 265] on img "button" at bounding box center [87, 283] width 71 height 88
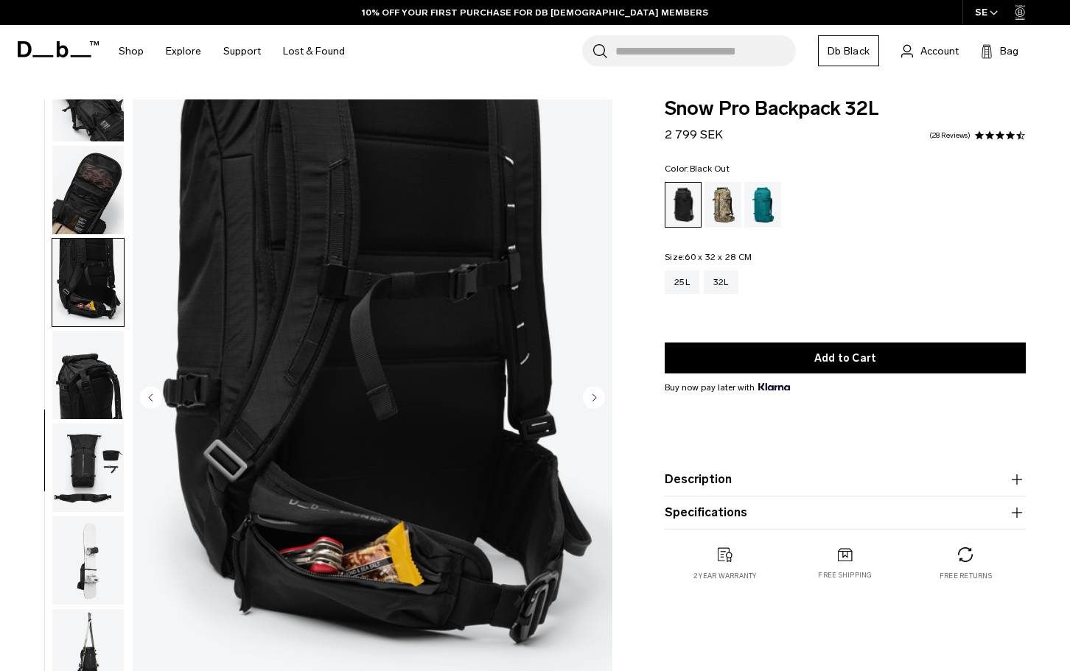
click at [593, 396] on icon "Next slide" at bounding box center [595, 397] width 4 height 7
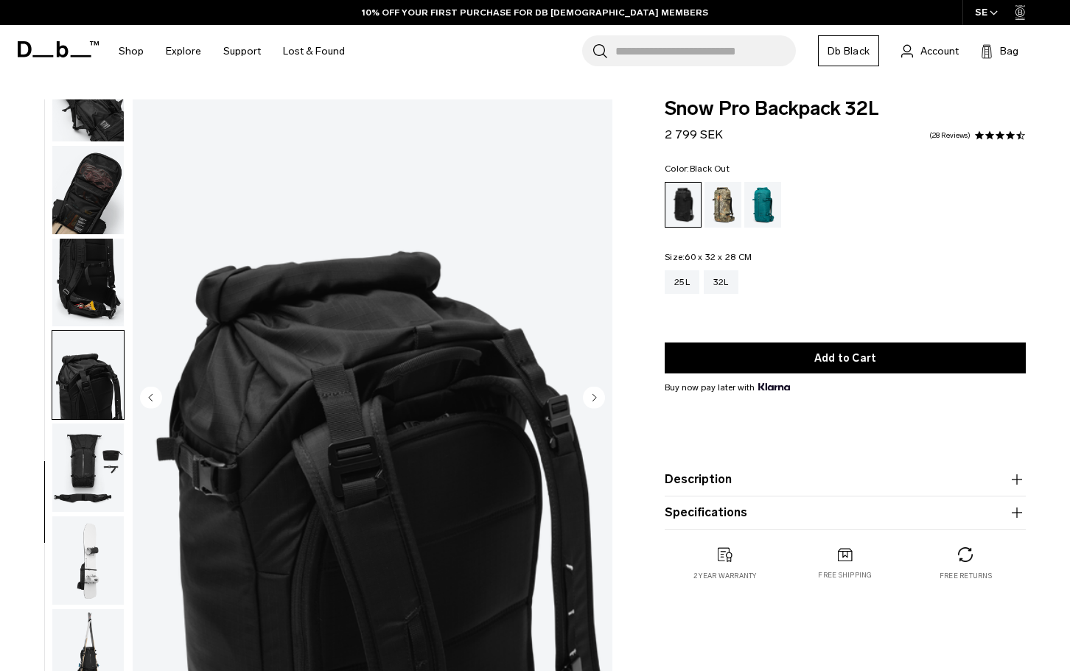
click at [593, 396] on icon "Next slide" at bounding box center [595, 397] width 4 height 7
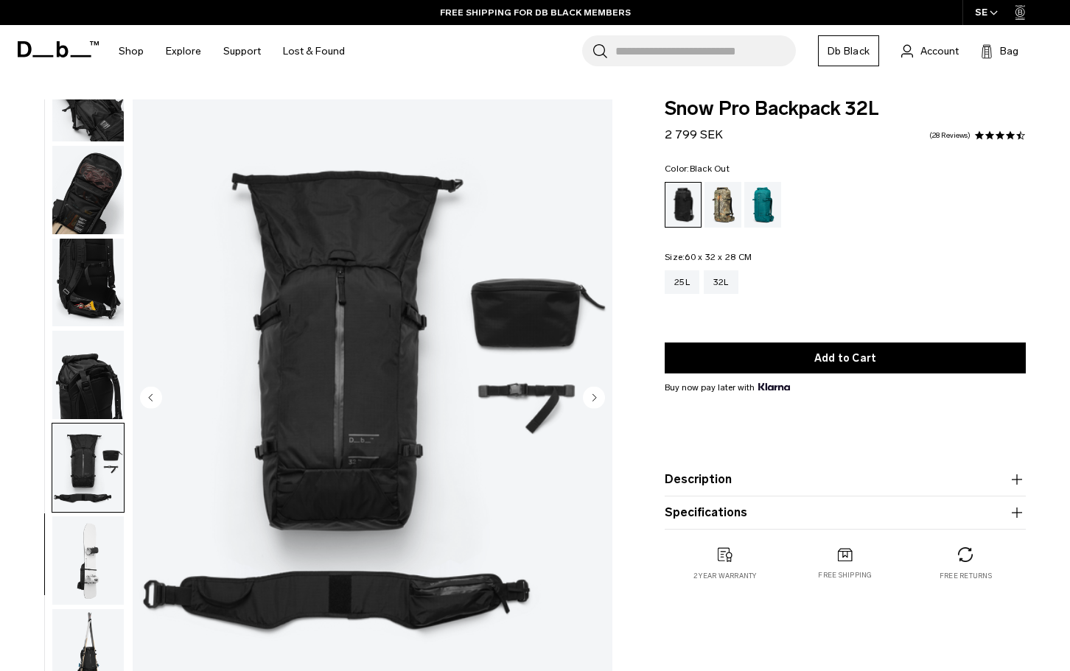
click at [598, 395] on circle "Next slide" at bounding box center [594, 397] width 22 height 22
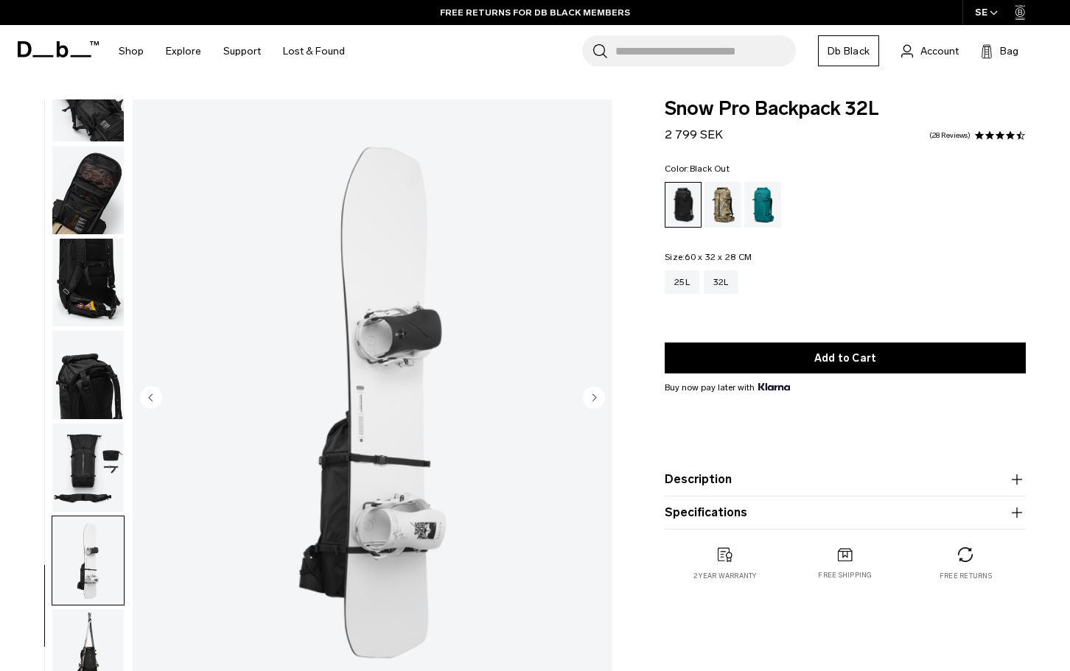
click at [598, 395] on circle "Next slide" at bounding box center [594, 397] width 22 height 22
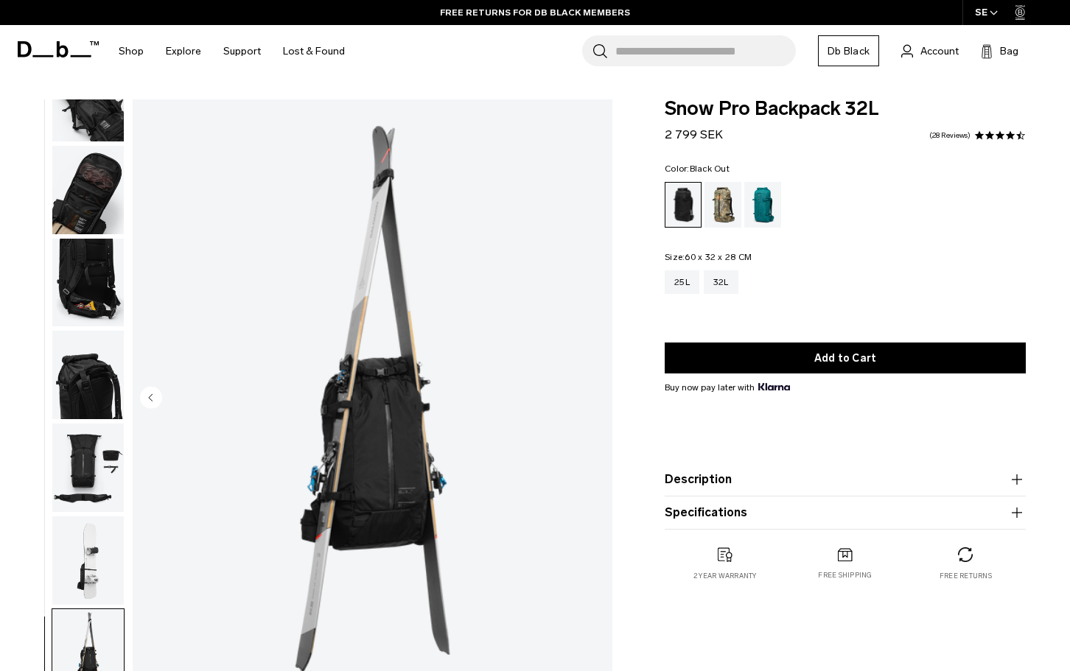
click at [598, 395] on img "11 / 11" at bounding box center [373, 398] width 480 height 599
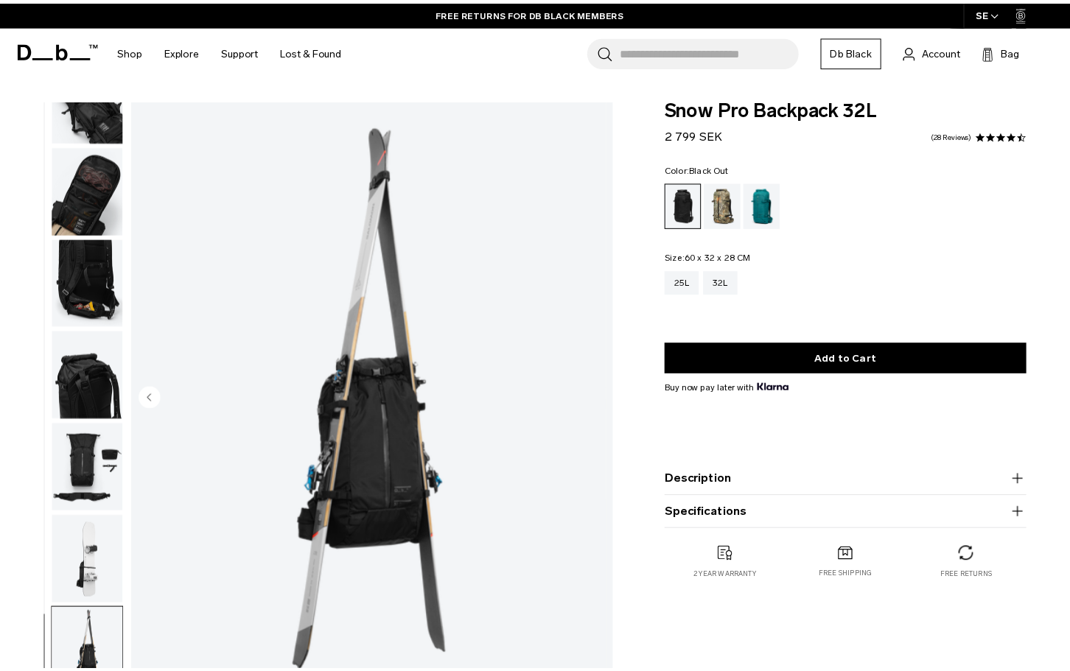
scroll to position [410, 0]
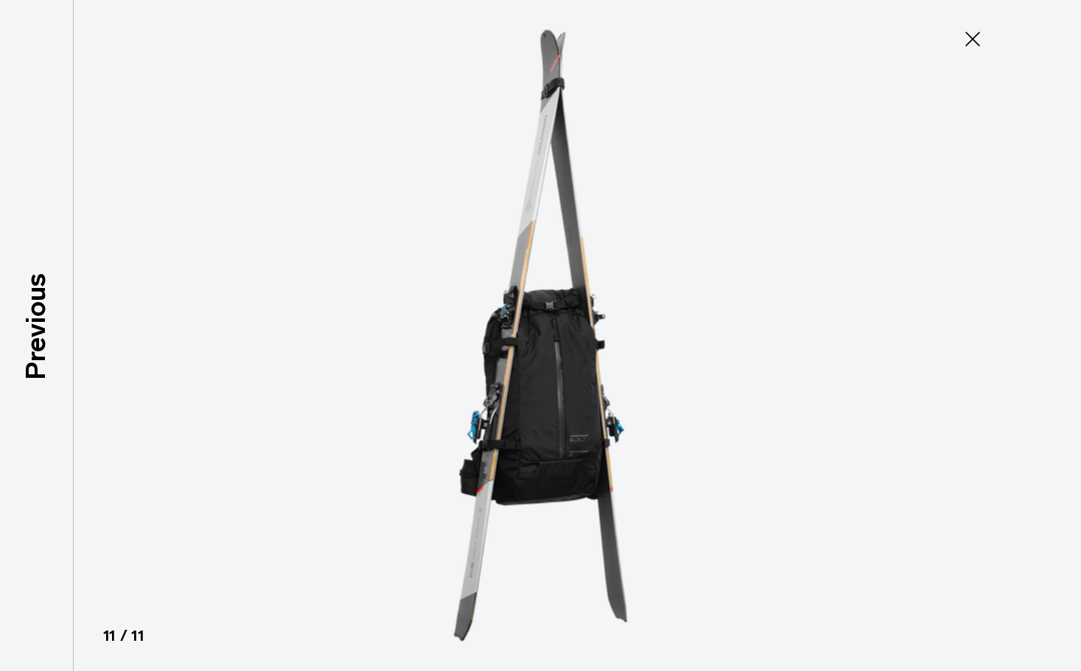
click at [952, 32] on button "Close" at bounding box center [972, 39] width 49 height 31
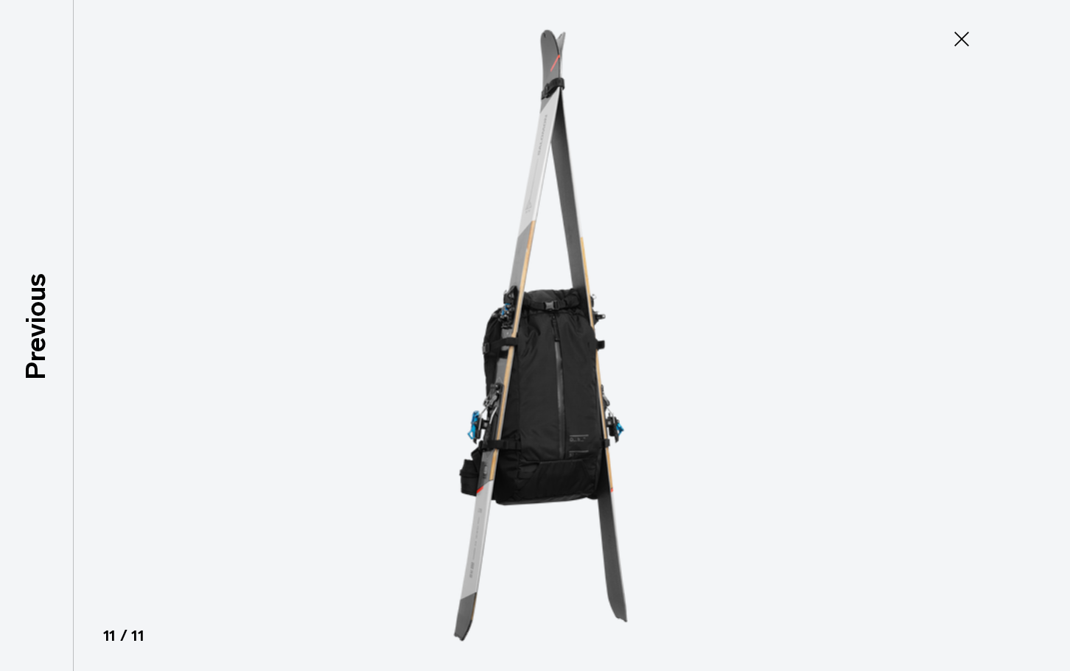
scroll to position [418, 0]
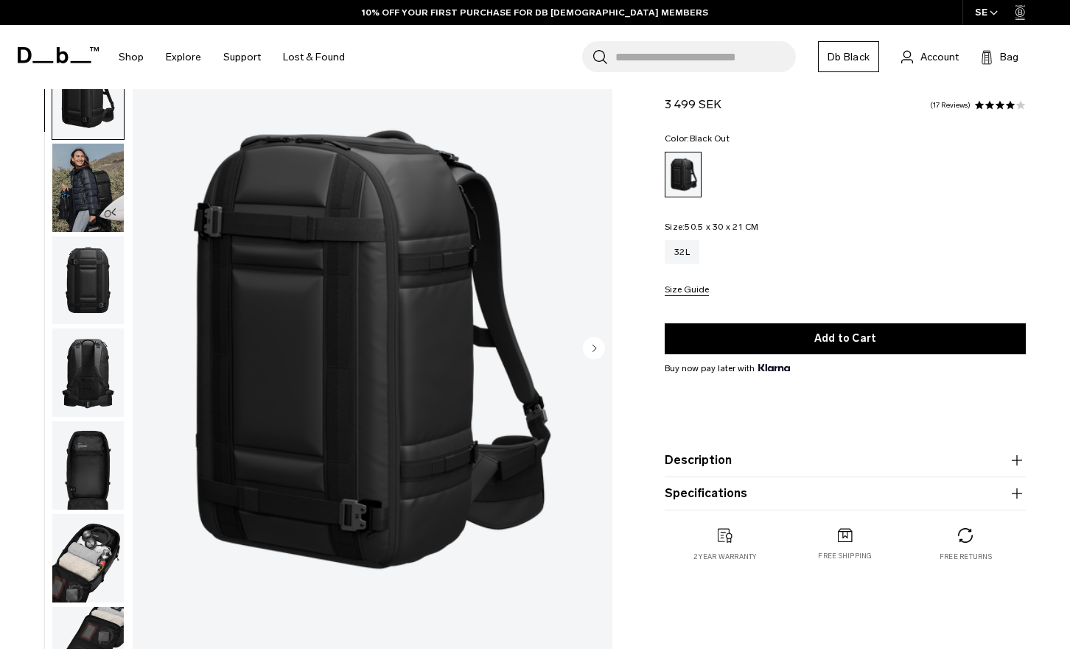
scroll to position [147, 0]
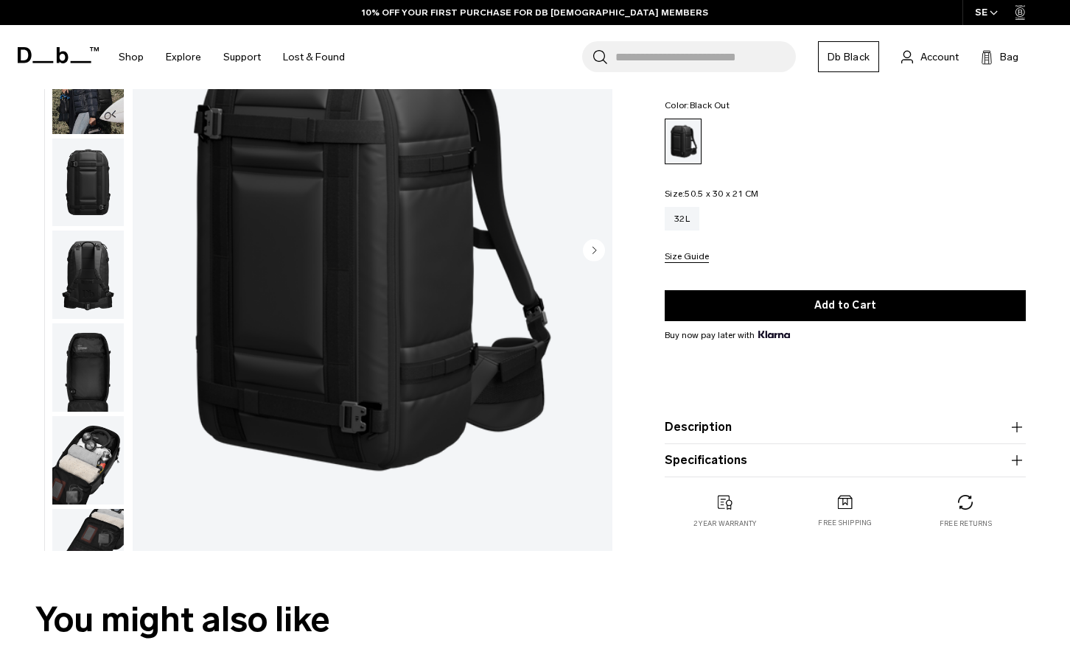
click at [594, 250] on icon "Next slide" at bounding box center [595, 250] width 4 height 7
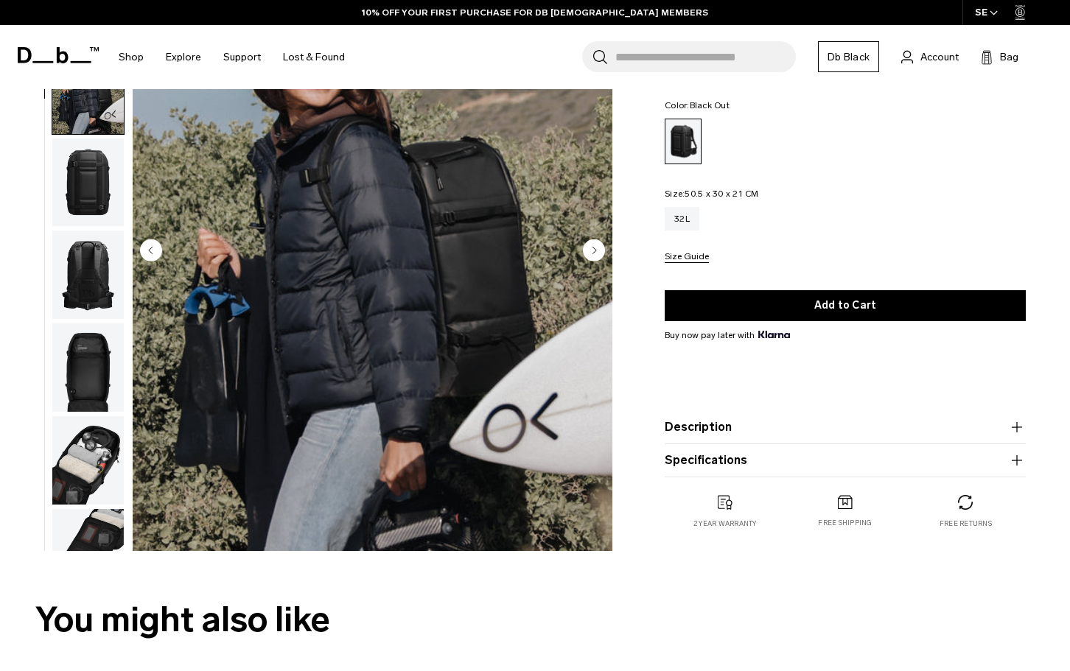
scroll to position [93, 0]
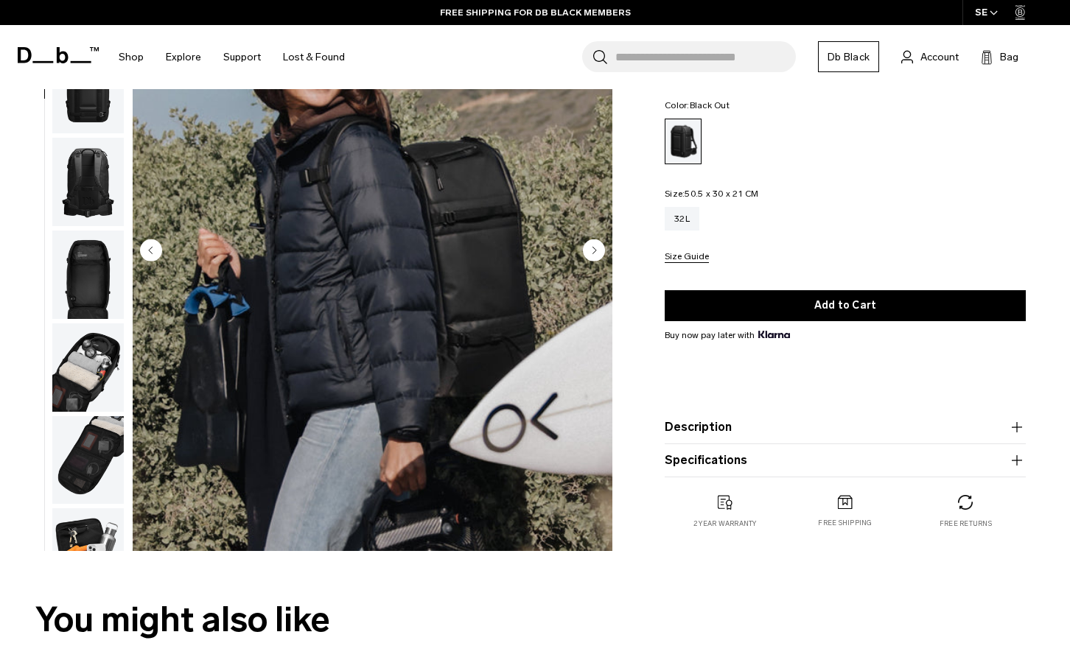
click at [594, 250] on icon "Next slide" at bounding box center [595, 250] width 4 height 7
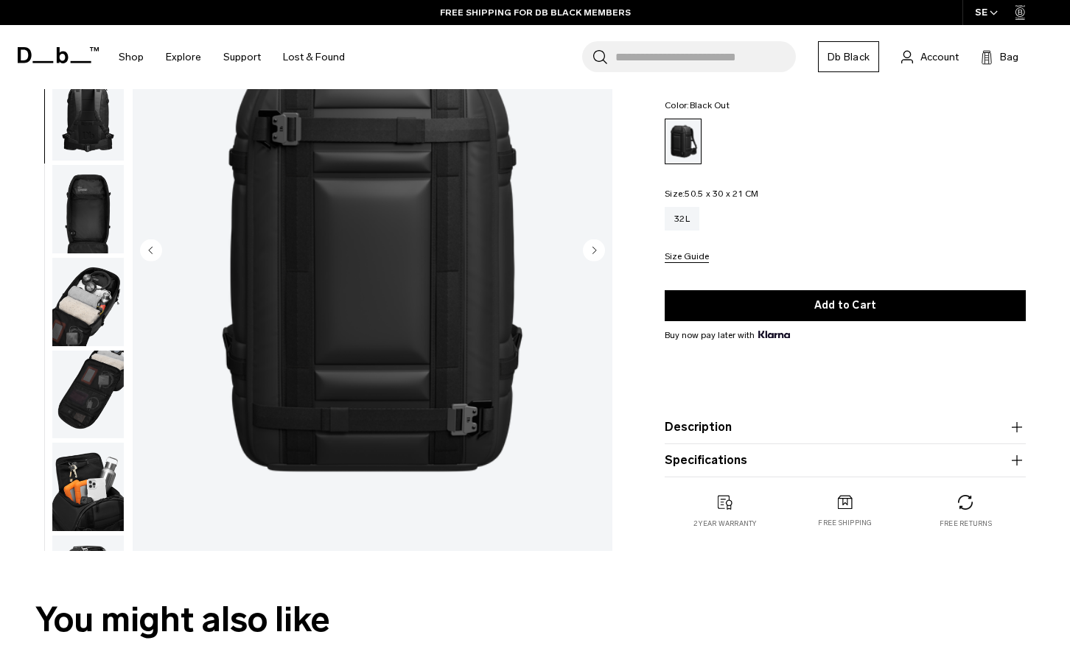
scroll to position [186, 0]
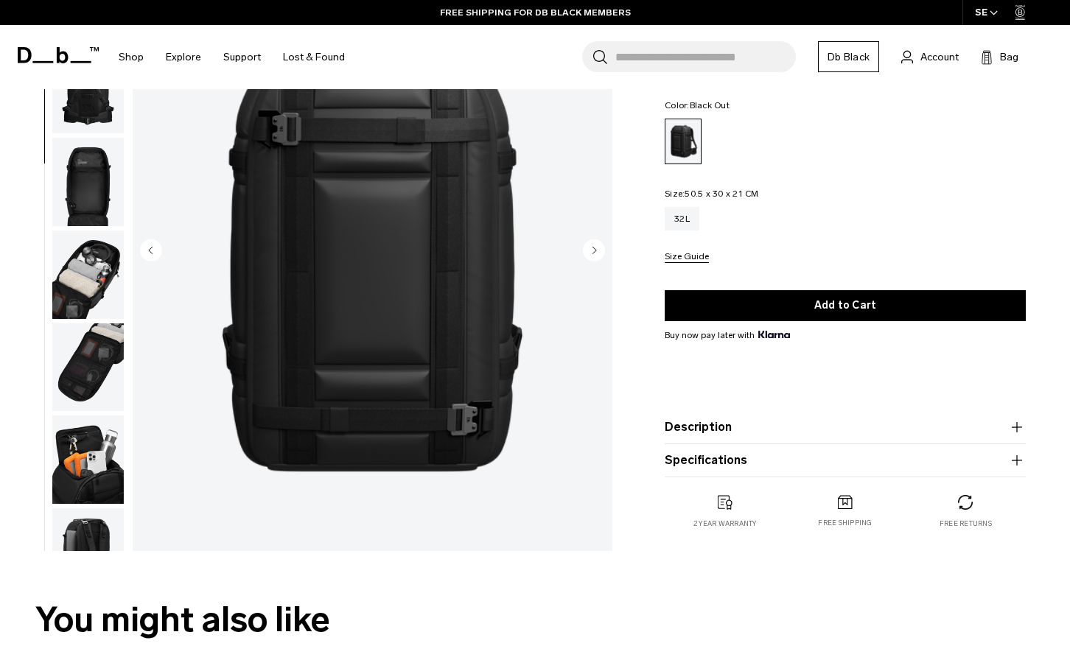
click at [146, 248] on circle "Previous slide" at bounding box center [151, 250] width 22 height 22
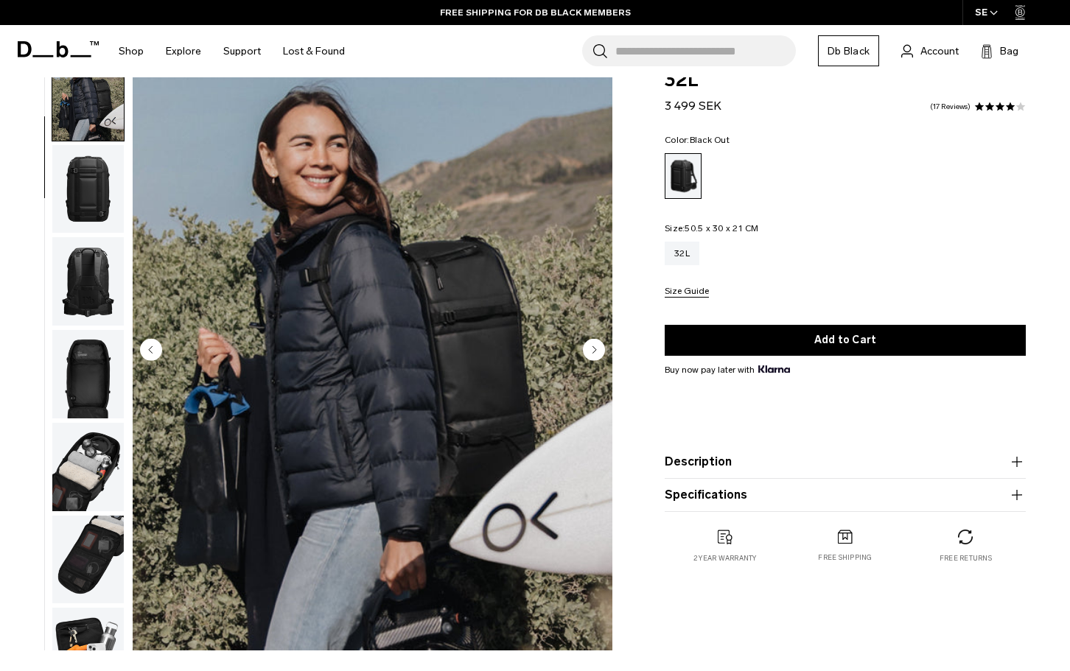
scroll to position [74, 0]
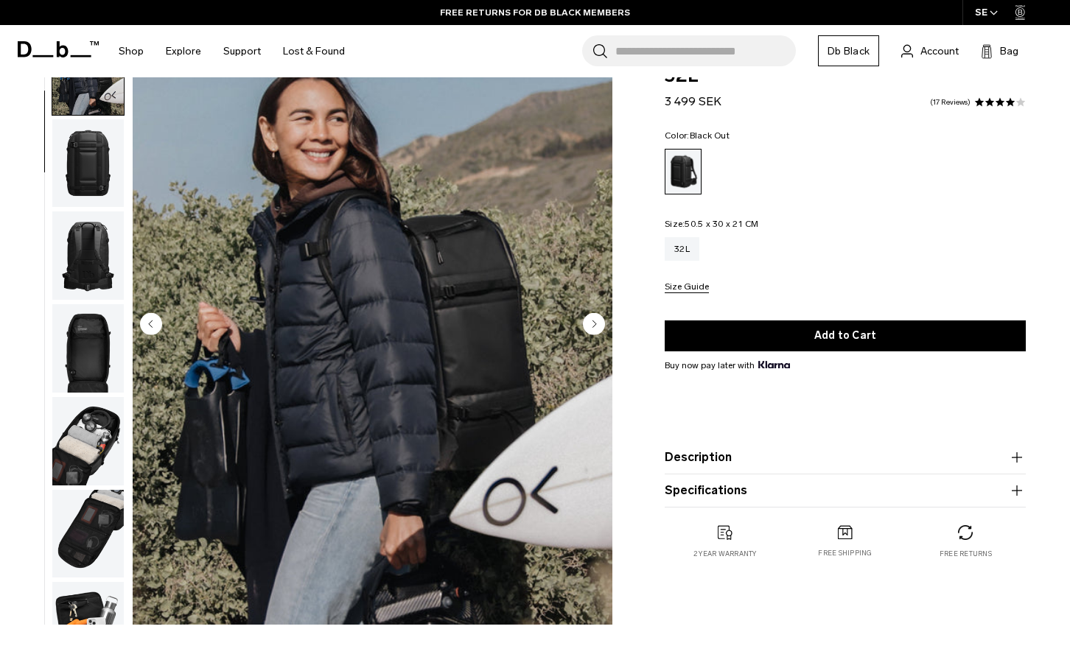
click at [589, 323] on circle "Next slide" at bounding box center [594, 323] width 22 height 22
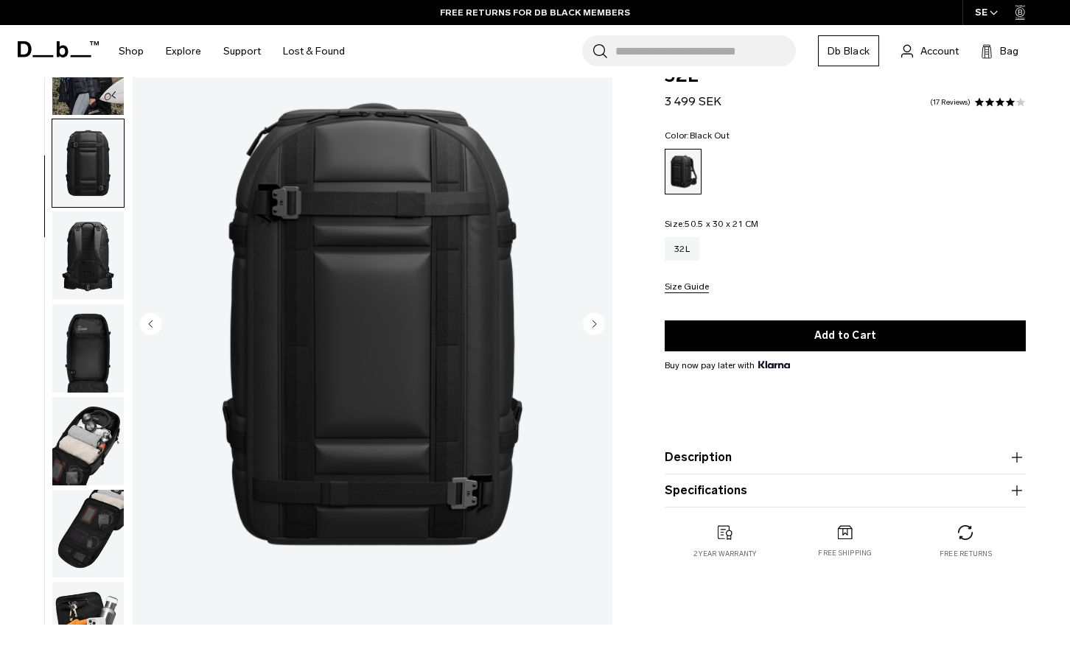
scroll to position [186, 0]
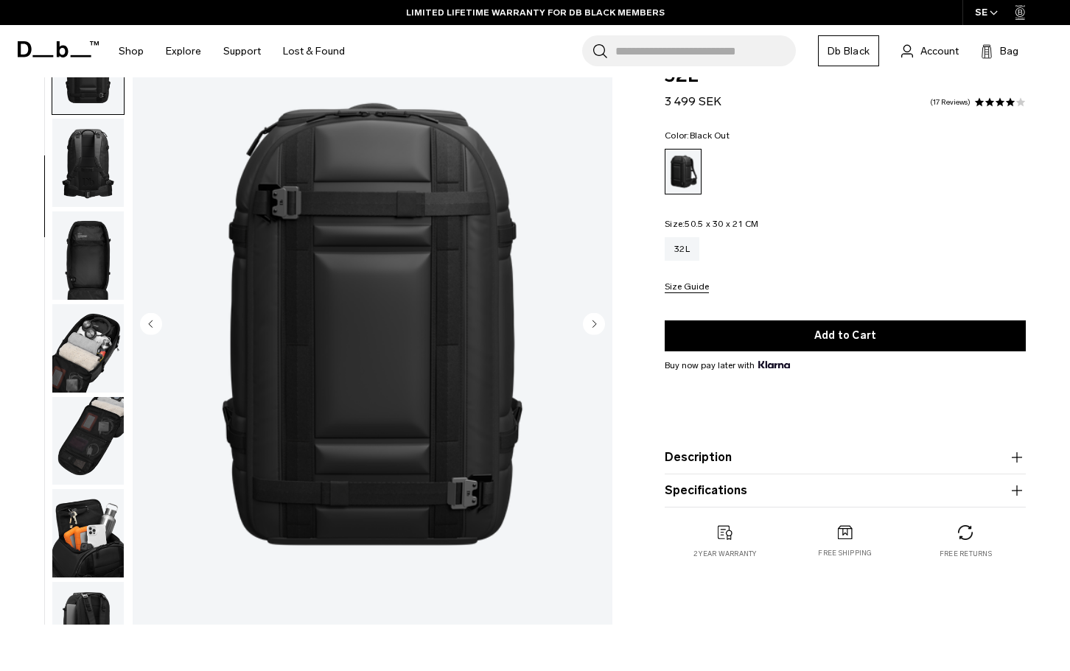
click at [589, 323] on circle "Next slide" at bounding box center [594, 323] width 22 height 22
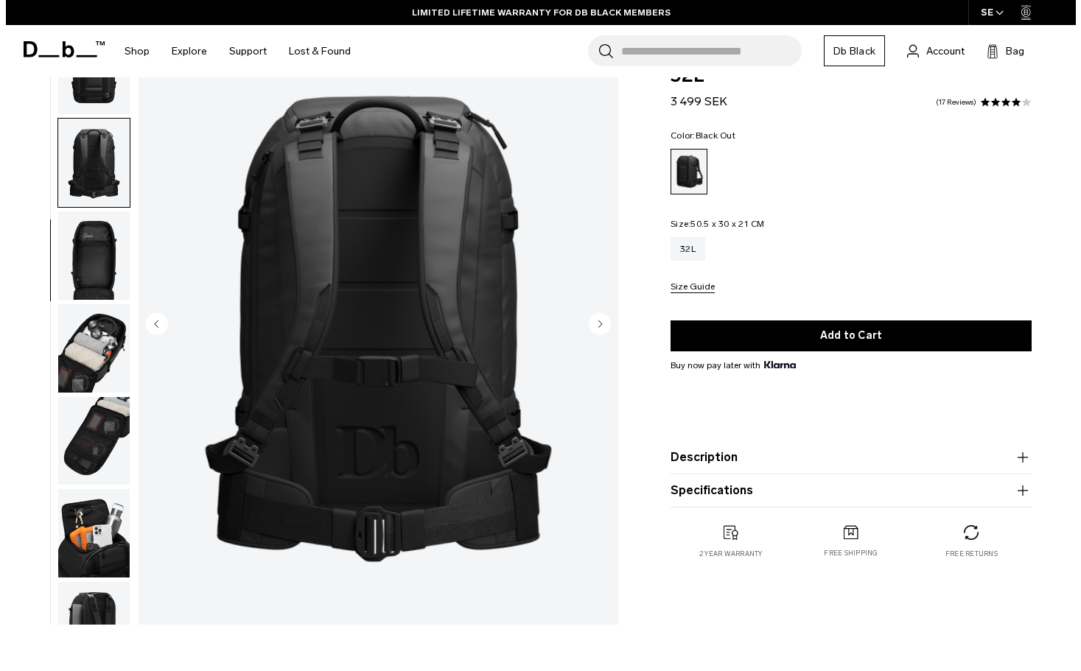
scroll to position [232, 0]
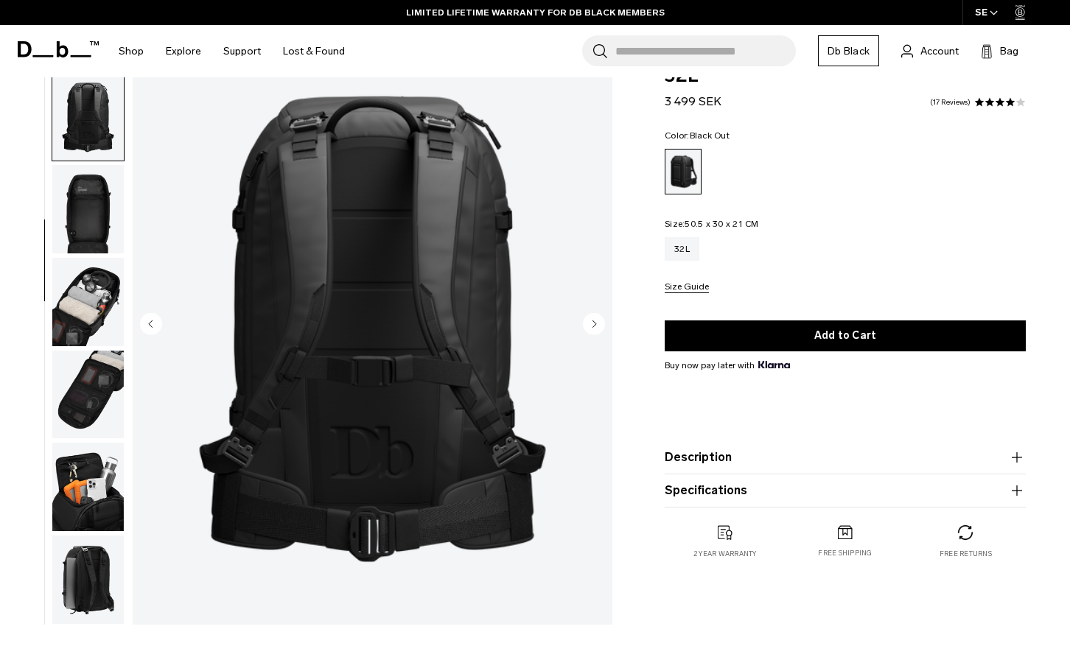
click at [589, 323] on circle "Next slide" at bounding box center [594, 323] width 22 height 22
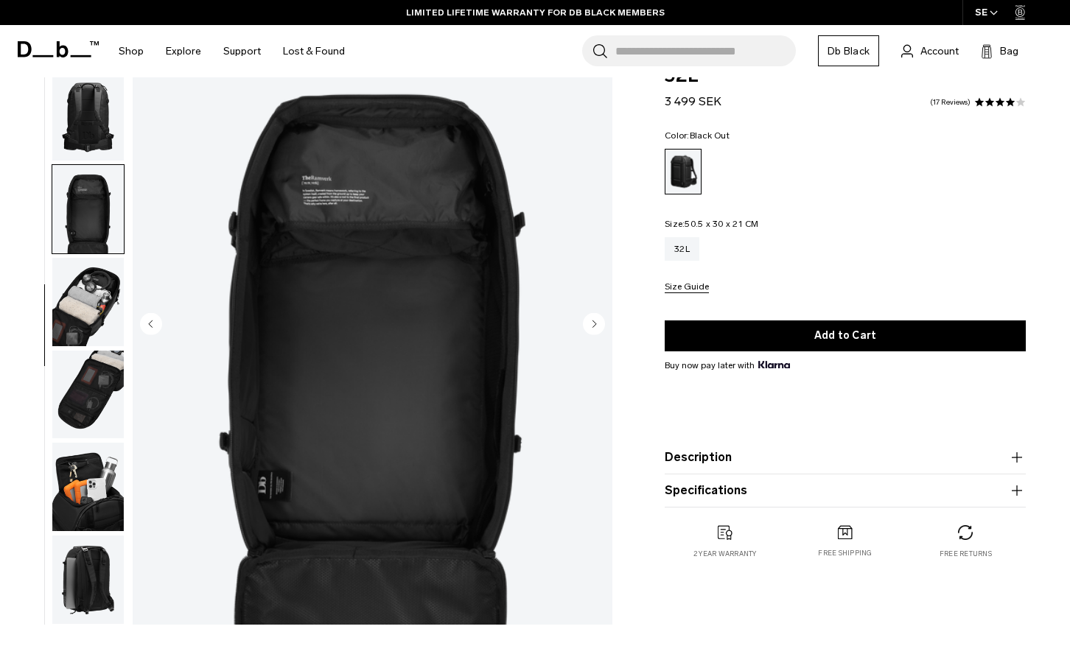
click at [589, 323] on circle "Next slide" at bounding box center [594, 323] width 22 height 22
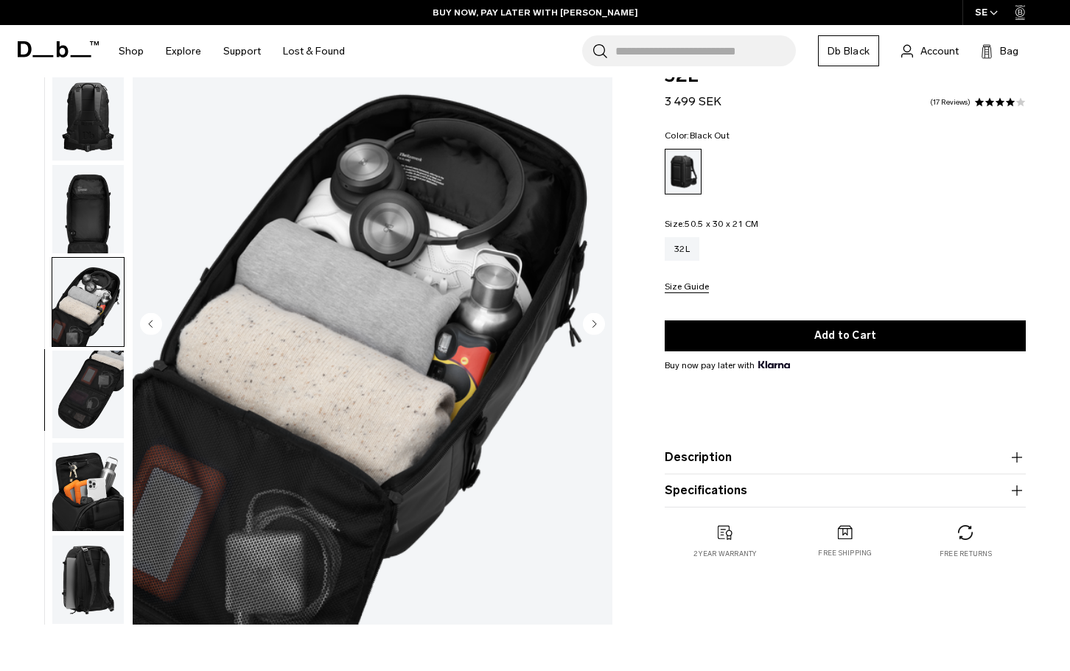
click at [589, 323] on circle "Next slide" at bounding box center [594, 323] width 22 height 22
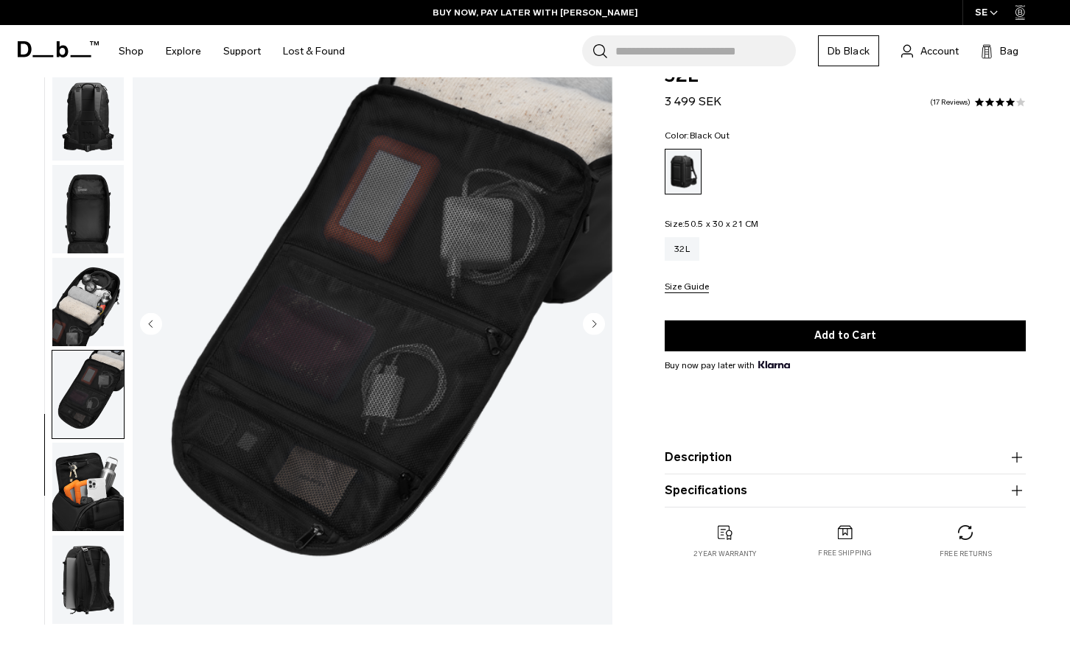
click at [589, 323] on circle "Next slide" at bounding box center [594, 323] width 22 height 22
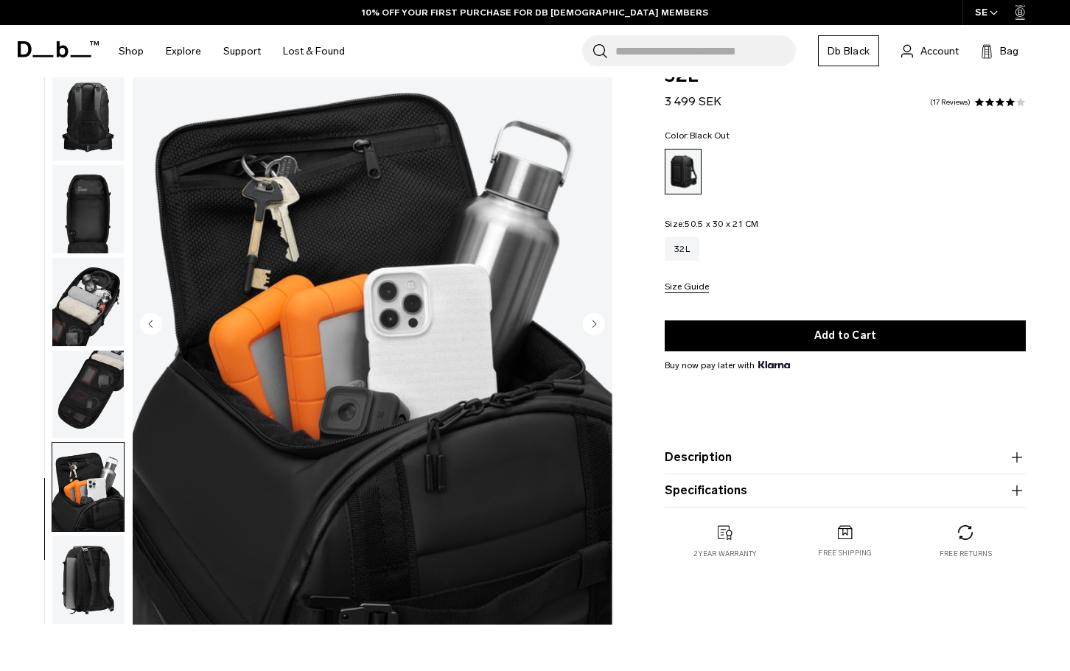
click at [589, 323] on circle "Next slide" at bounding box center [594, 323] width 22 height 22
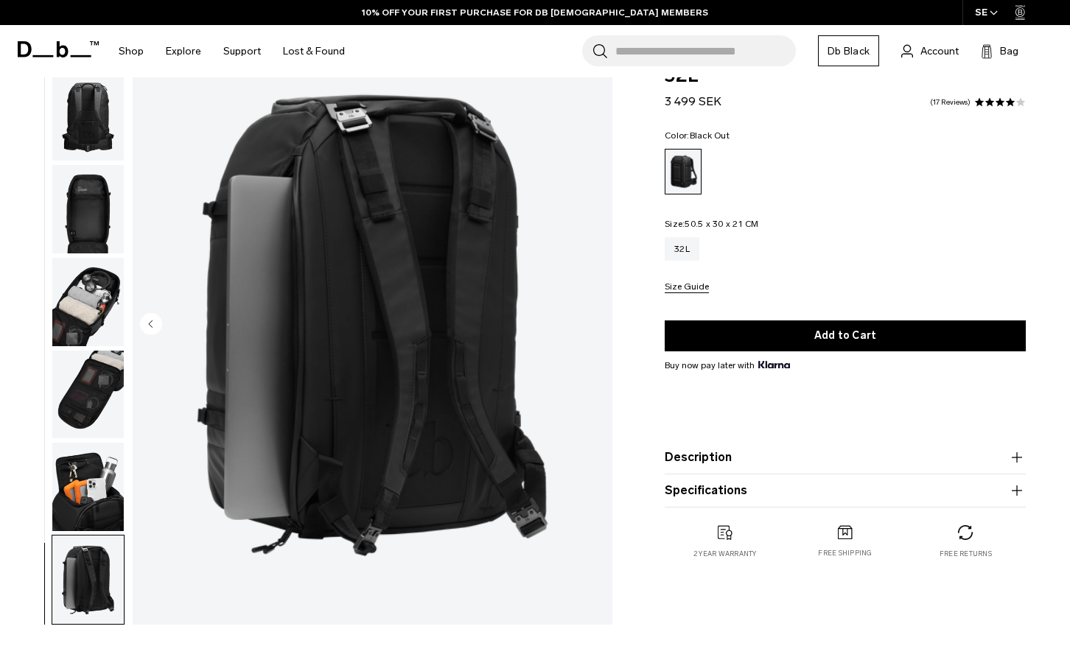
click at [589, 323] on img "9 / 9" at bounding box center [373, 325] width 480 height 599
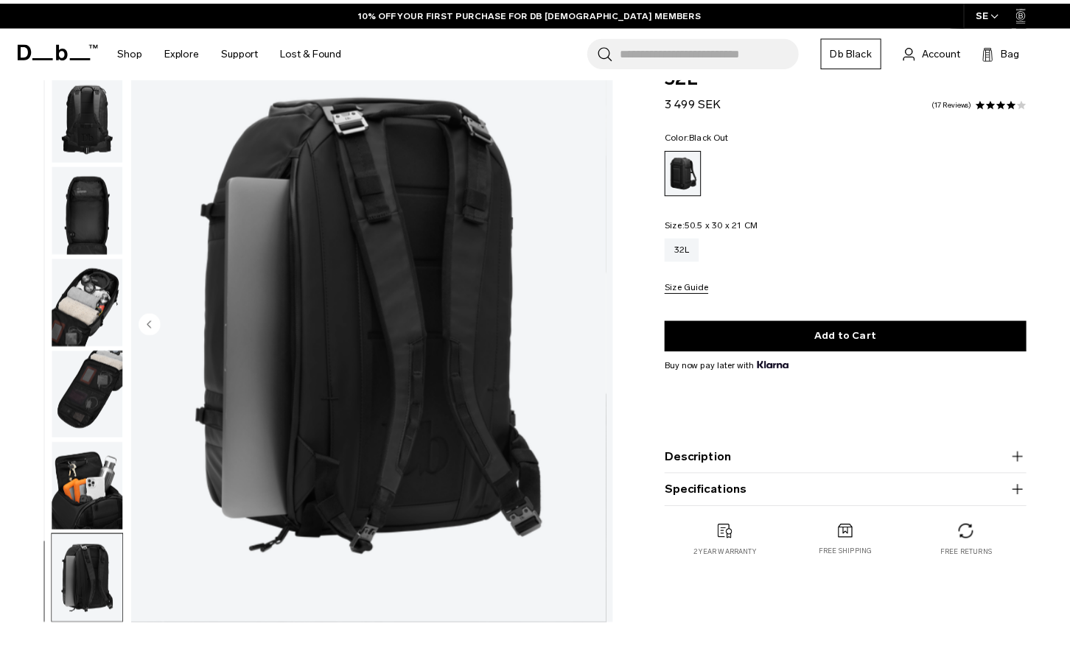
scroll to position [224, 0]
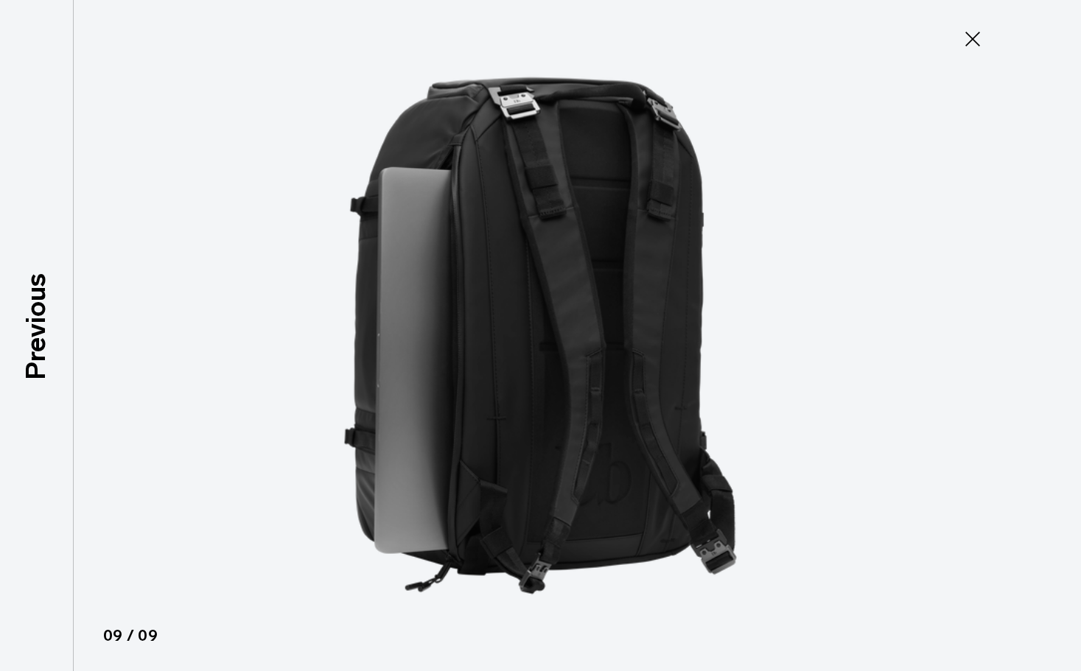
click at [980, 39] on icon at bounding box center [973, 39] width 24 height 24
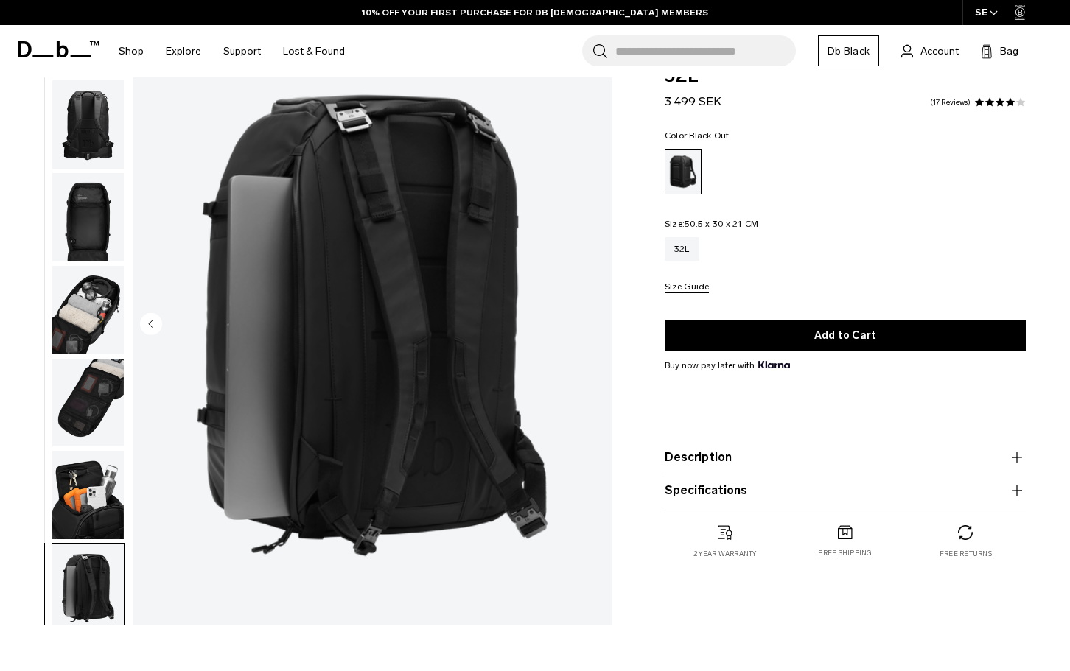
scroll to position [232, 0]
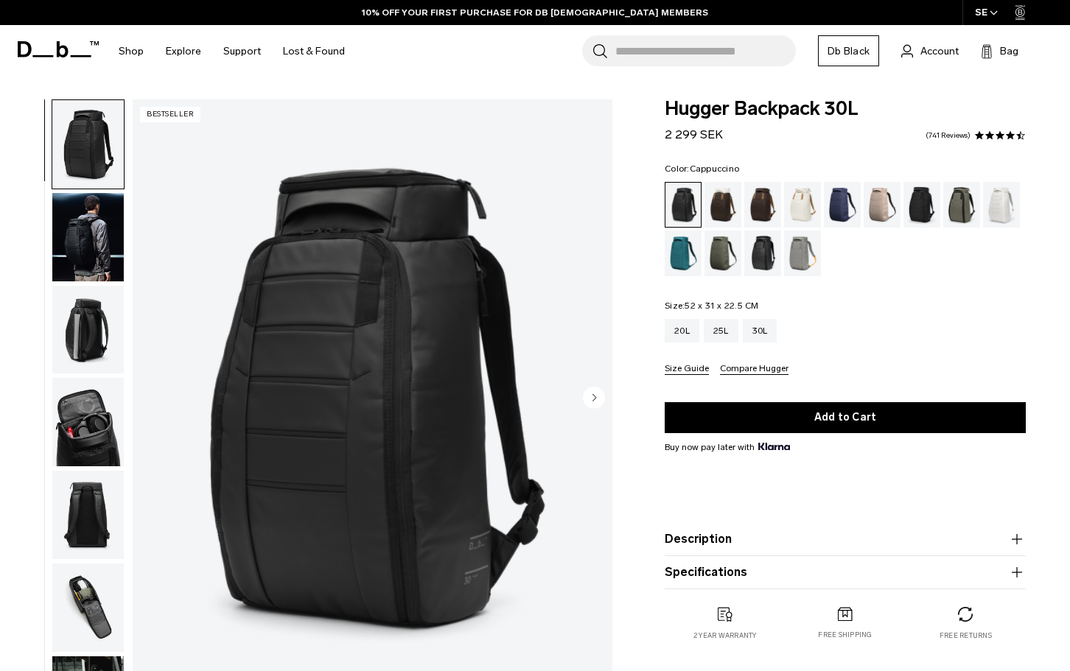
click at [729, 203] on div "Cappuccino" at bounding box center [723, 205] width 38 height 46
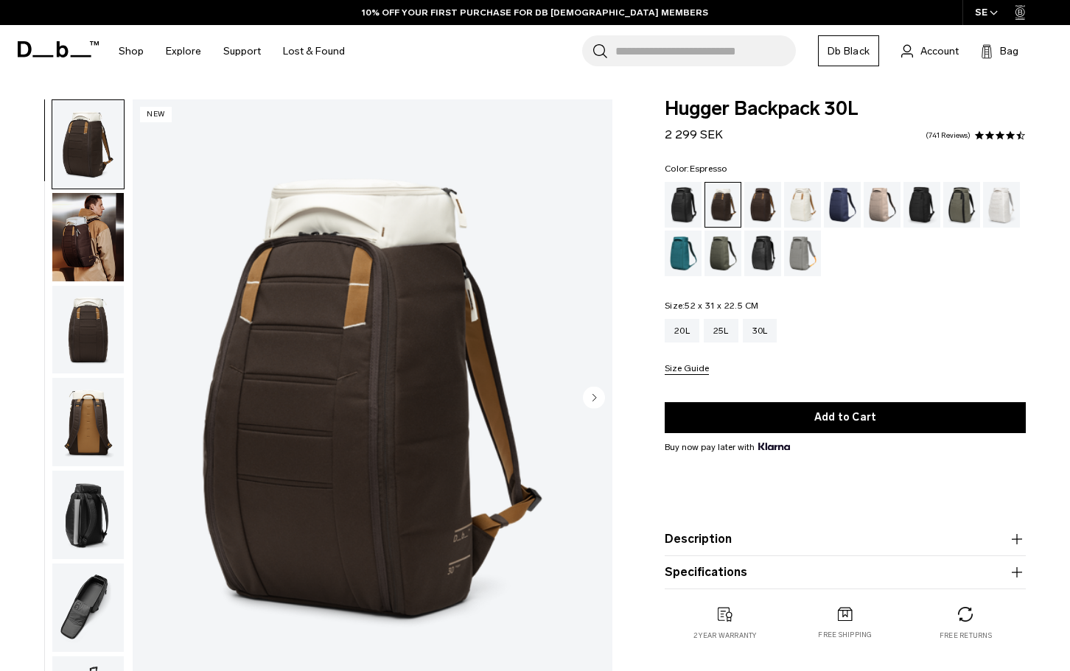
click at [766, 198] on div "Espresso" at bounding box center [763, 205] width 38 height 46
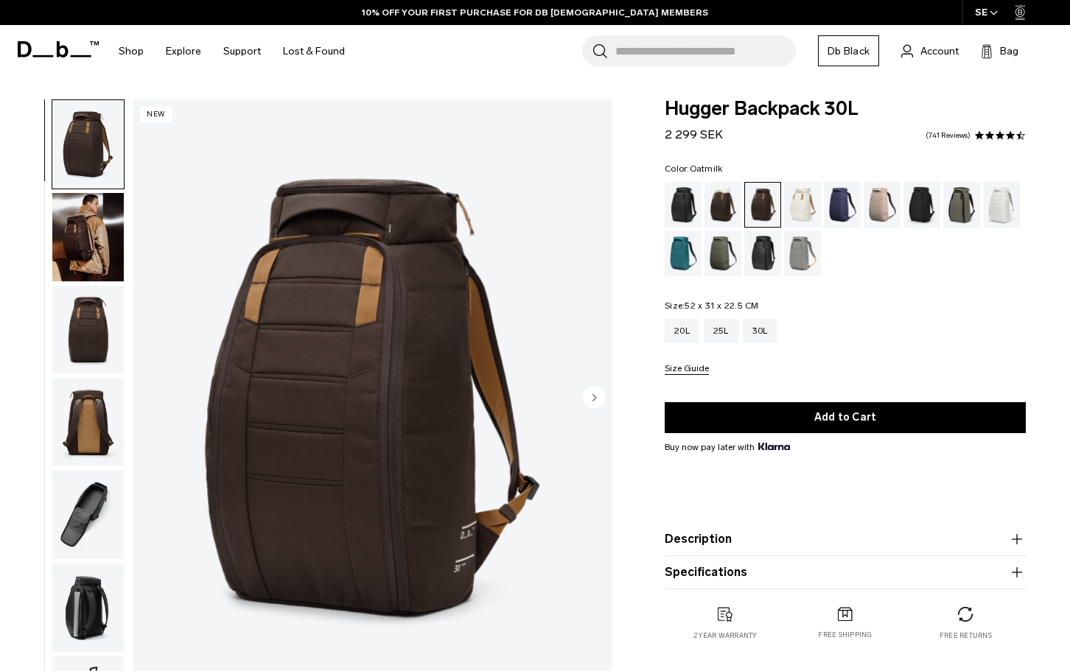
click at [794, 205] on div "Oatmilk" at bounding box center [803, 205] width 38 height 46
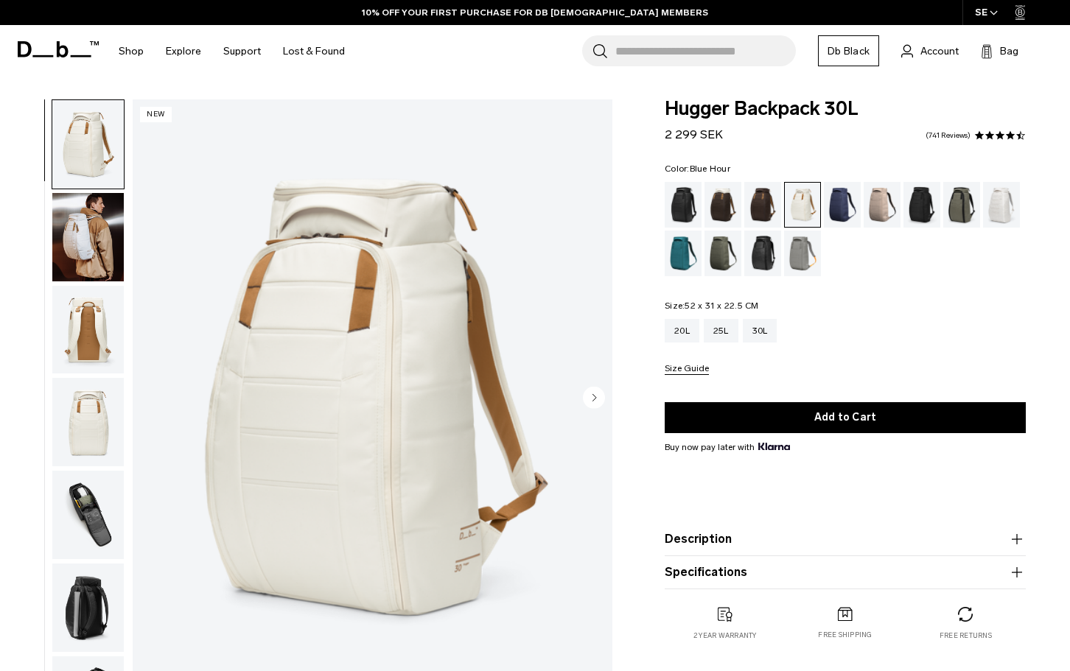
click at [841, 208] on div "Blue Hour" at bounding box center [843, 205] width 38 height 46
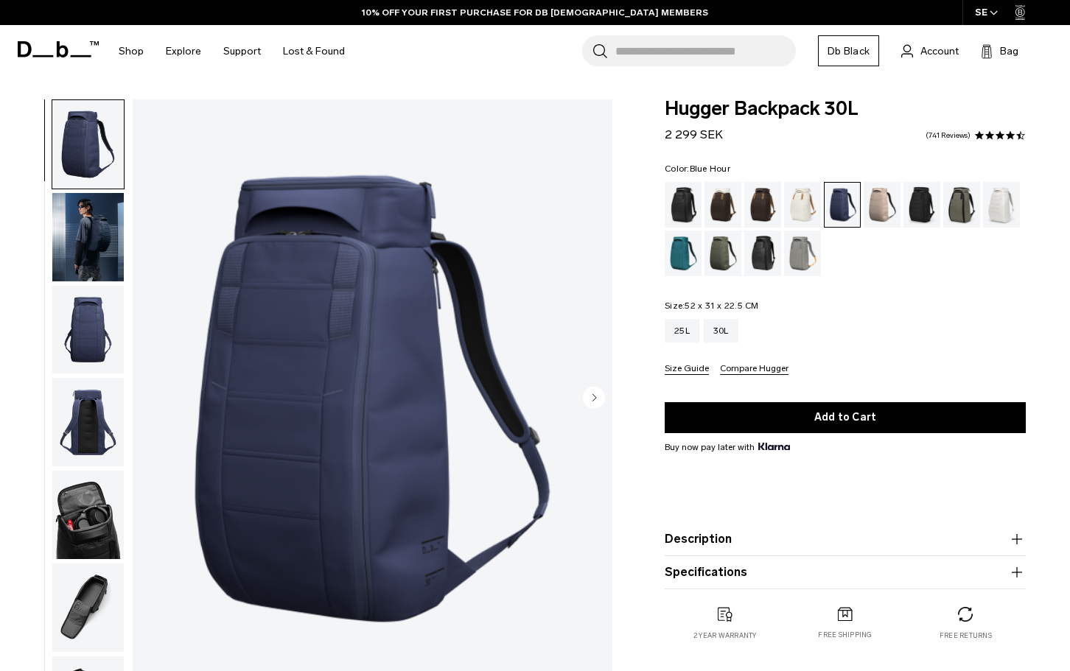
click at [885, 202] on div "Fogbow Beige" at bounding box center [883, 205] width 38 height 46
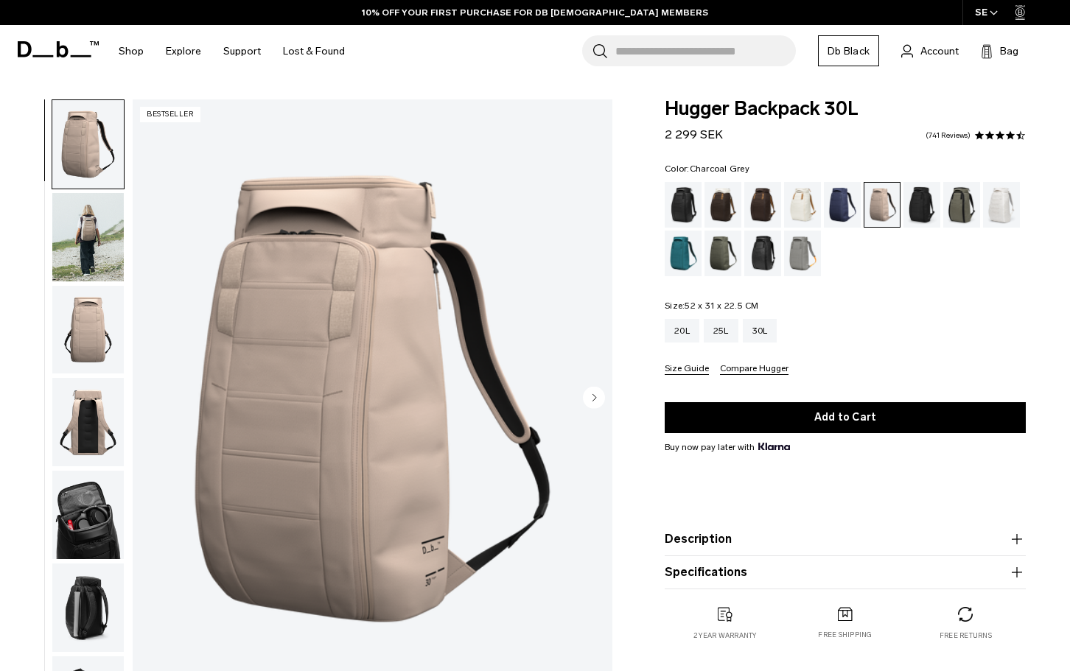
click at [924, 207] on div "Charcoal Grey" at bounding box center [922, 205] width 38 height 46
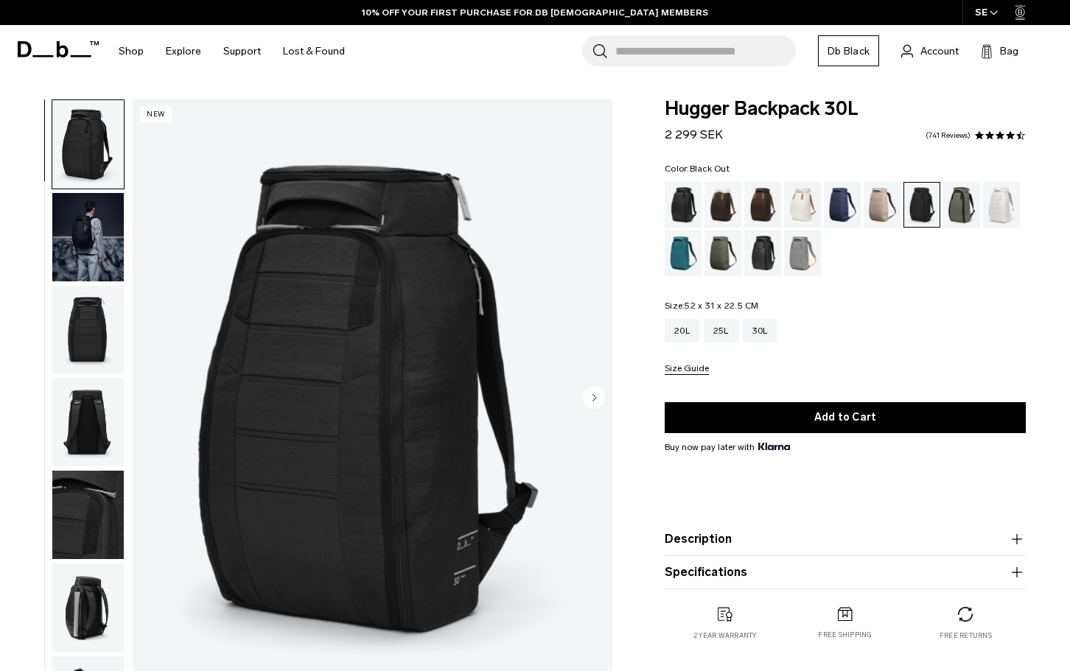
click at [686, 203] on div "Black Out" at bounding box center [684, 205] width 38 height 46
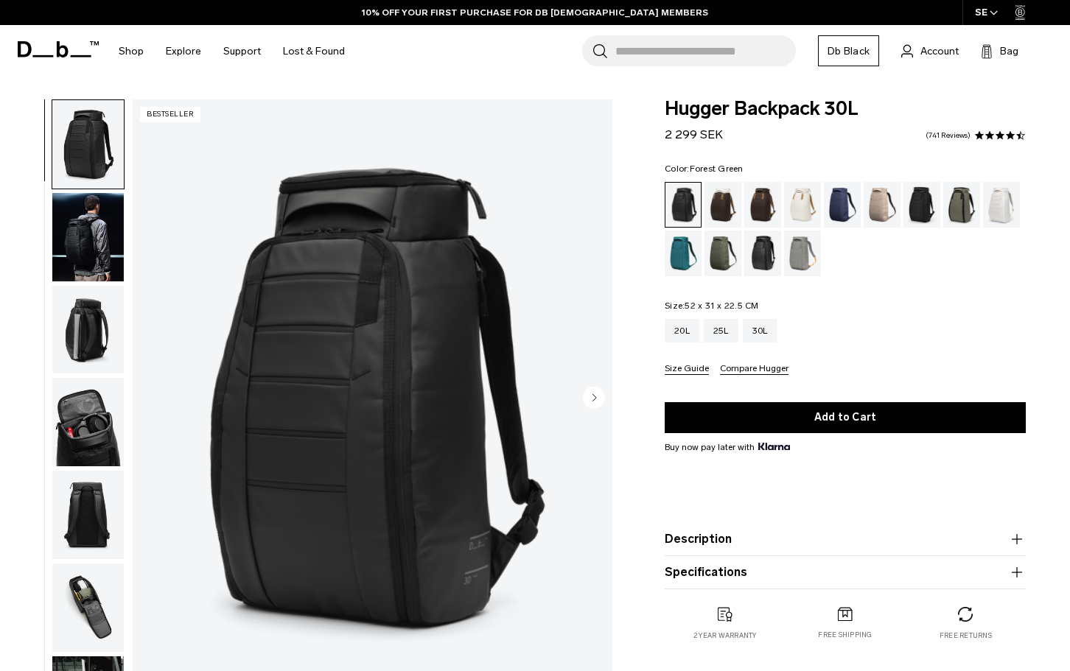
click at [963, 207] on div "Forest Green" at bounding box center [962, 205] width 38 height 46
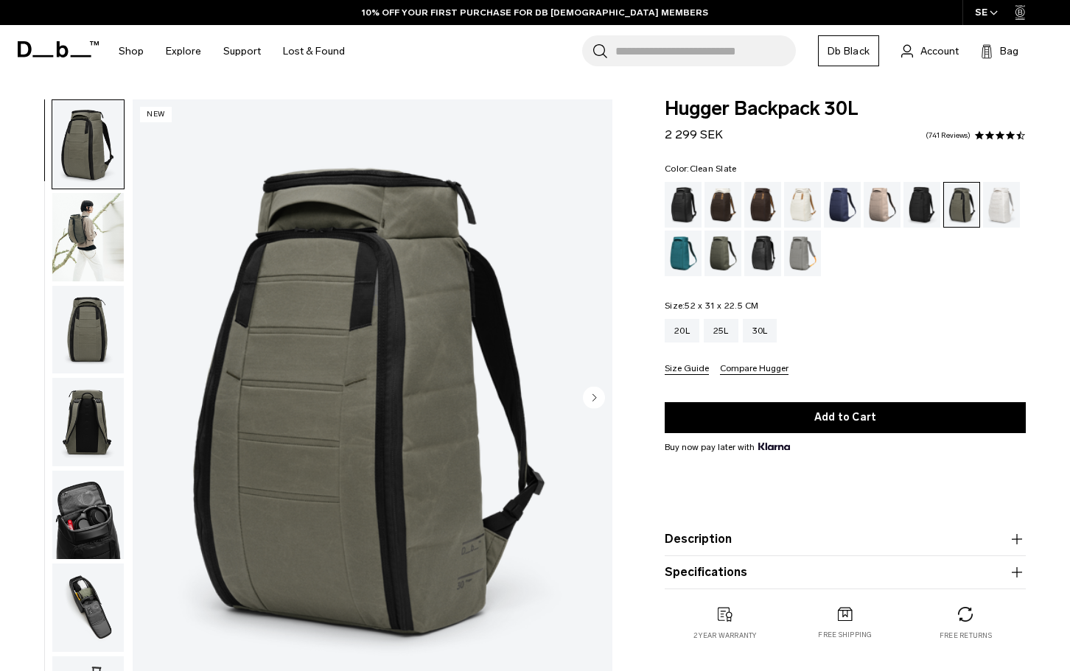
click at [995, 208] on div "Clean Slate" at bounding box center [1002, 205] width 38 height 46
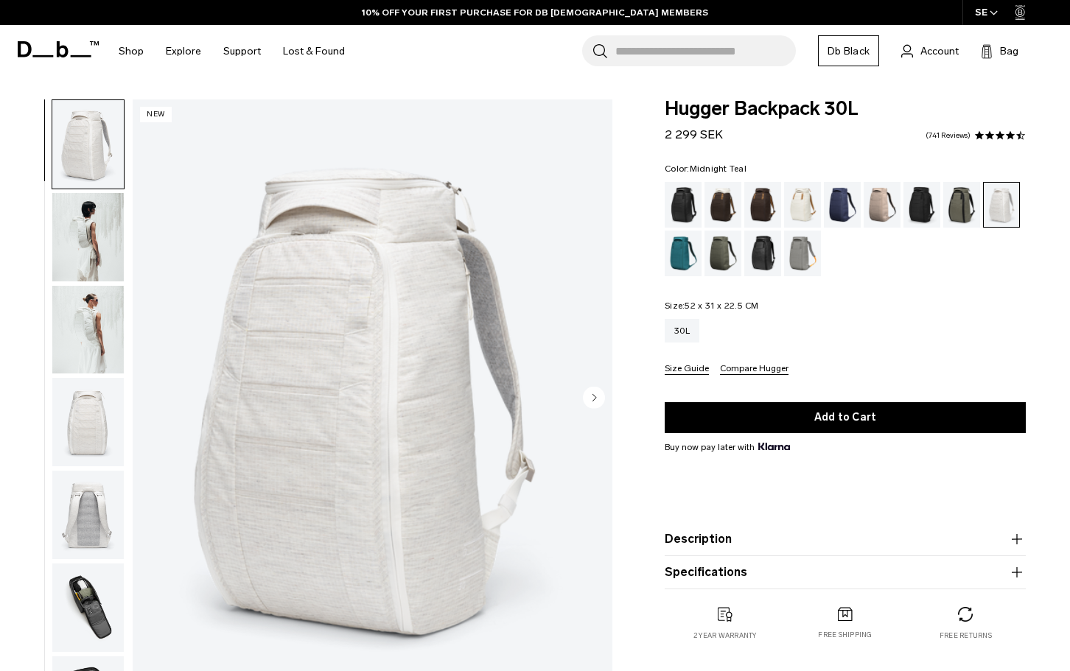
click at [686, 259] on div "Midnight Teal" at bounding box center [684, 254] width 38 height 46
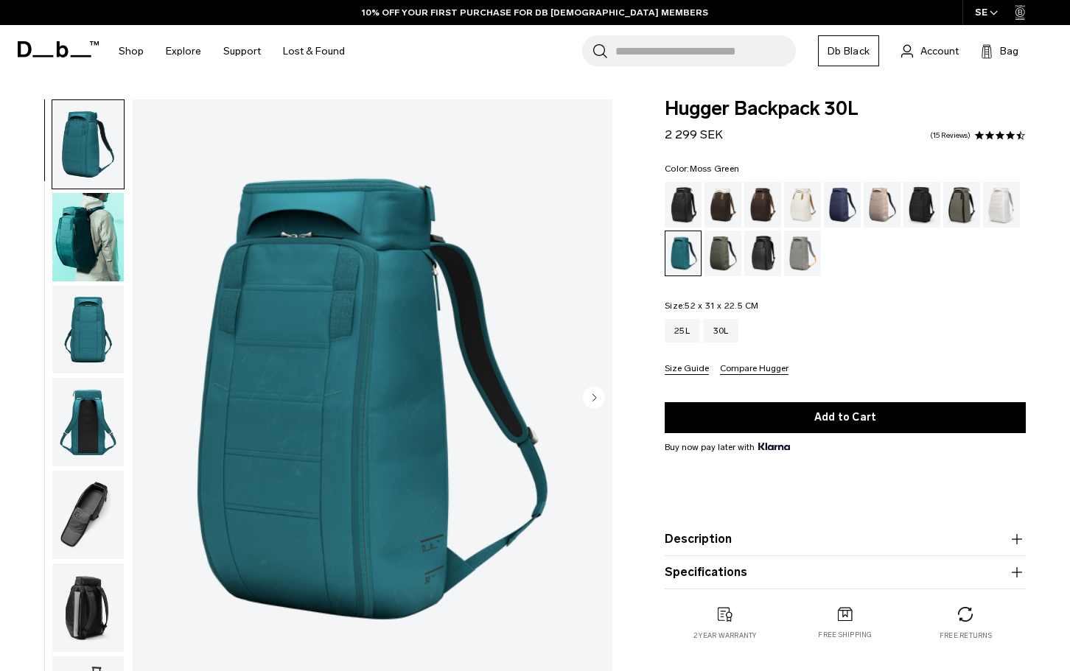
click at [722, 253] on div "Moss Green" at bounding box center [723, 254] width 38 height 46
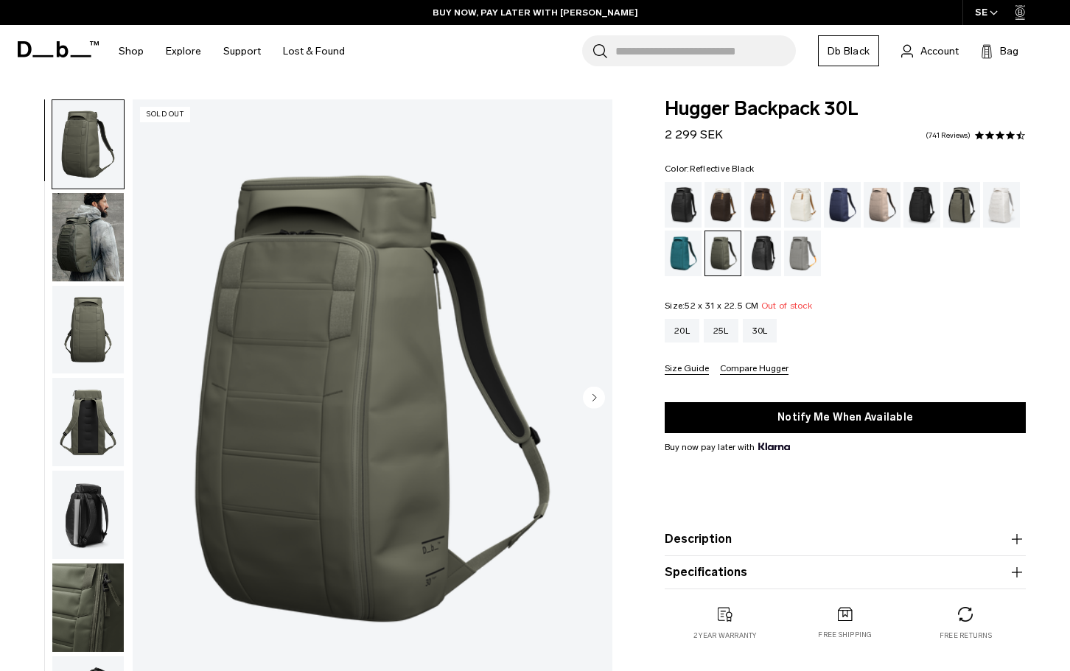
click at [774, 248] on div "Reflective Black" at bounding box center [763, 254] width 38 height 46
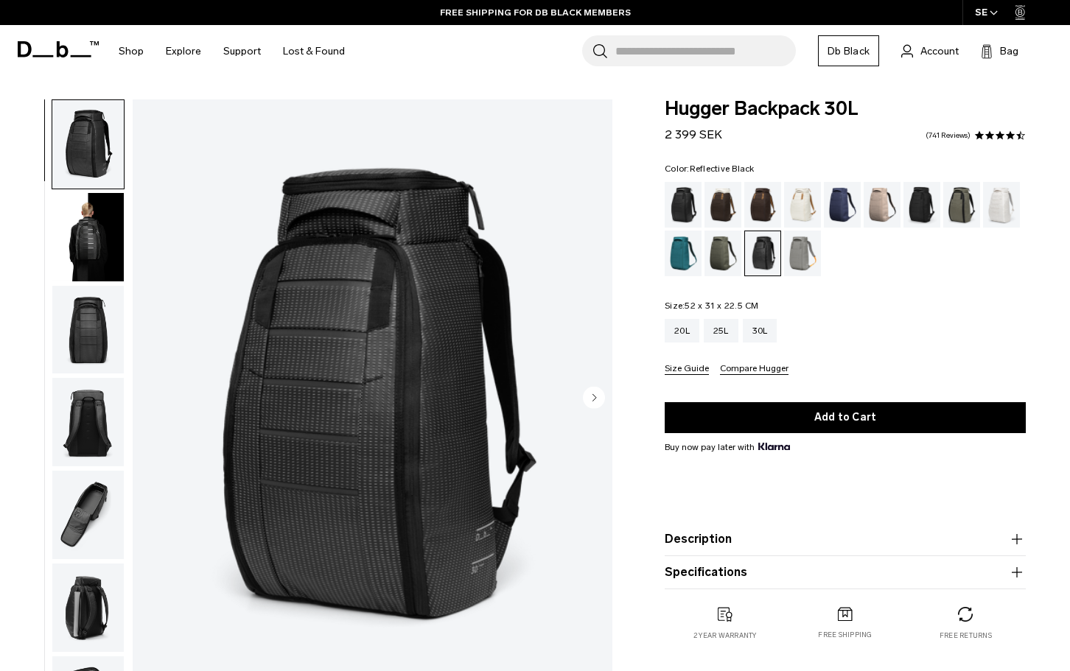
click at [85, 244] on img "button" at bounding box center [87, 237] width 71 height 88
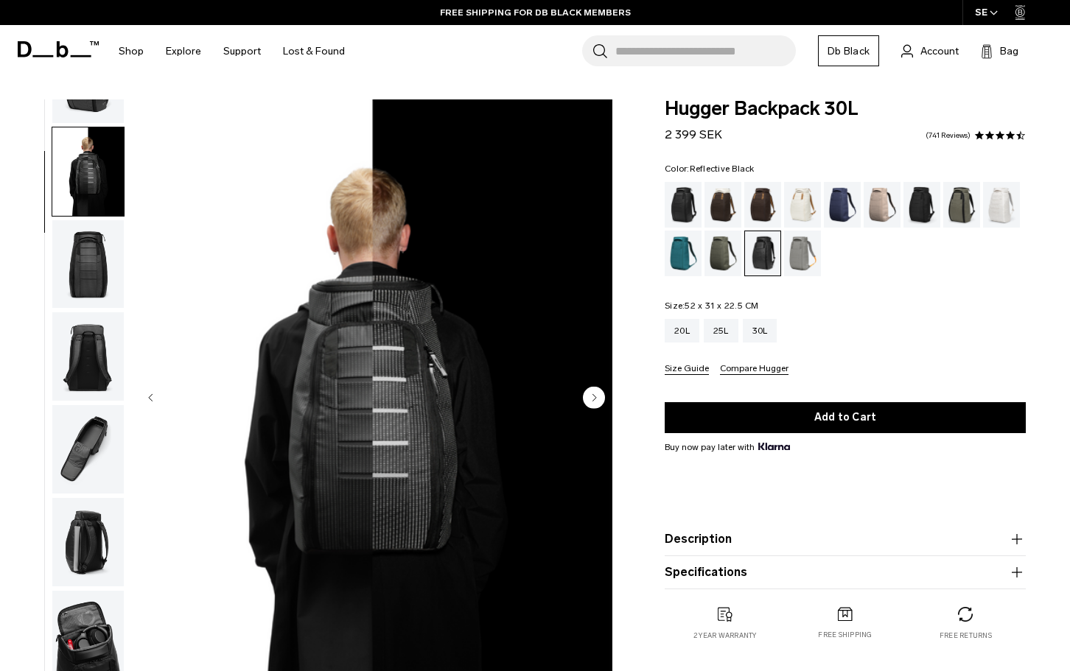
scroll to position [93, 0]
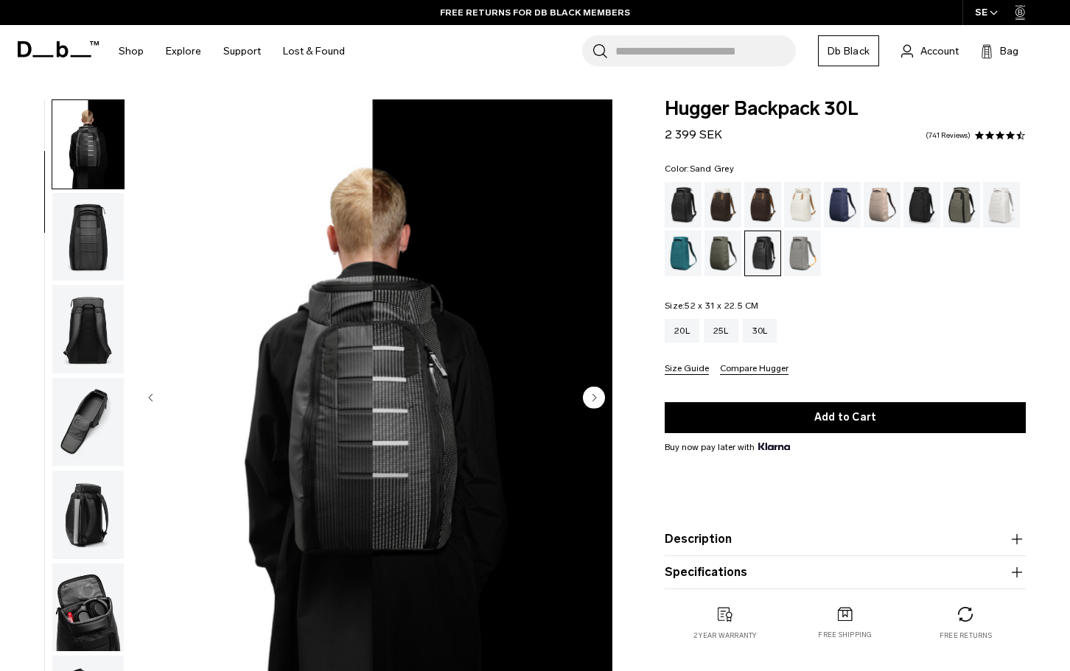
click at [799, 248] on div "Sand Grey" at bounding box center [803, 254] width 38 height 46
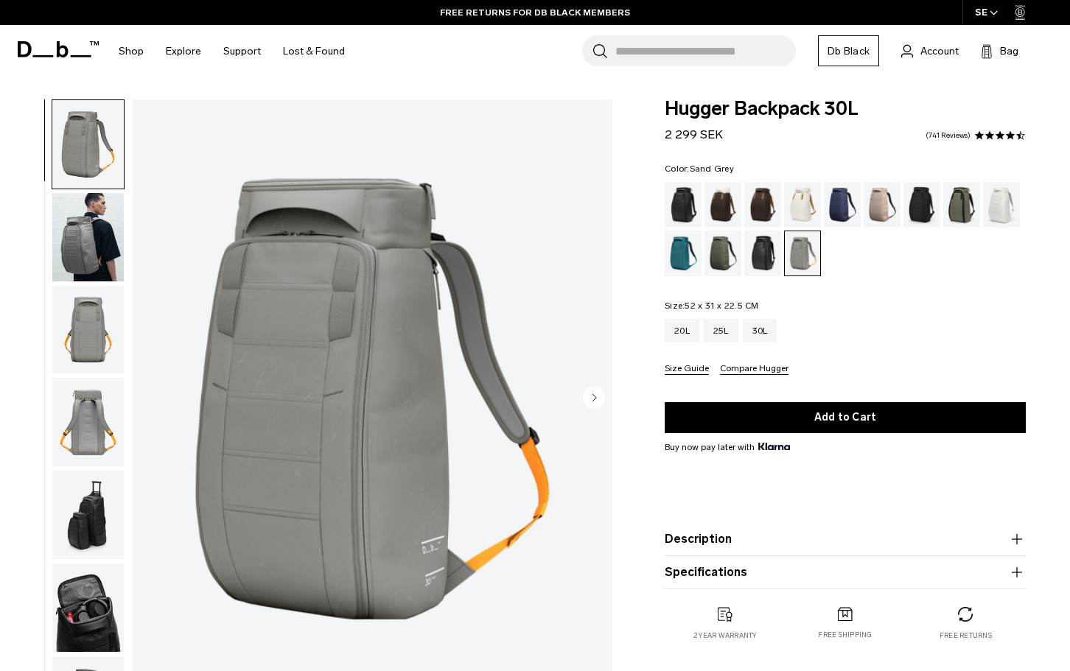
click at [109, 419] on img "button" at bounding box center [87, 422] width 71 height 88
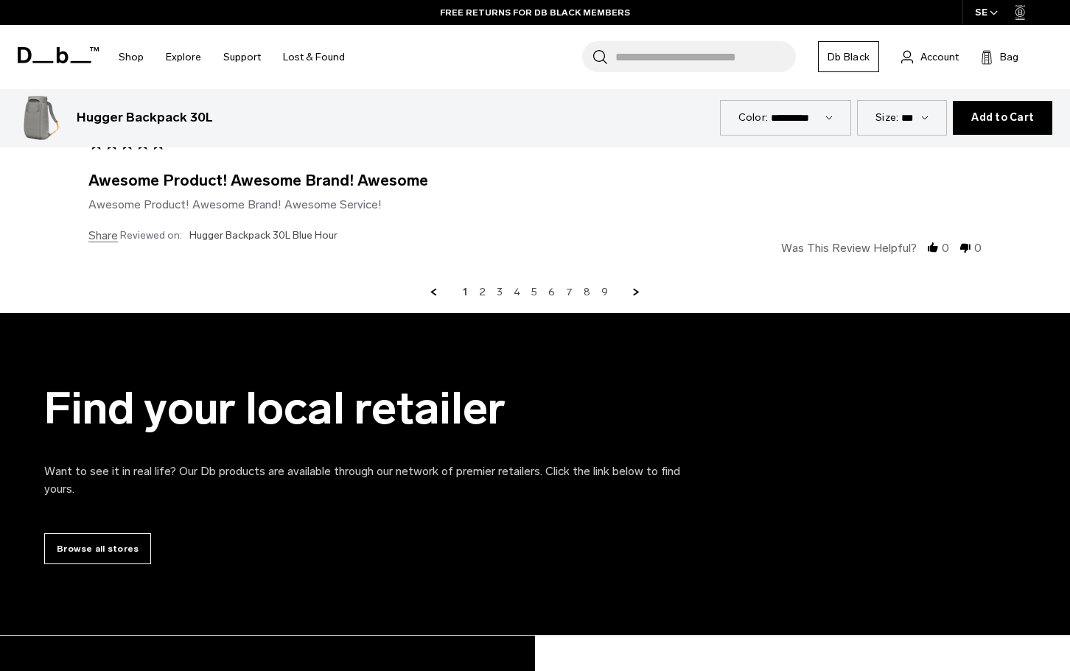
scroll to position [5821, 0]
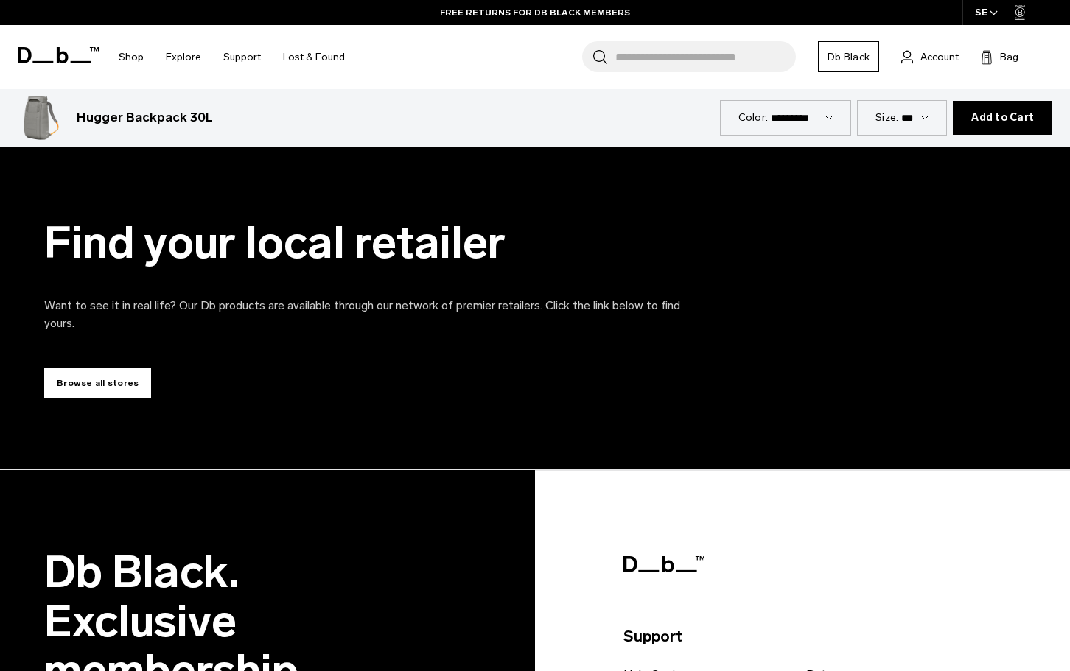
click at [125, 368] on link "Browse all stores" at bounding box center [97, 383] width 107 height 31
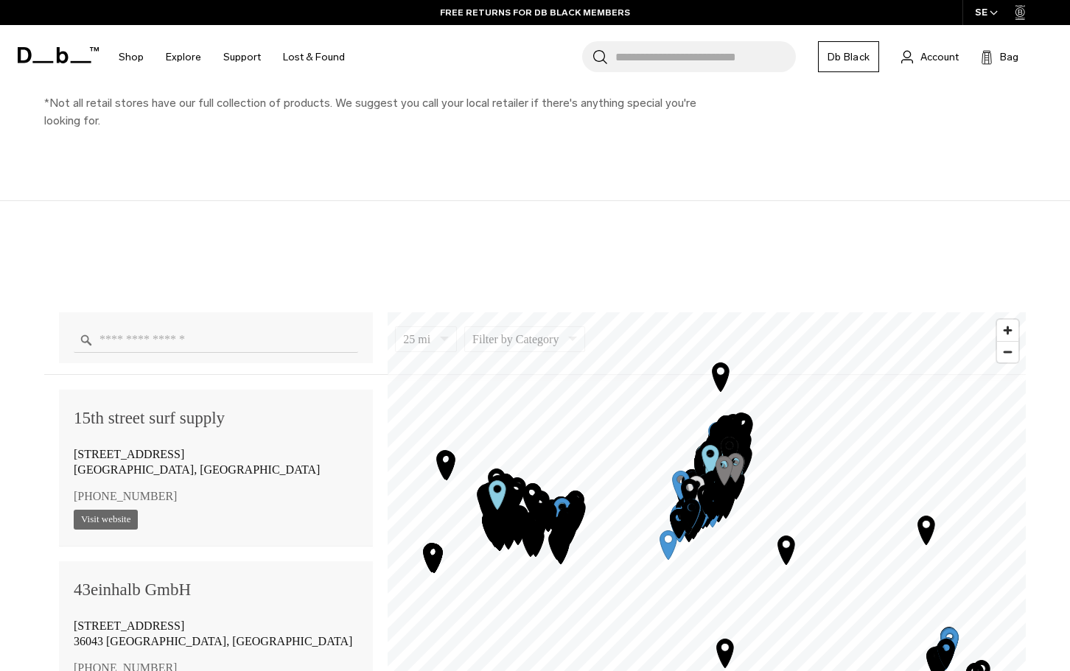
scroll to position [811, 0]
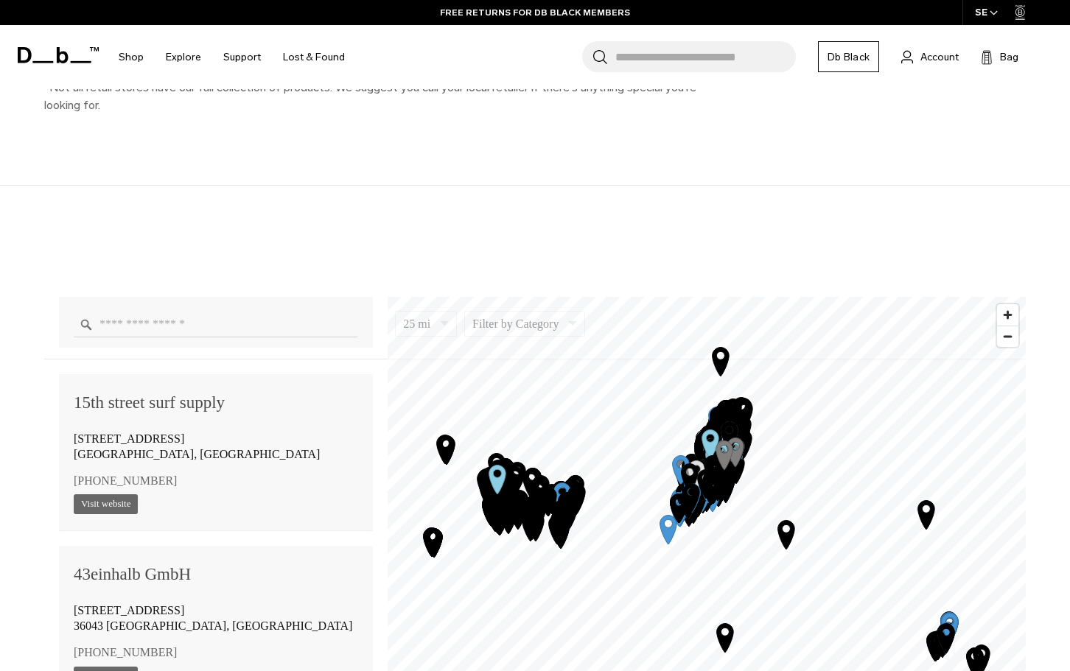
click at [264, 329] on input "Enter a location" at bounding box center [216, 325] width 284 height 26
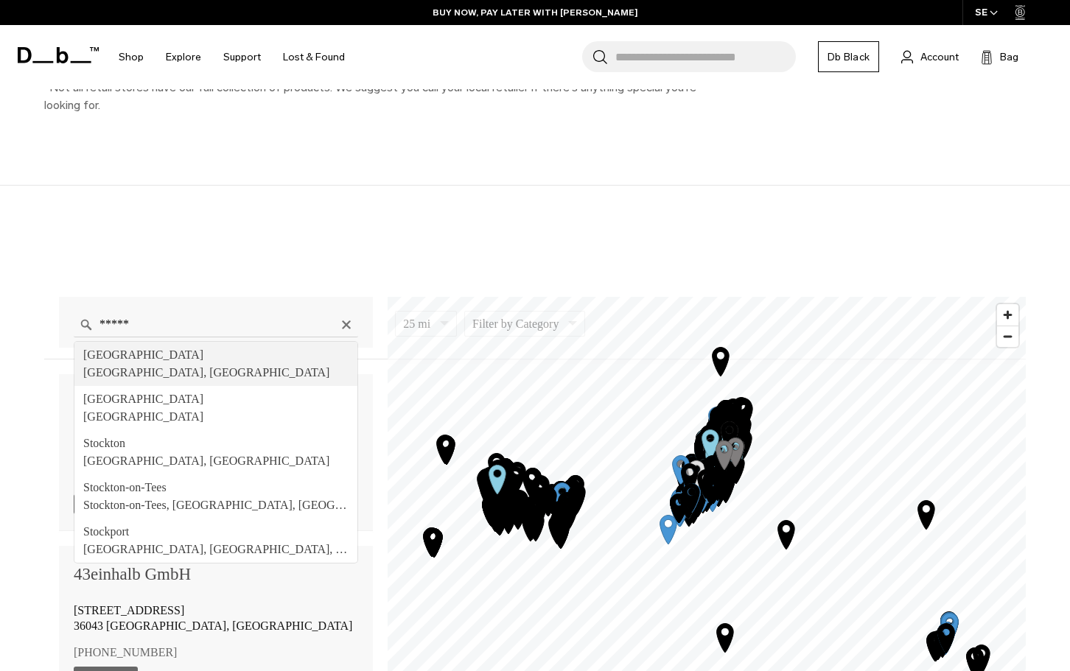
type input "**********"
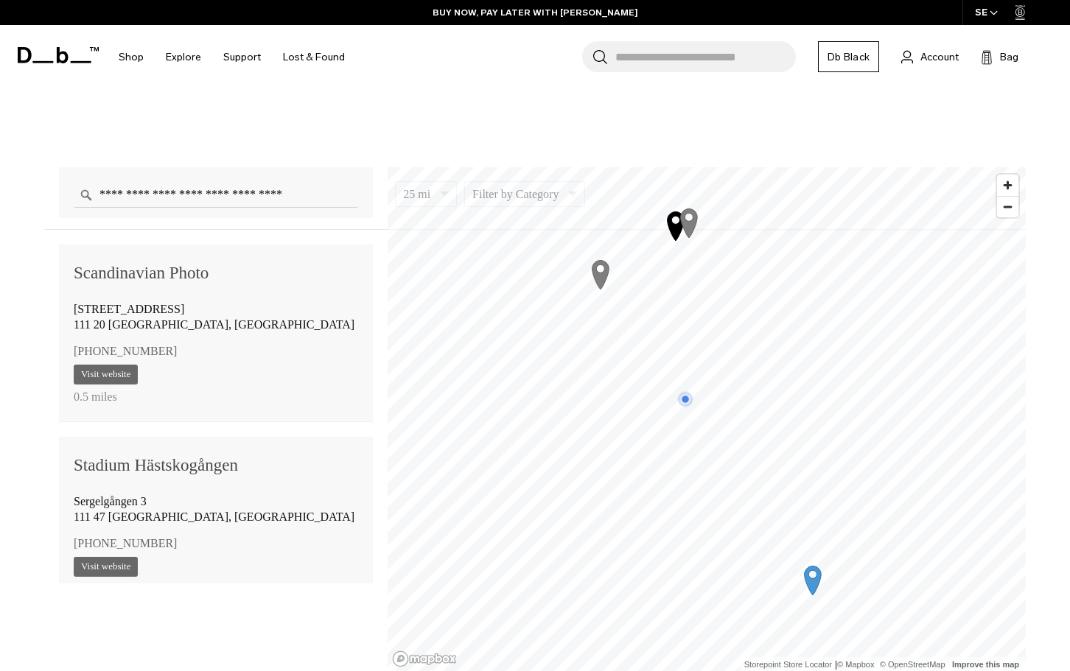
scroll to position [958, 0]
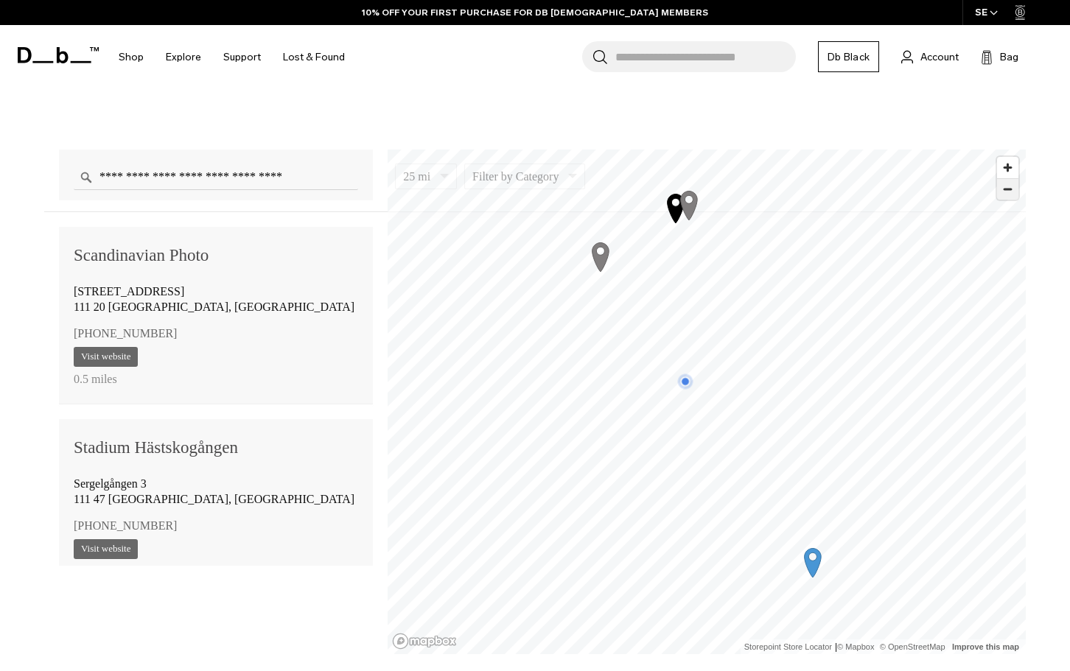
click at [1011, 192] on span "Zoom out" at bounding box center [1007, 189] width 21 height 21
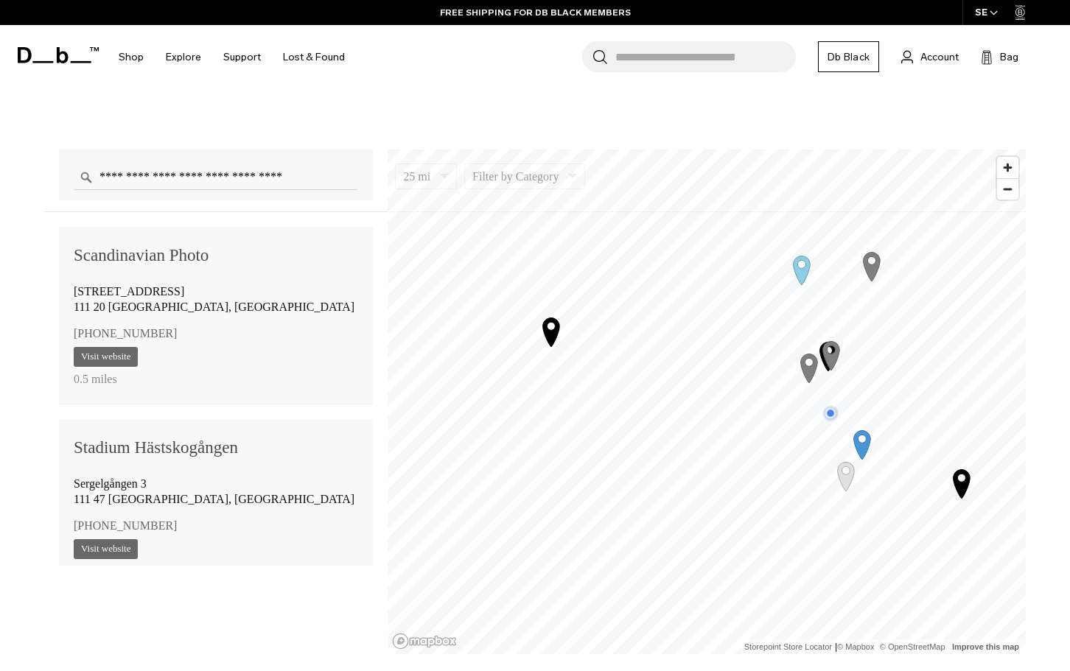
click at [548, 327] on icon "Map marker" at bounding box center [551, 331] width 37 height 37
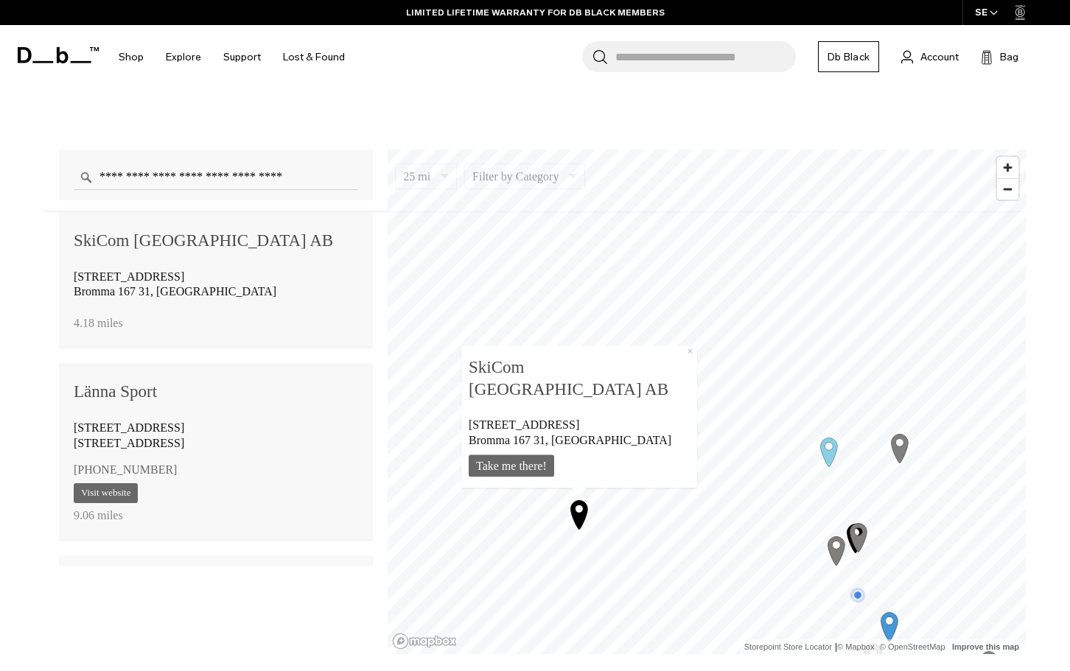
click at [829, 449] on icon "Map marker" at bounding box center [829, 451] width 37 height 37
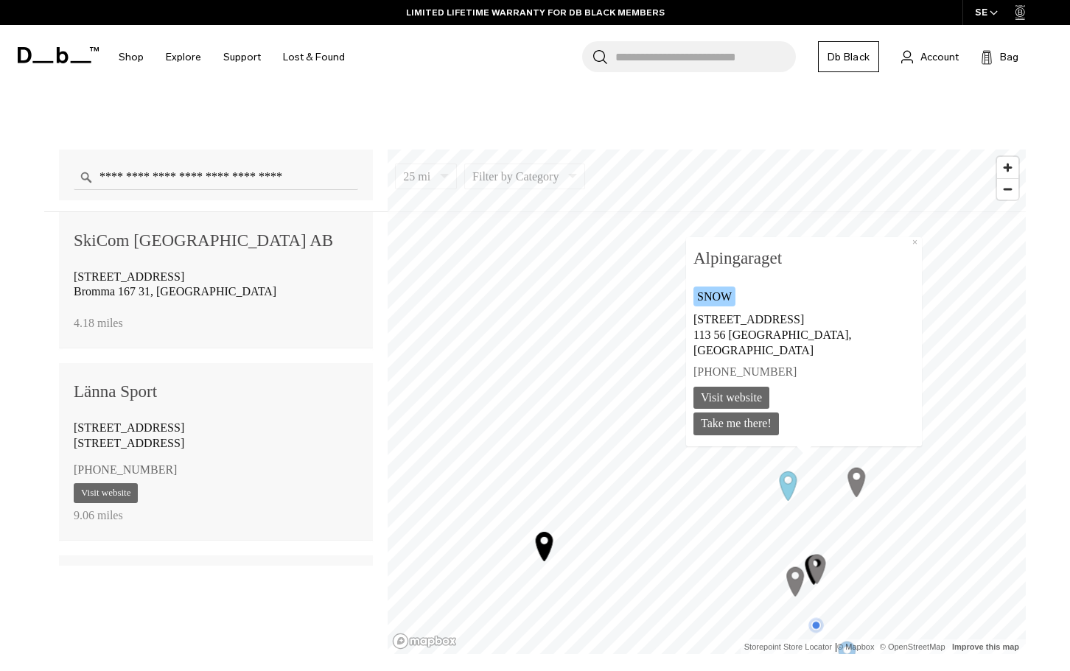
scroll to position [976, 0]
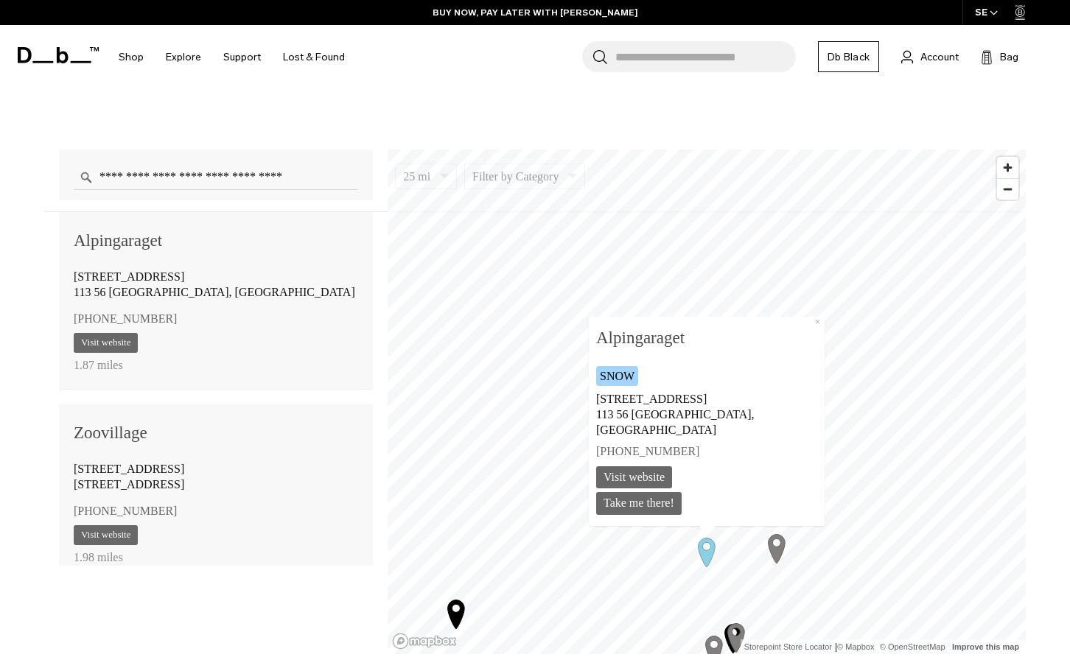
click at [456, 610] on icon "Map marker" at bounding box center [456, 613] width 37 height 37
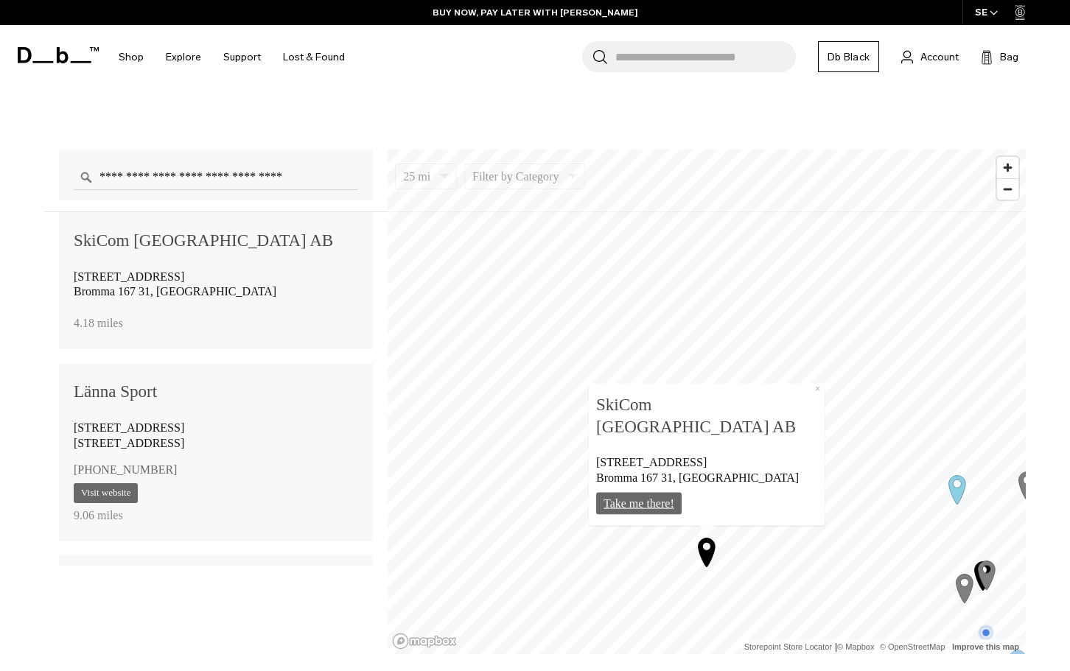
click at [679, 500] on link "Take me there!" at bounding box center [638, 503] width 85 height 23
